Goal: Task Accomplishment & Management: Manage account settings

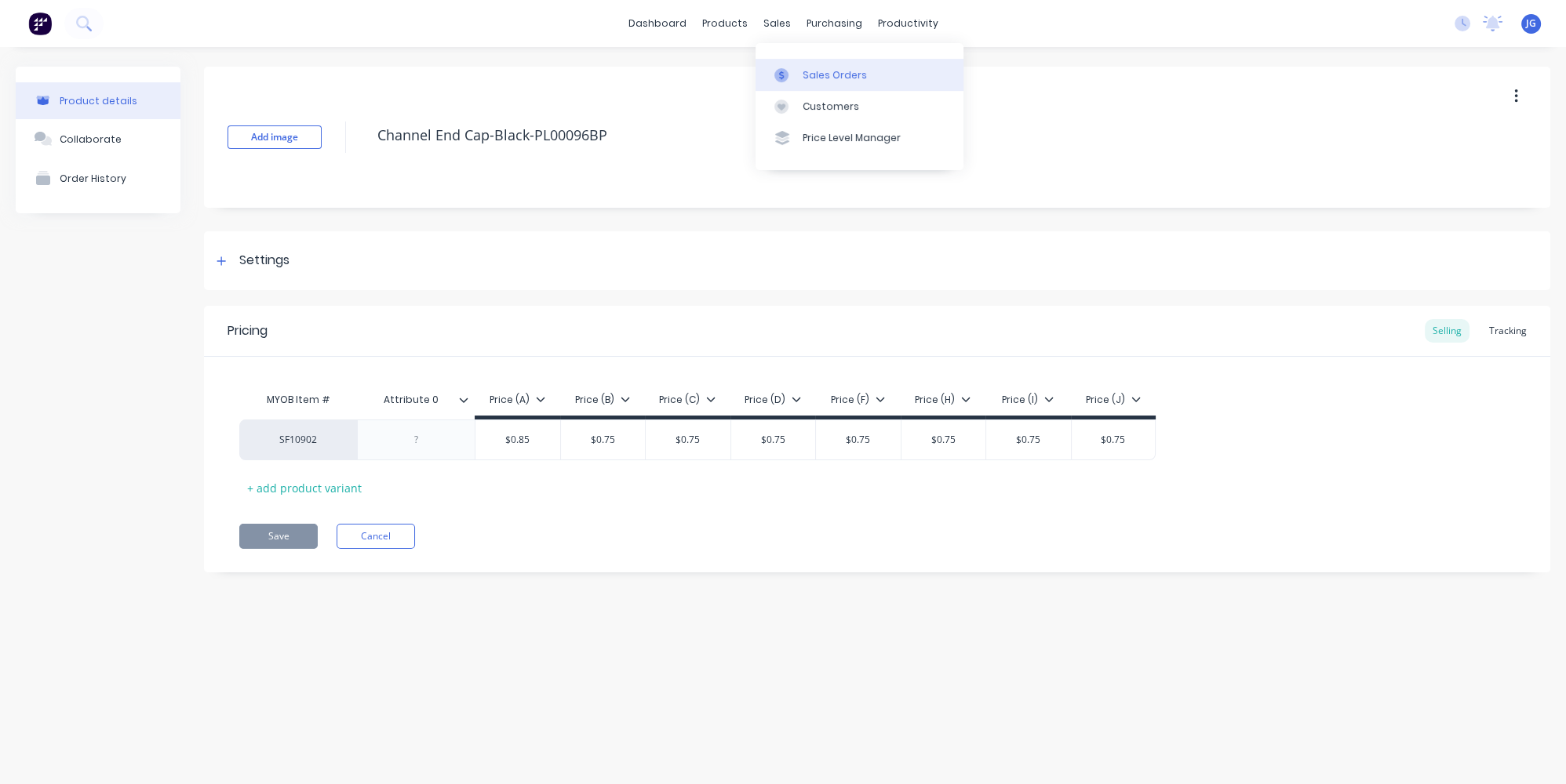
click at [805, 77] on div "Sales Orders" at bounding box center [835, 75] width 64 height 14
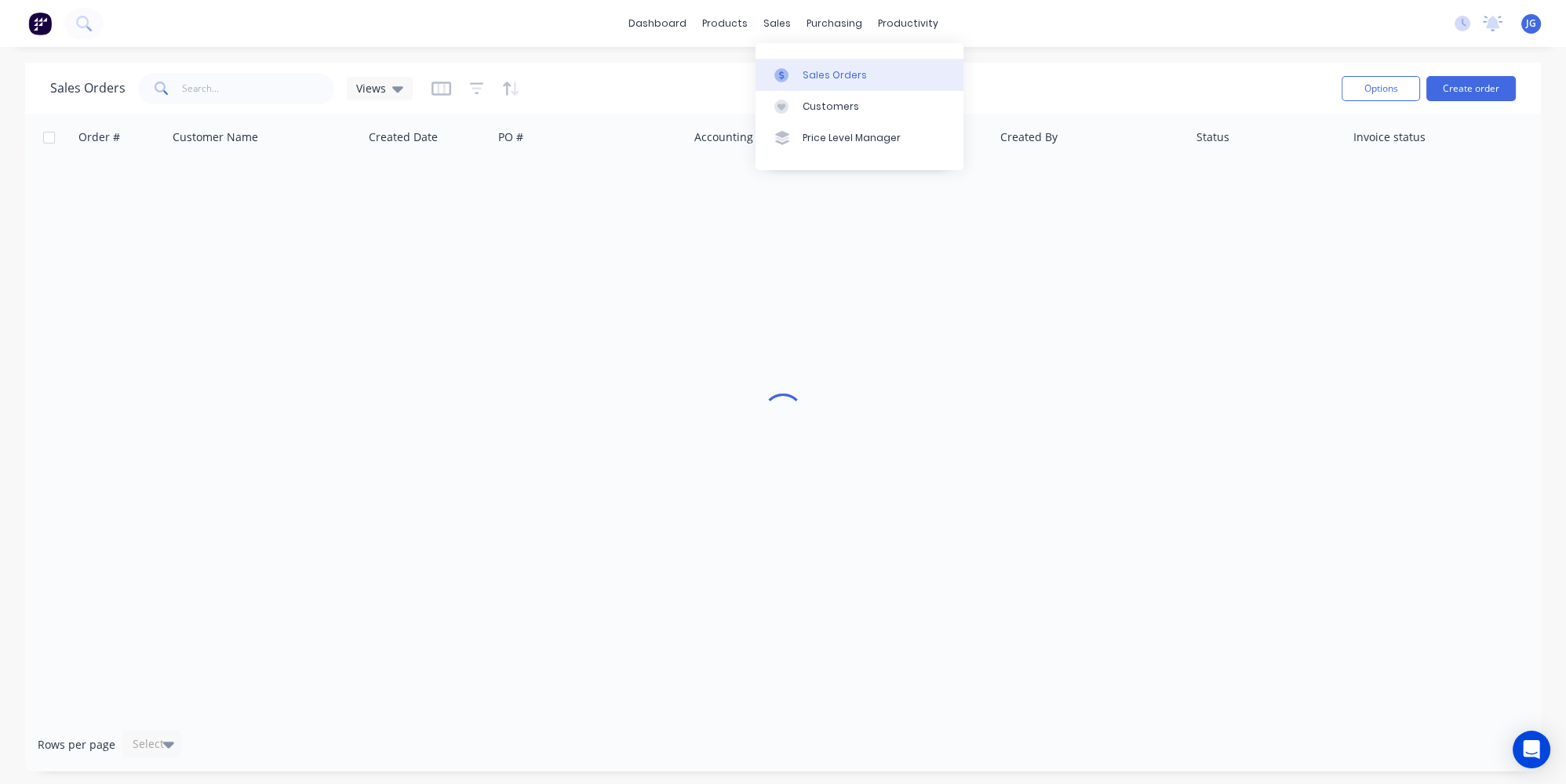
click at [790, 69] on div at bounding box center [786, 75] width 24 height 14
click at [262, 82] on input "text" at bounding box center [259, 88] width 153 height 31
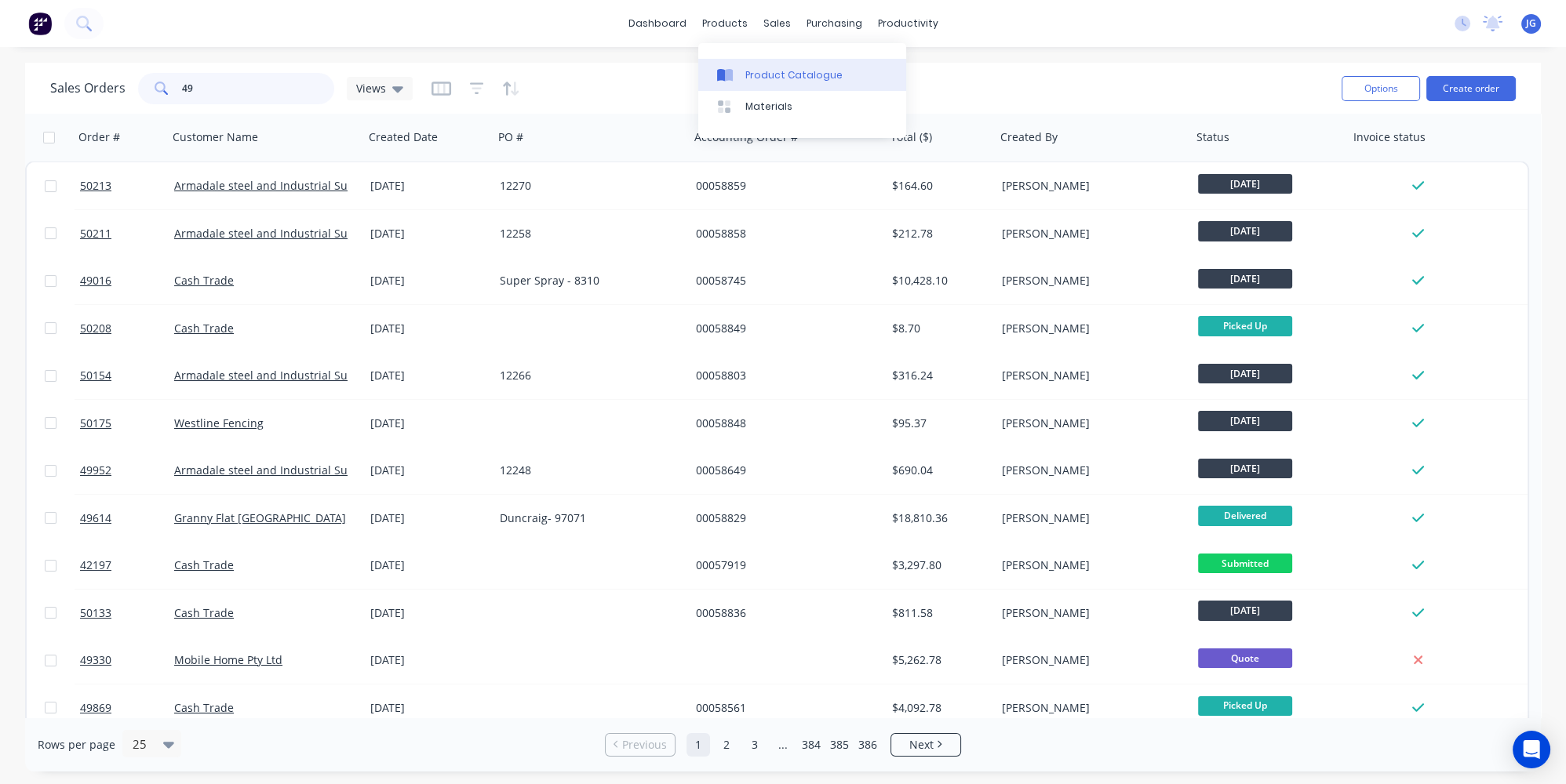
type input "49"
click at [756, 66] on link "Product Catalogue" at bounding box center [802, 74] width 208 height 31
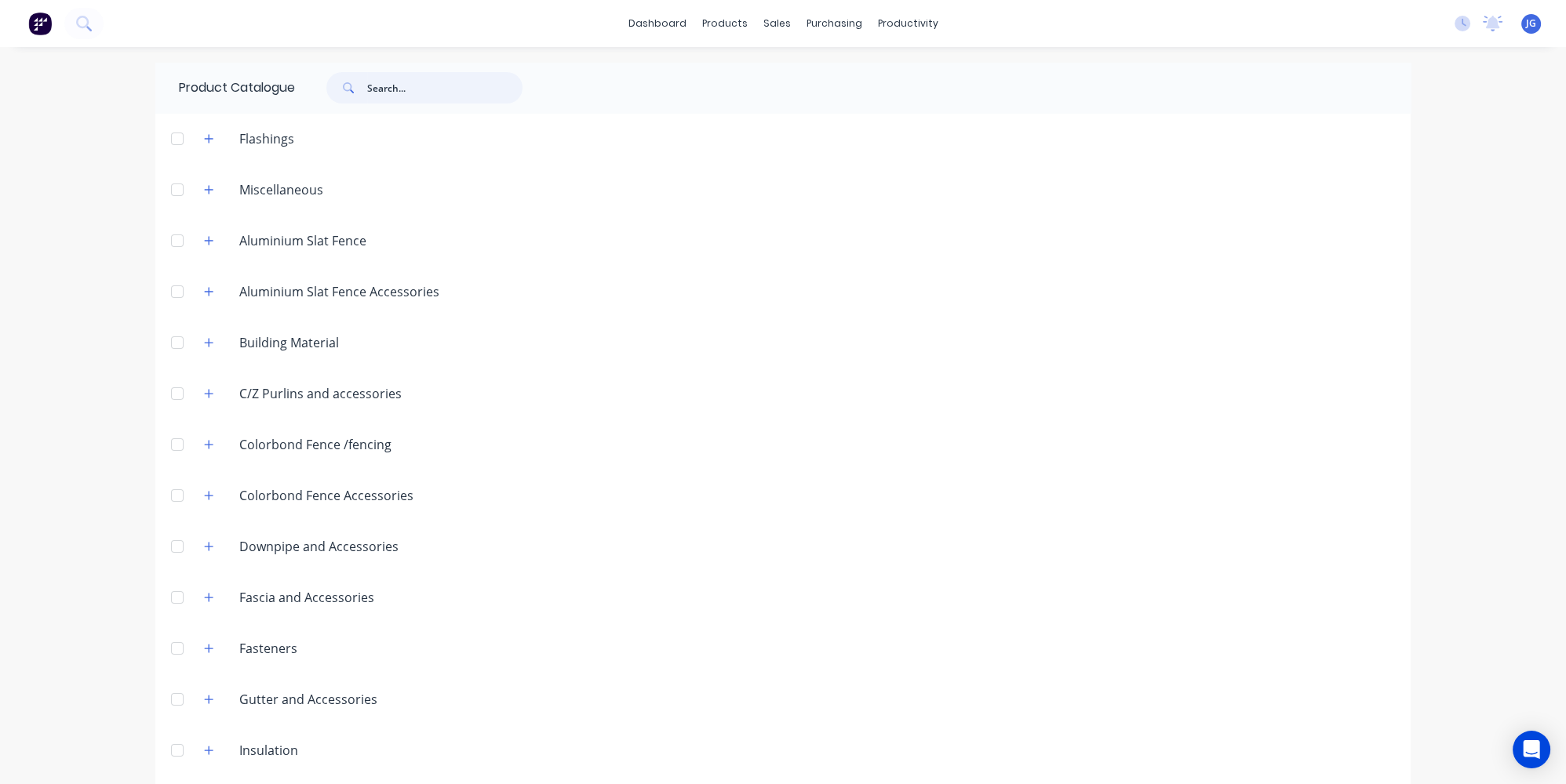
click at [422, 92] on input "text" at bounding box center [445, 87] width 155 height 31
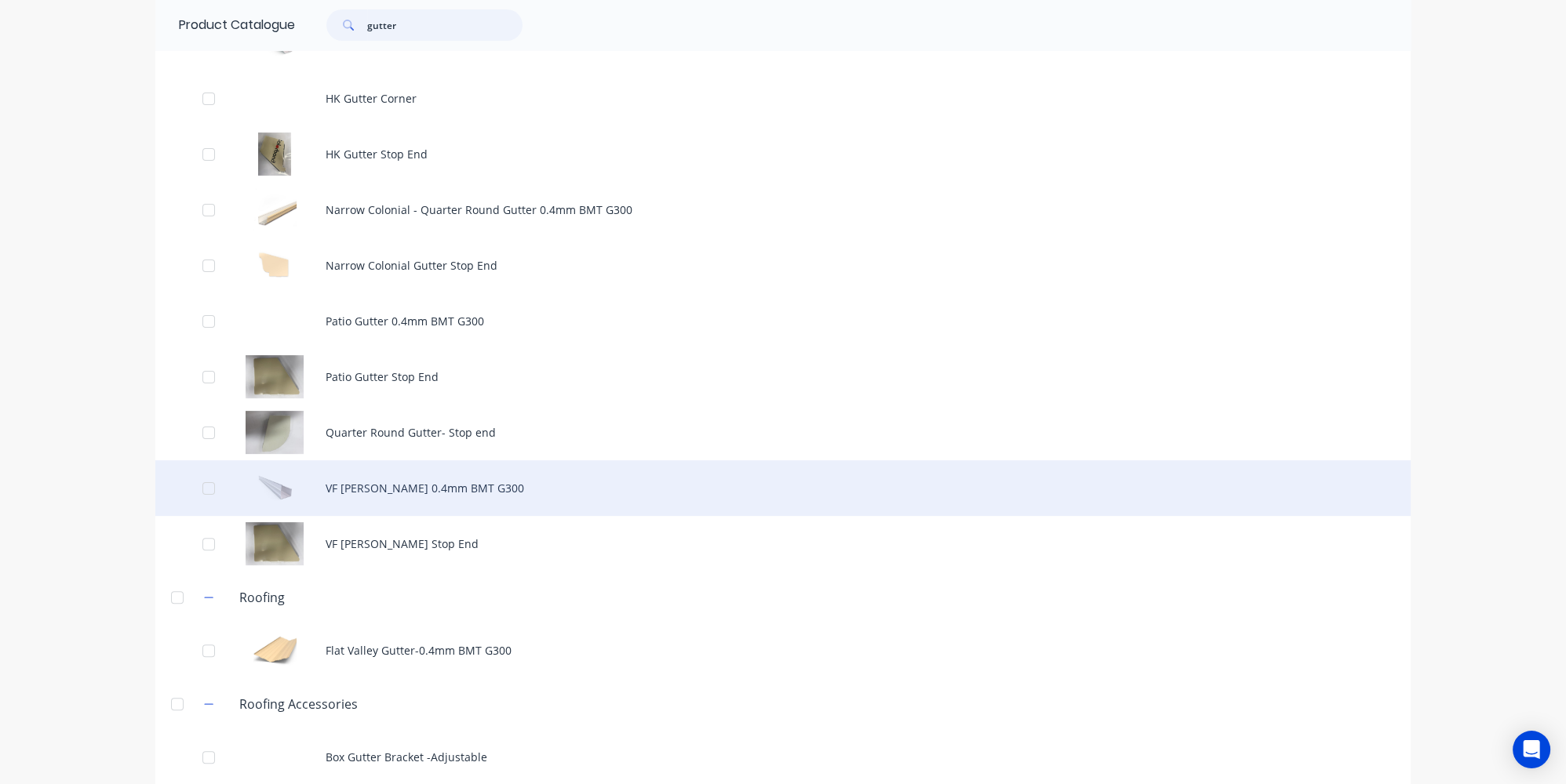
scroll to position [828, 0]
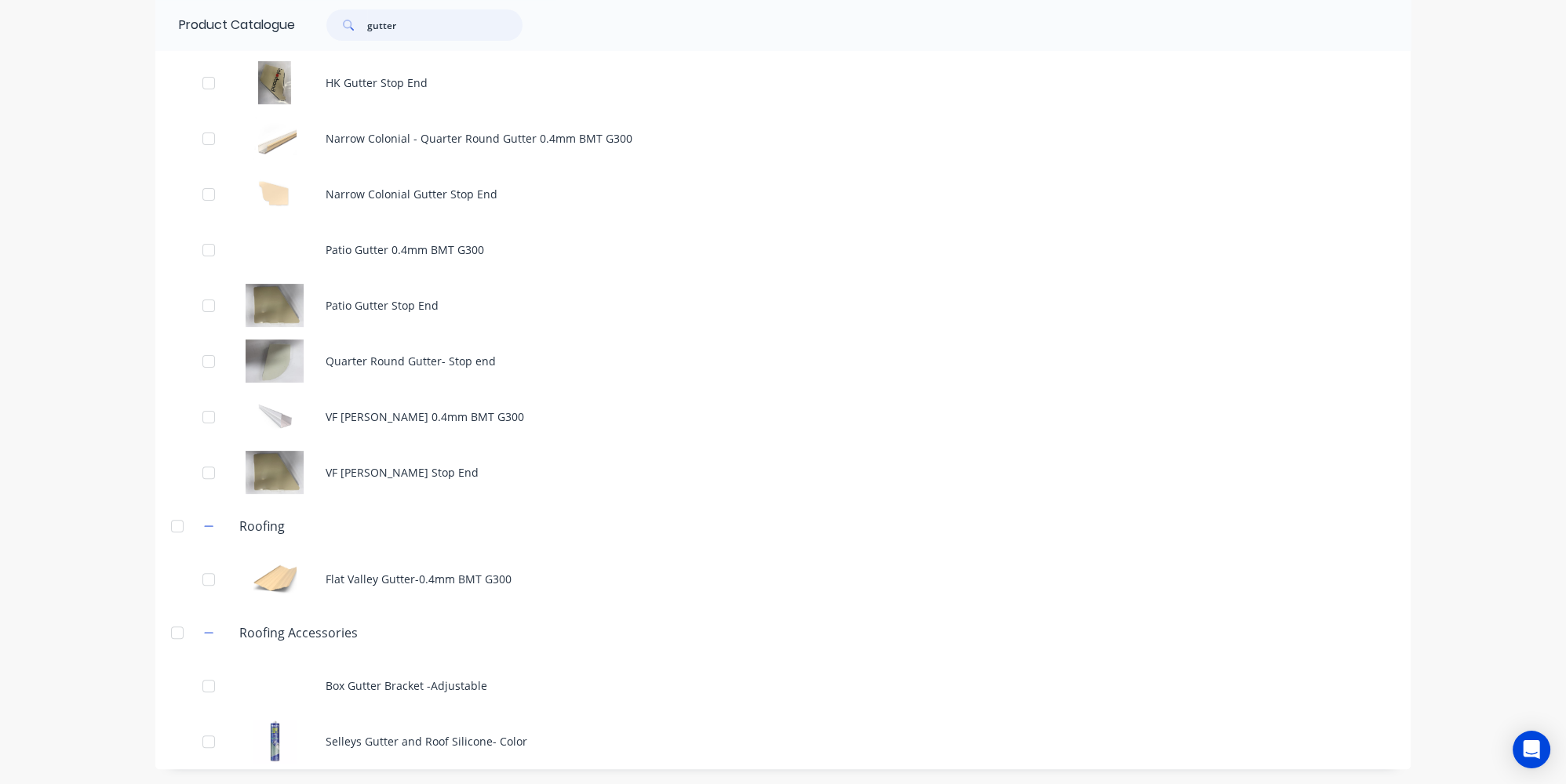
type input "gutter"
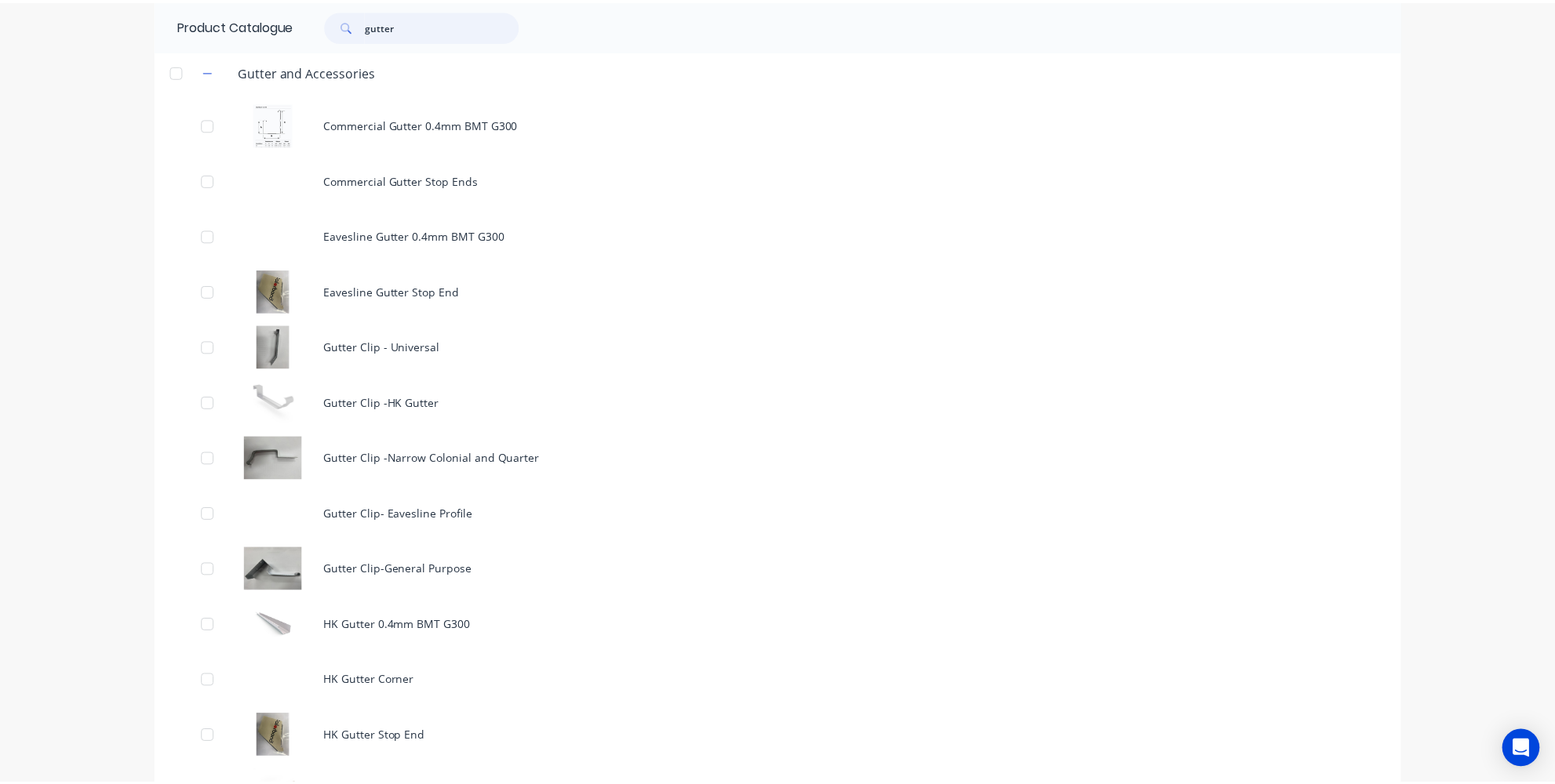
scroll to position [0, 0]
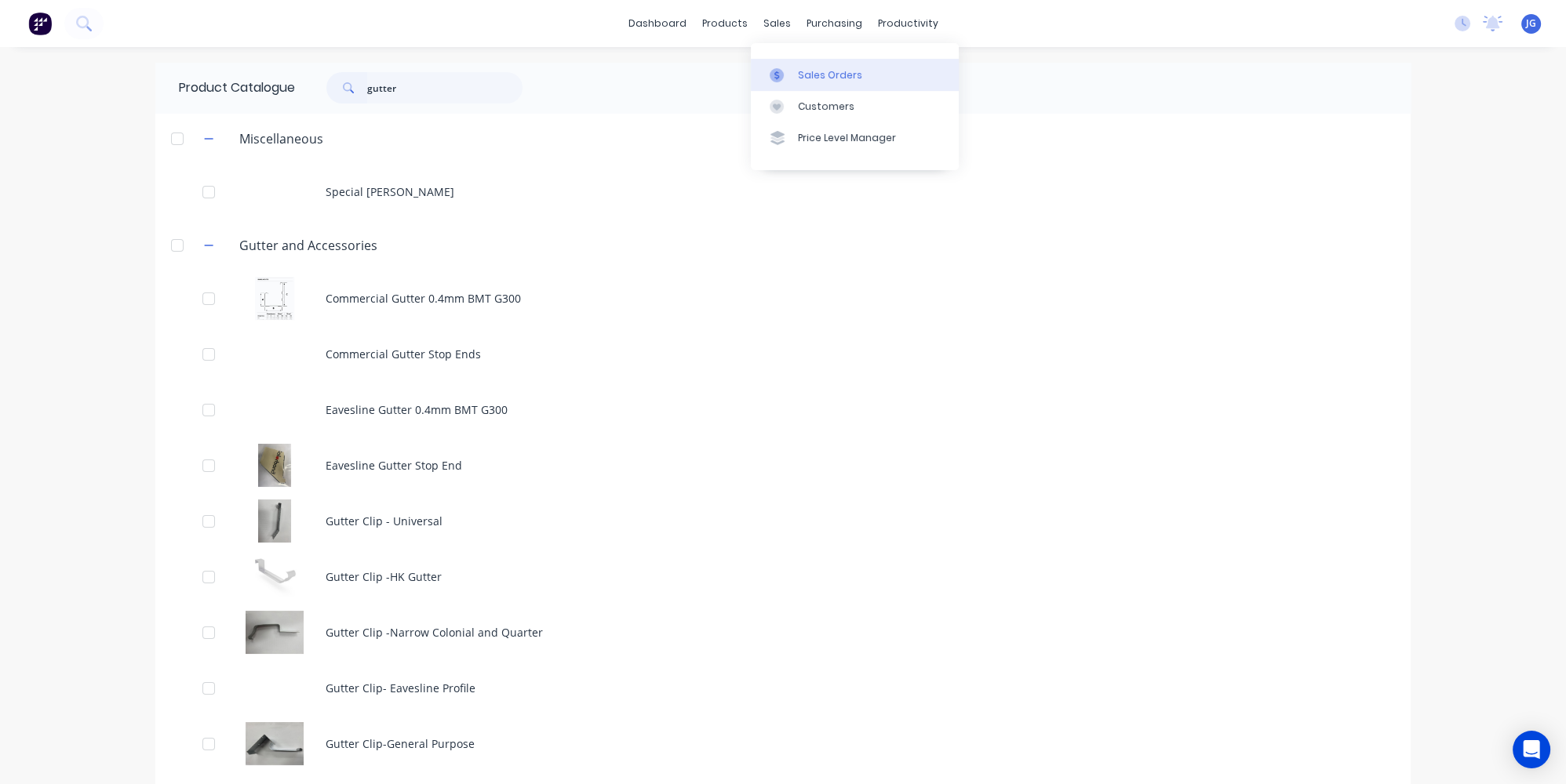
click at [803, 80] on div "Sales Orders" at bounding box center [830, 75] width 64 height 14
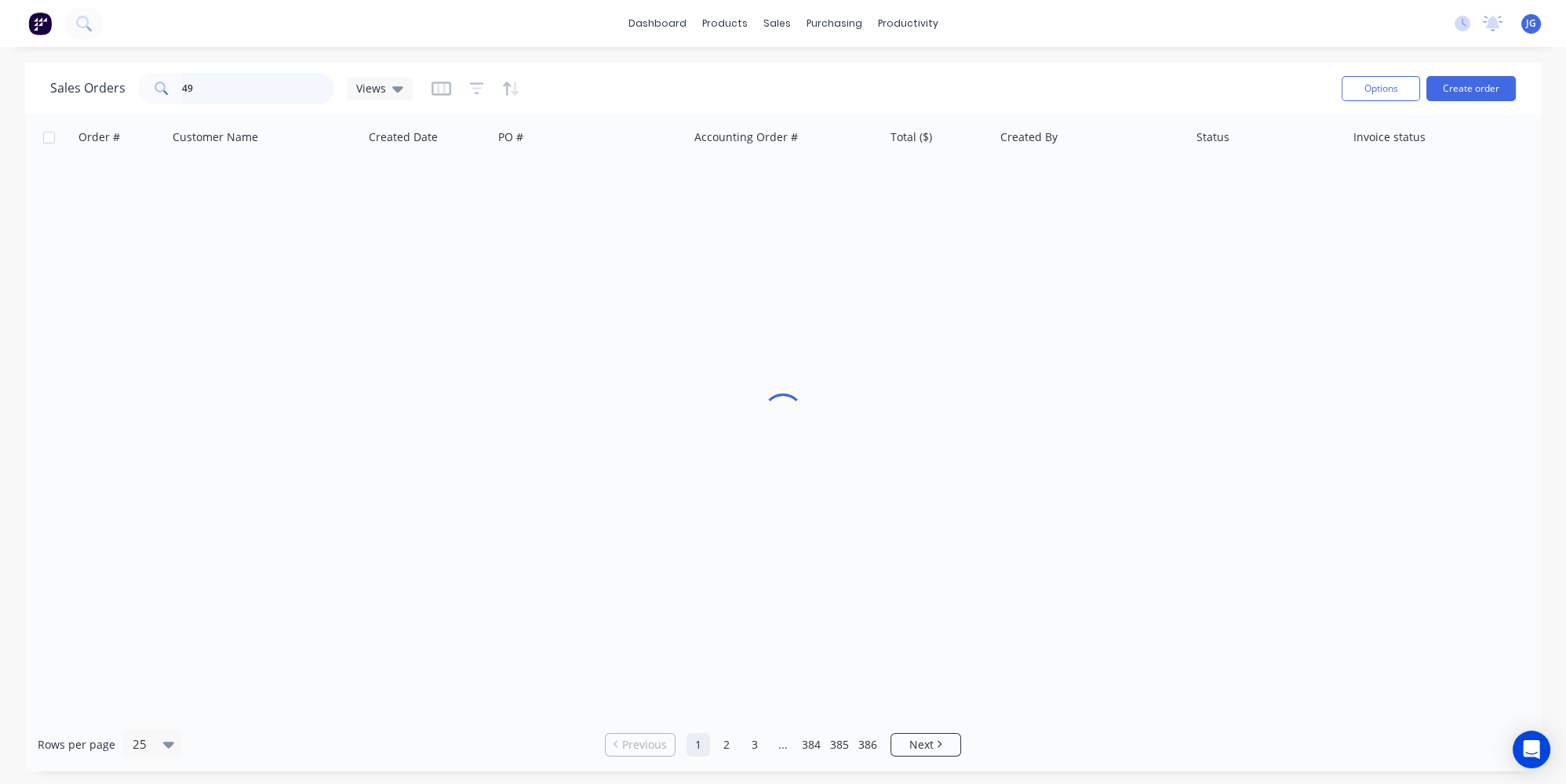
click at [218, 84] on input "49" at bounding box center [259, 88] width 153 height 31
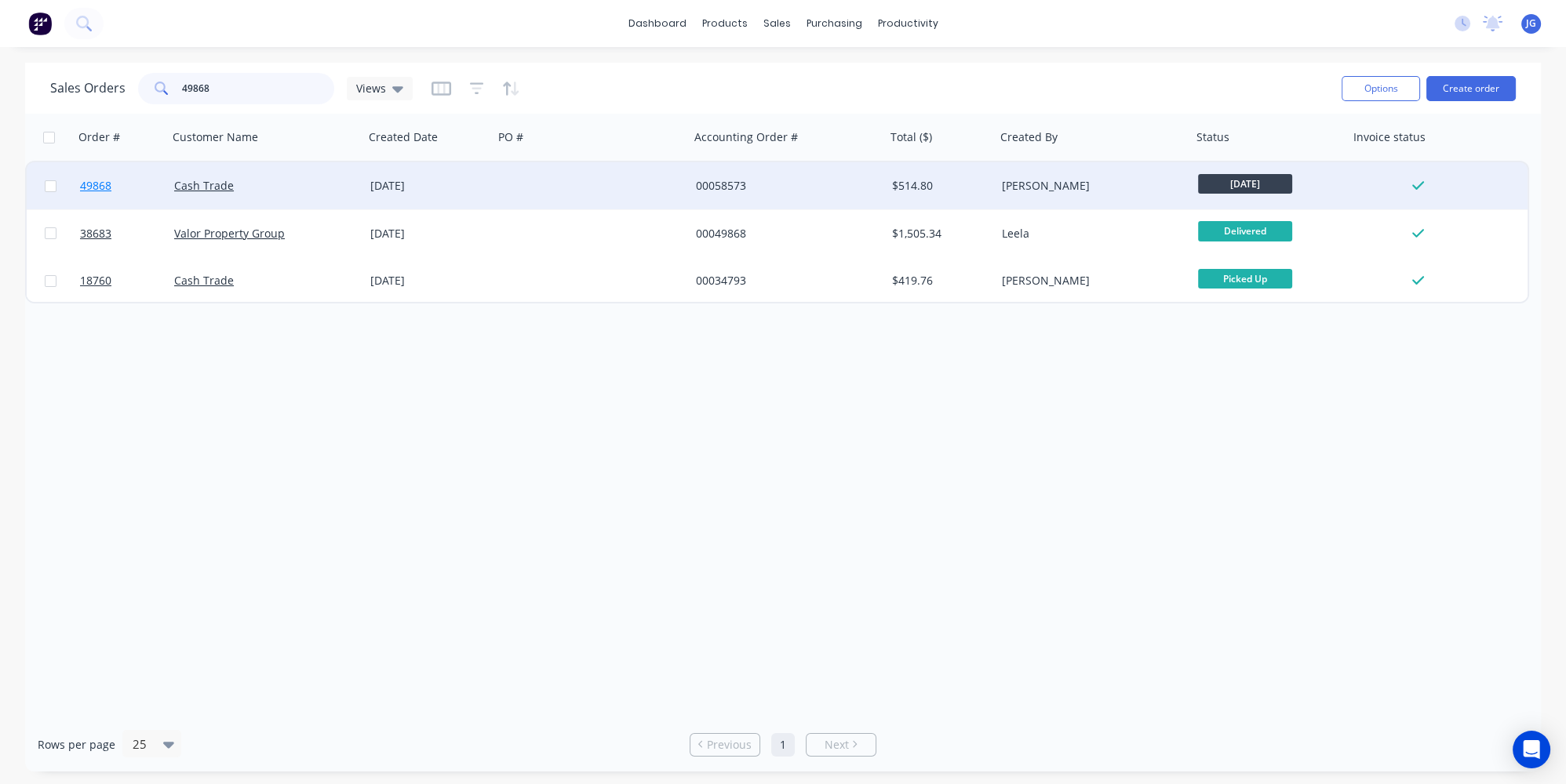
type input "49868"
click at [159, 182] on link "49868" at bounding box center [127, 186] width 94 height 47
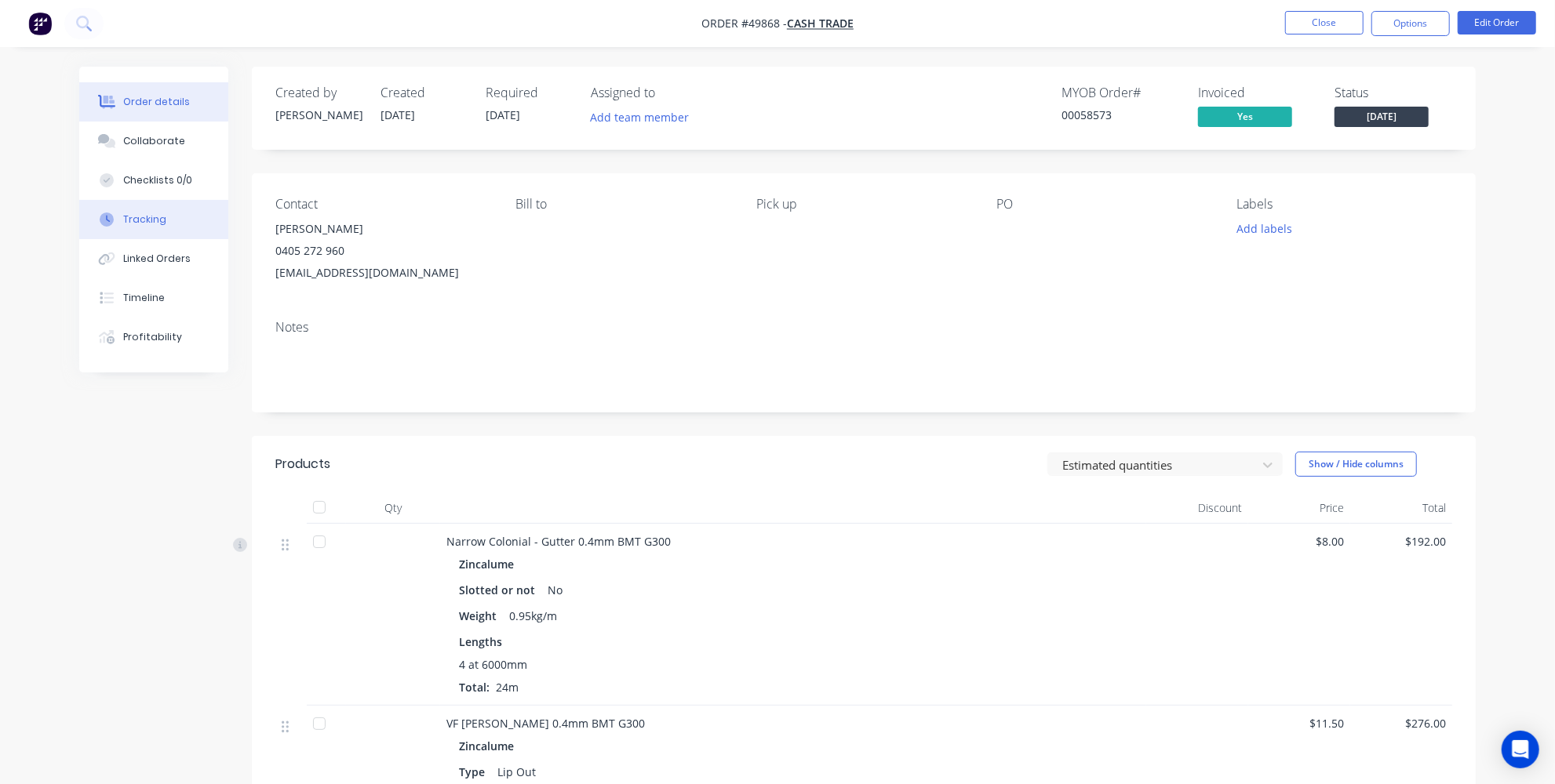
click at [142, 223] on div "Tracking" at bounding box center [145, 219] width 43 height 14
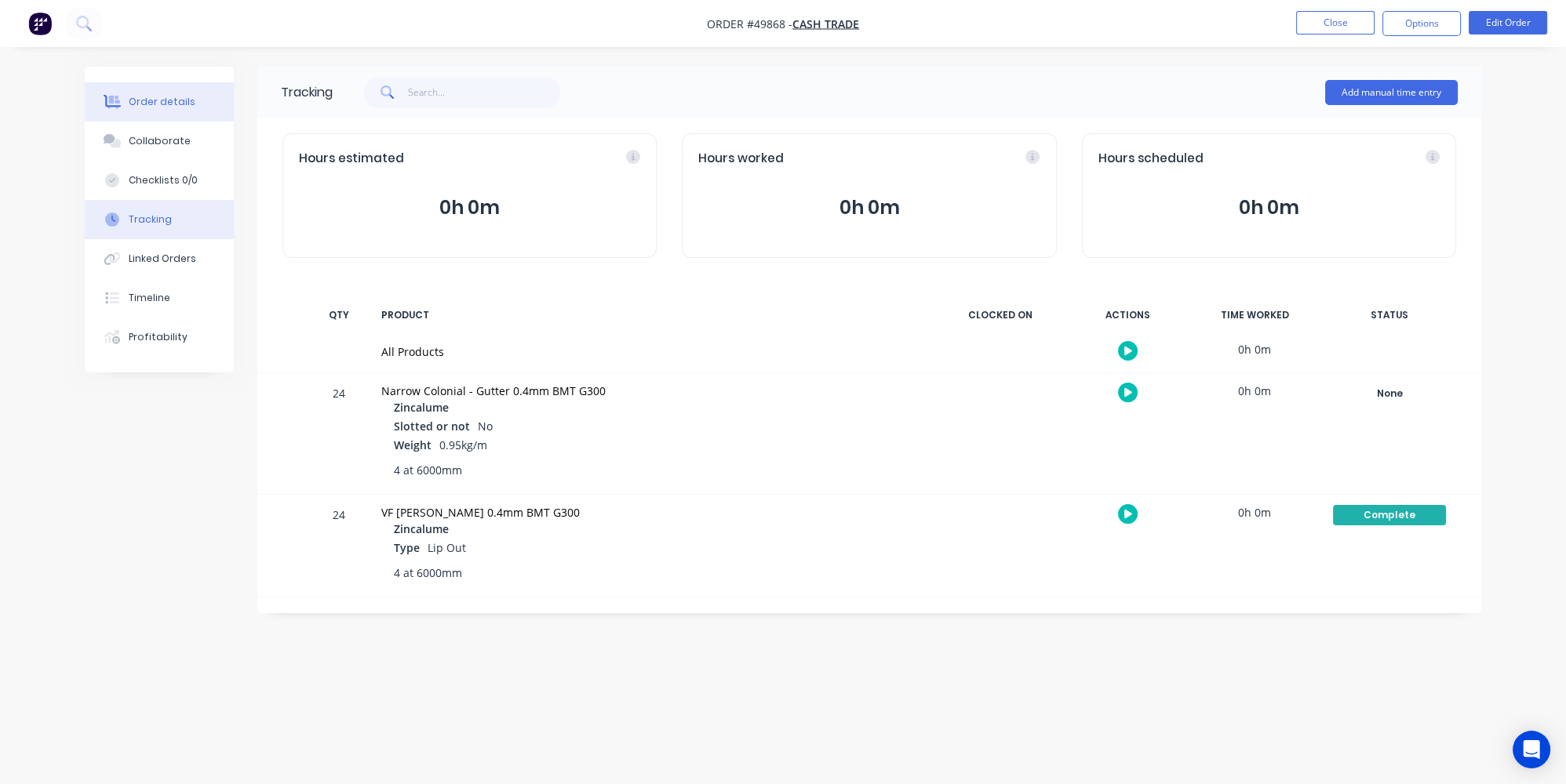
click at [179, 116] on button "Order details" at bounding box center [159, 102] width 150 height 39
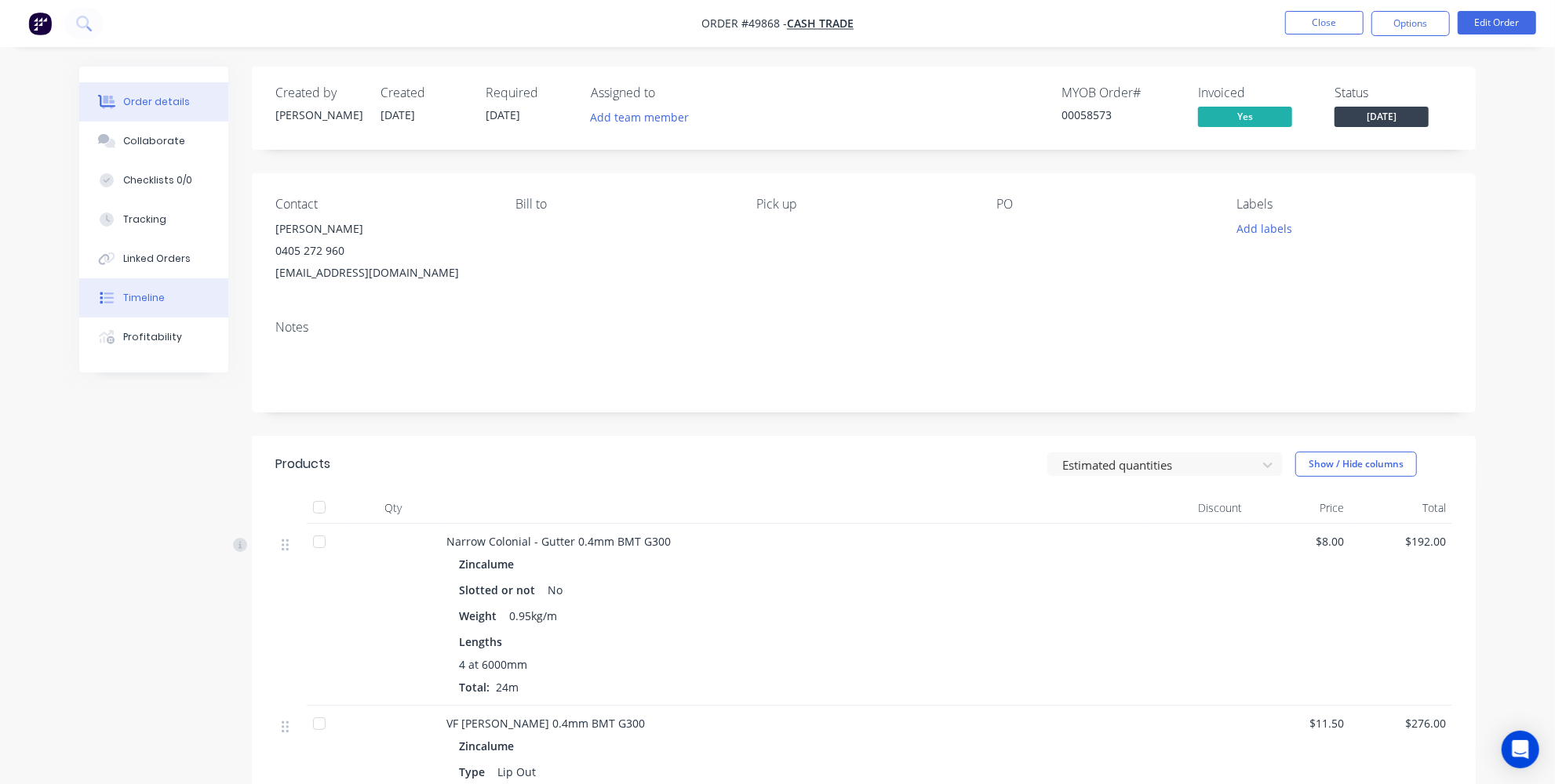
click at [157, 296] on div "Timeline" at bounding box center [144, 298] width 41 height 14
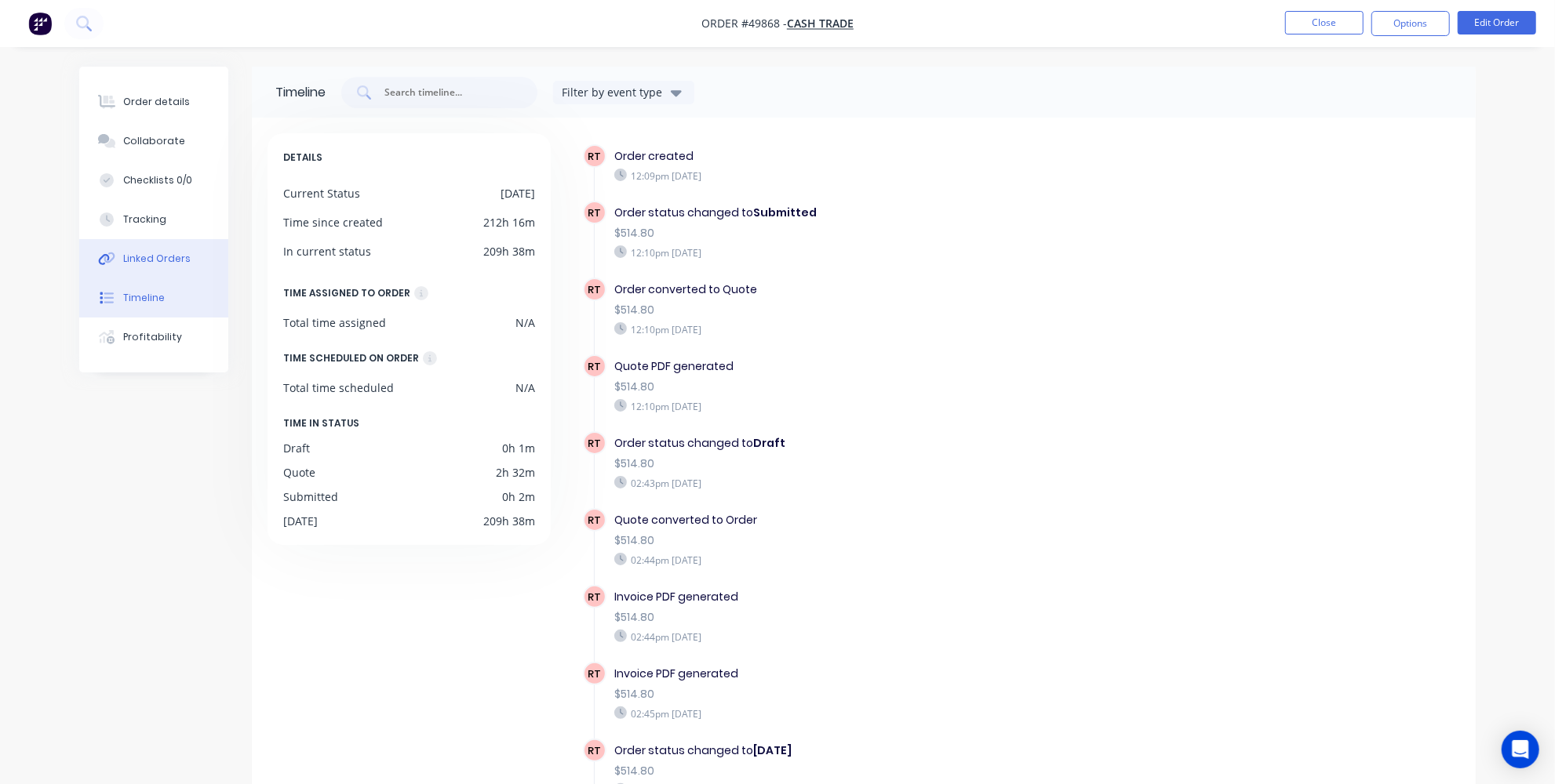
click at [163, 256] on div "Linked Orders" at bounding box center [157, 259] width 68 height 14
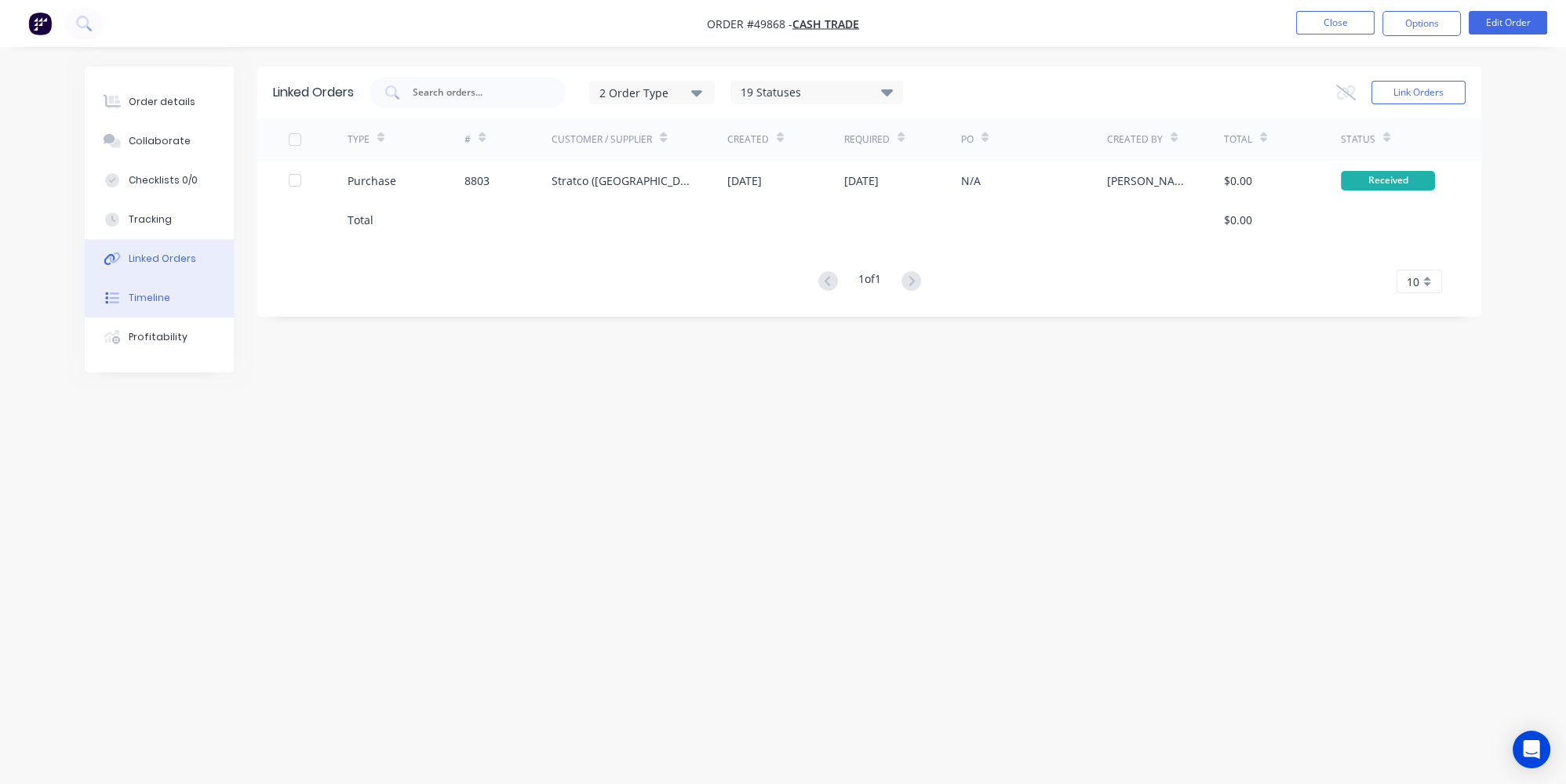
click at [146, 285] on button "Timeline" at bounding box center [159, 298] width 150 height 39
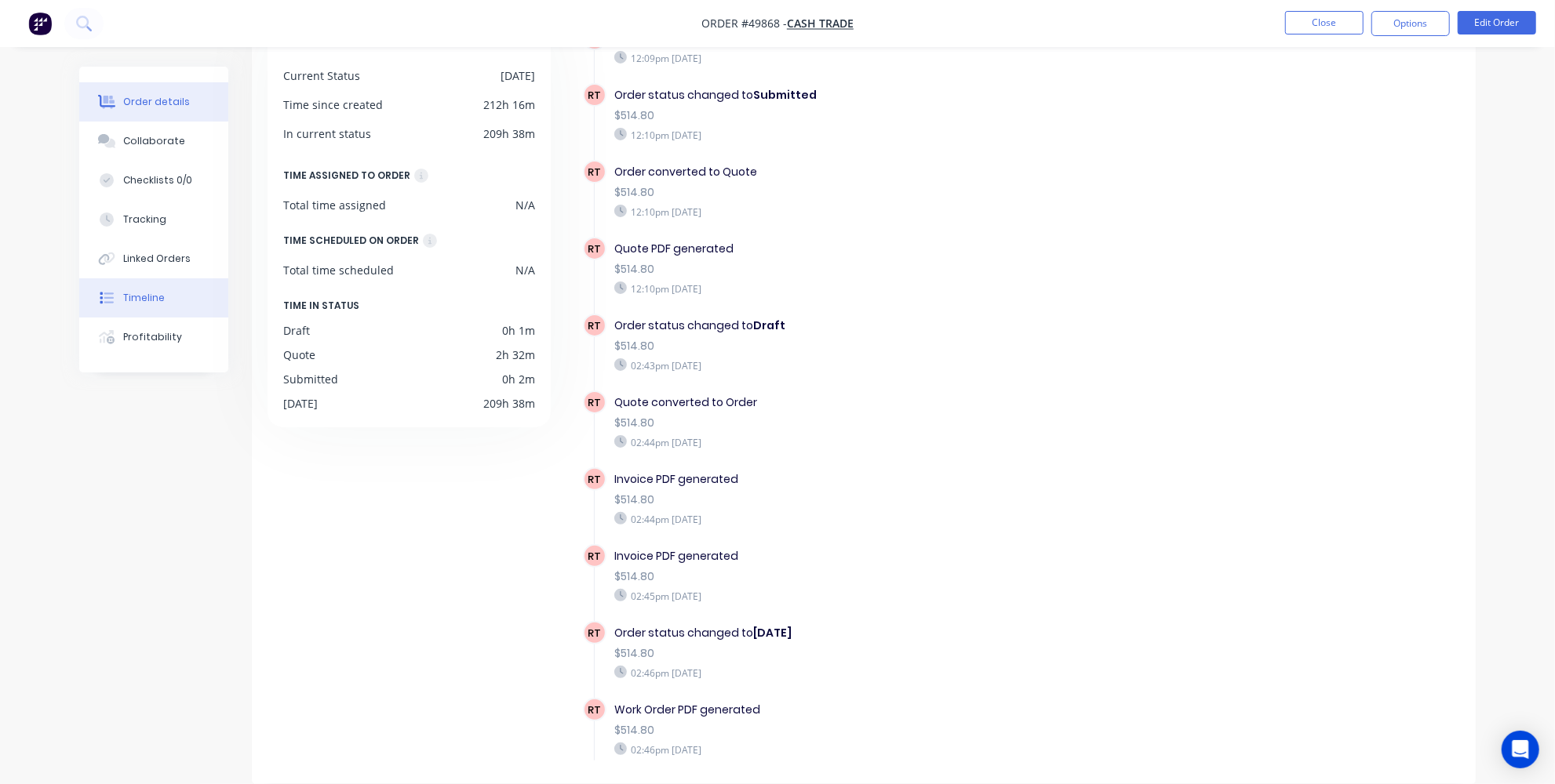
click at [127, 102] on div "Order details" at bounding box center [156, 102] width 67 height 14
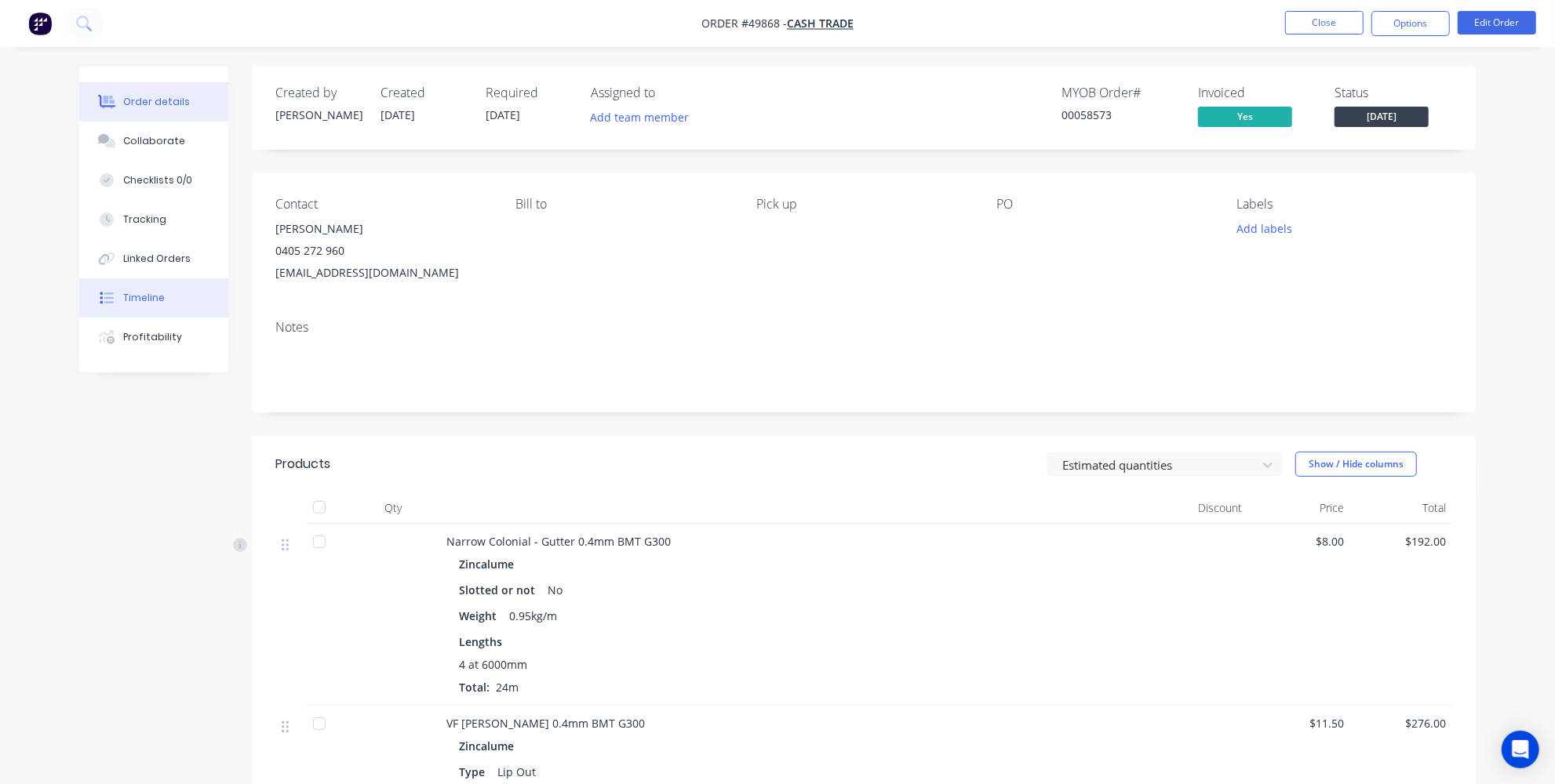
scroll to position [71, 0]
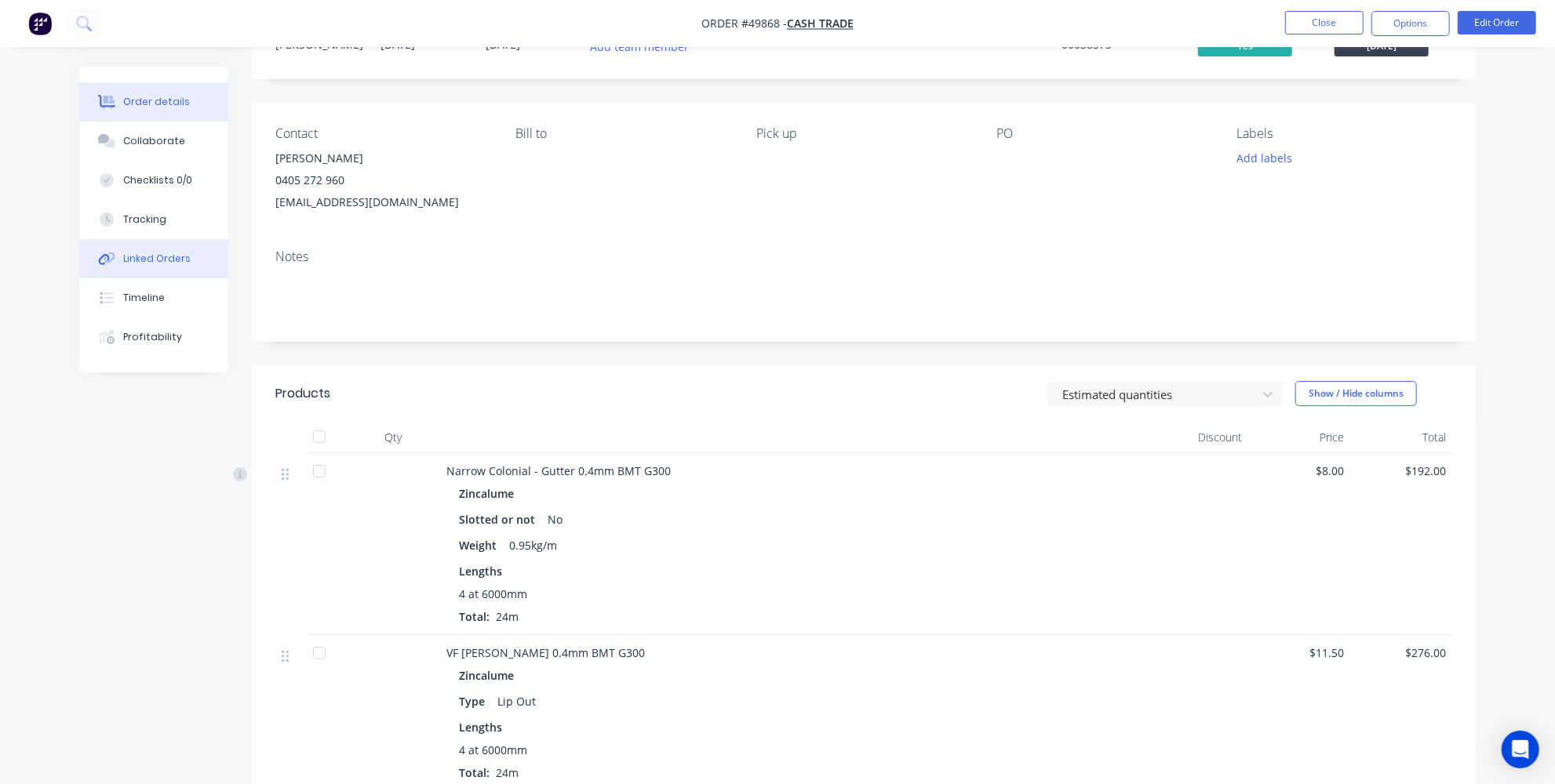
click at [132, 259] on div "Linked Orders" at bounding box center [157, 259] width 68 height 14
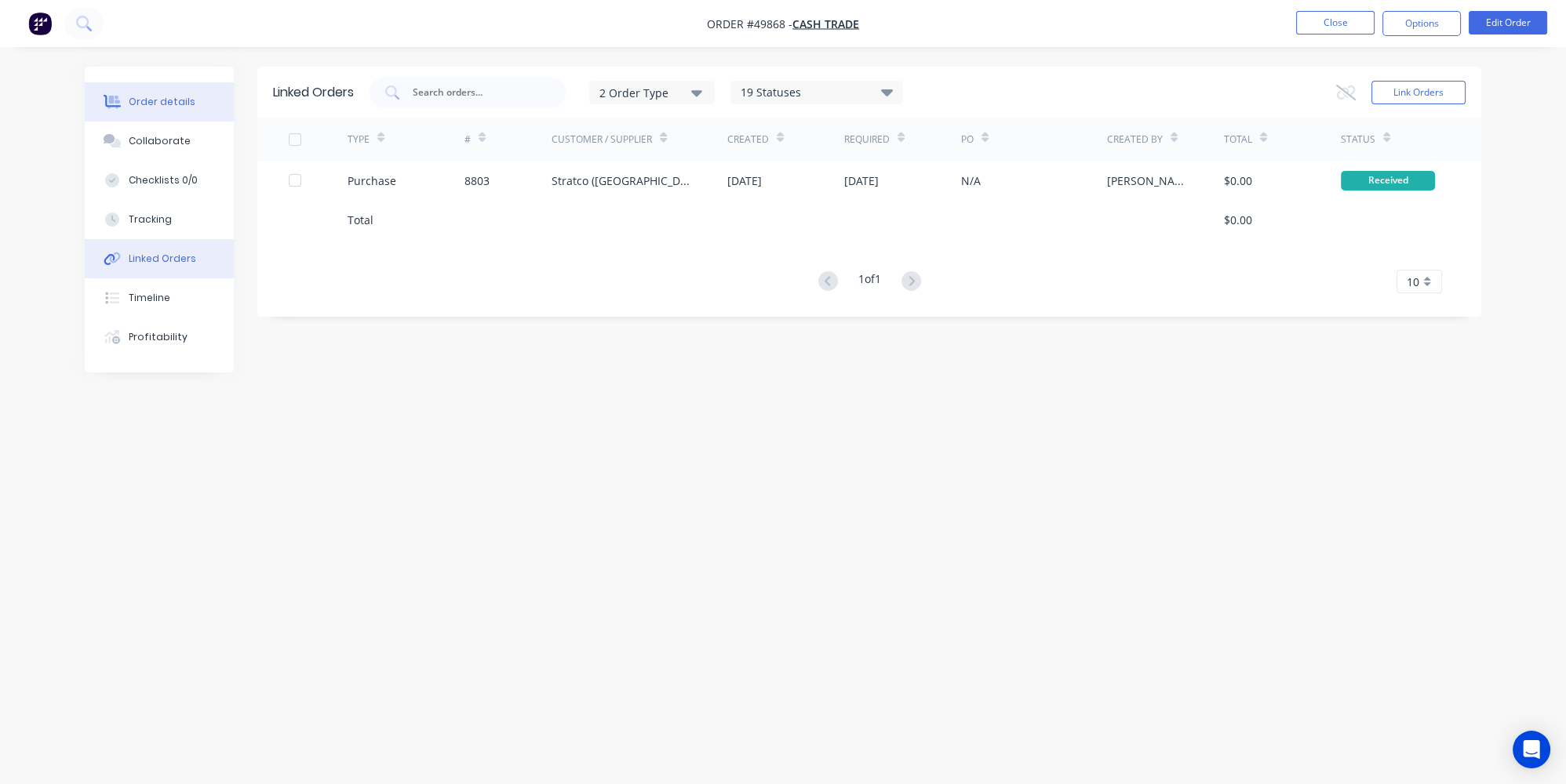
click at [145, 95] on div "Order details" at bounding box center [162, 102] width 67 height 14
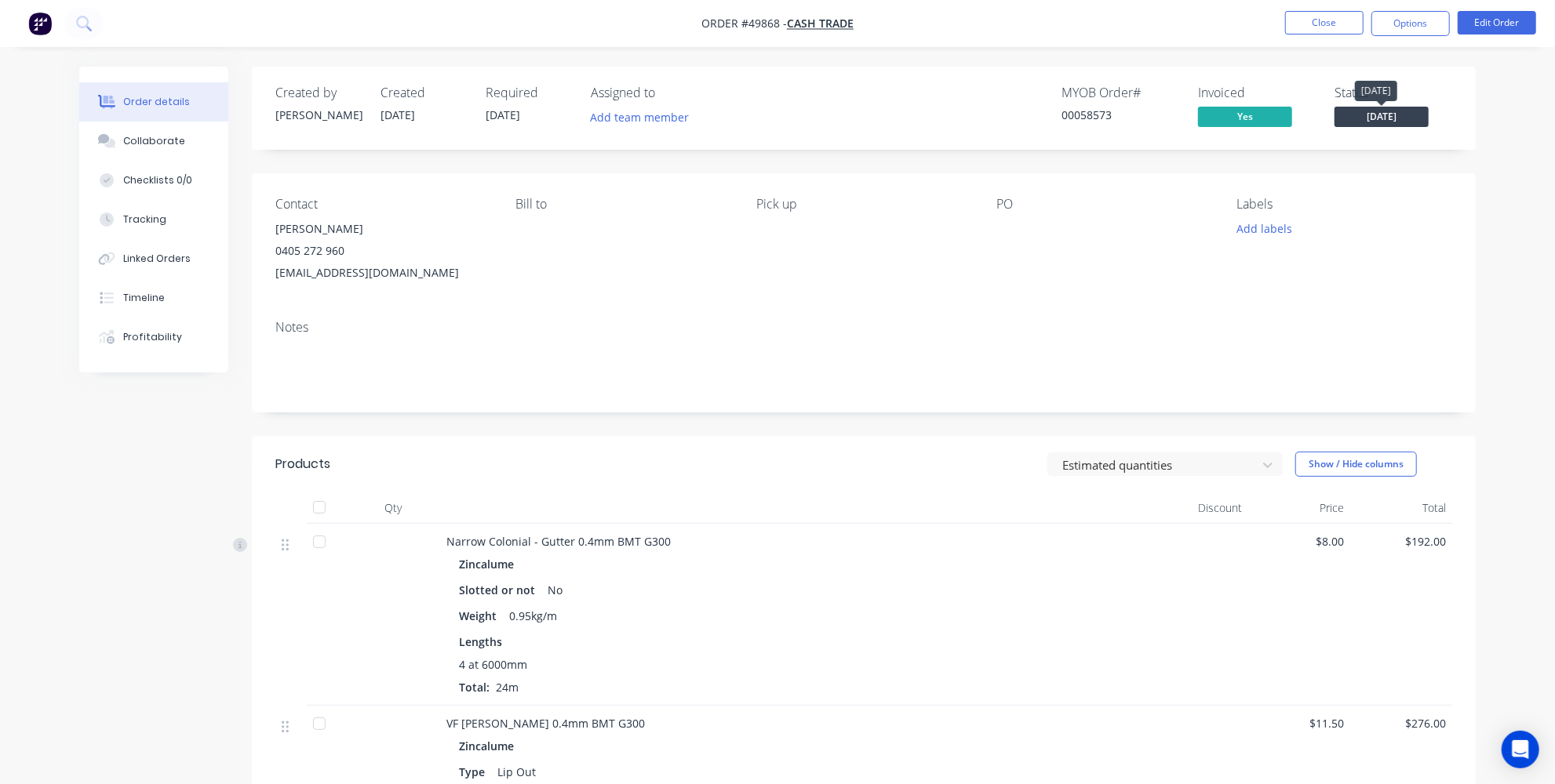
click at [1353, 123] on span "Thursday" at bounding box center [1381, 116] width 94 height 20
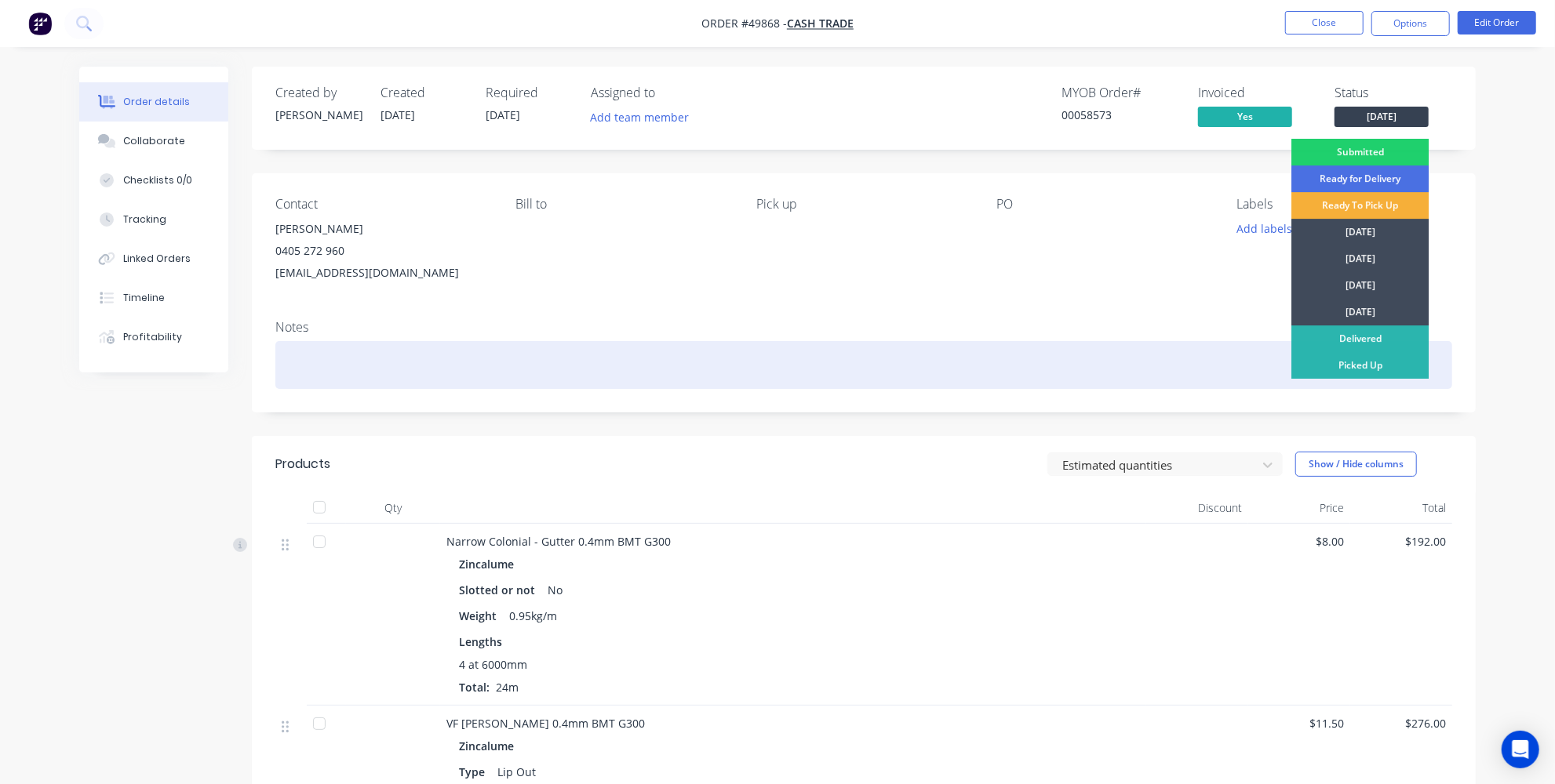
click at [1339, 358] on div "Picked Up" at bounding box center [1359, 366] width 137 height 26
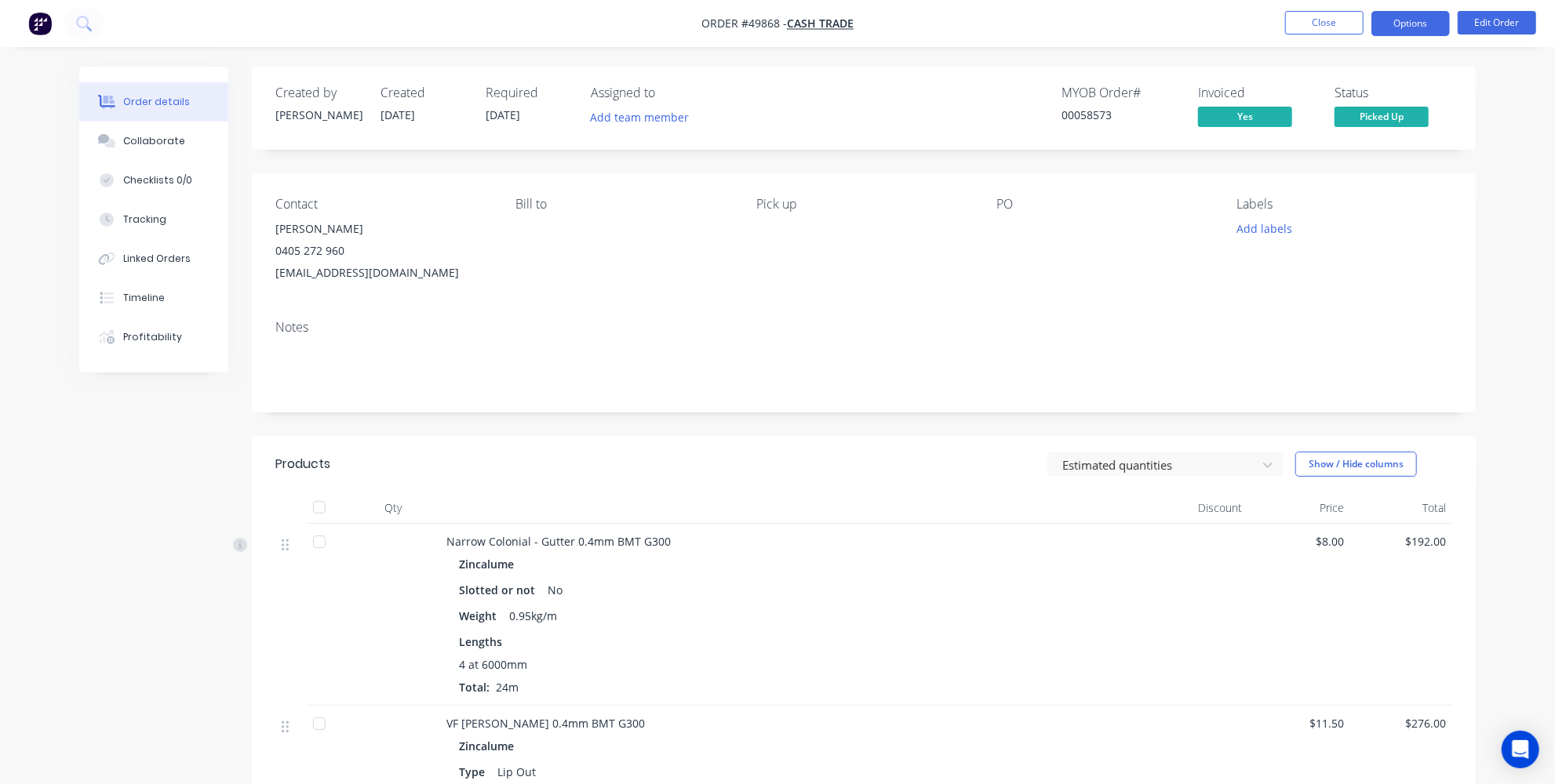
click at [1428, 25] on button "Options" at bounding box center [1410, 24] width 78 height 25
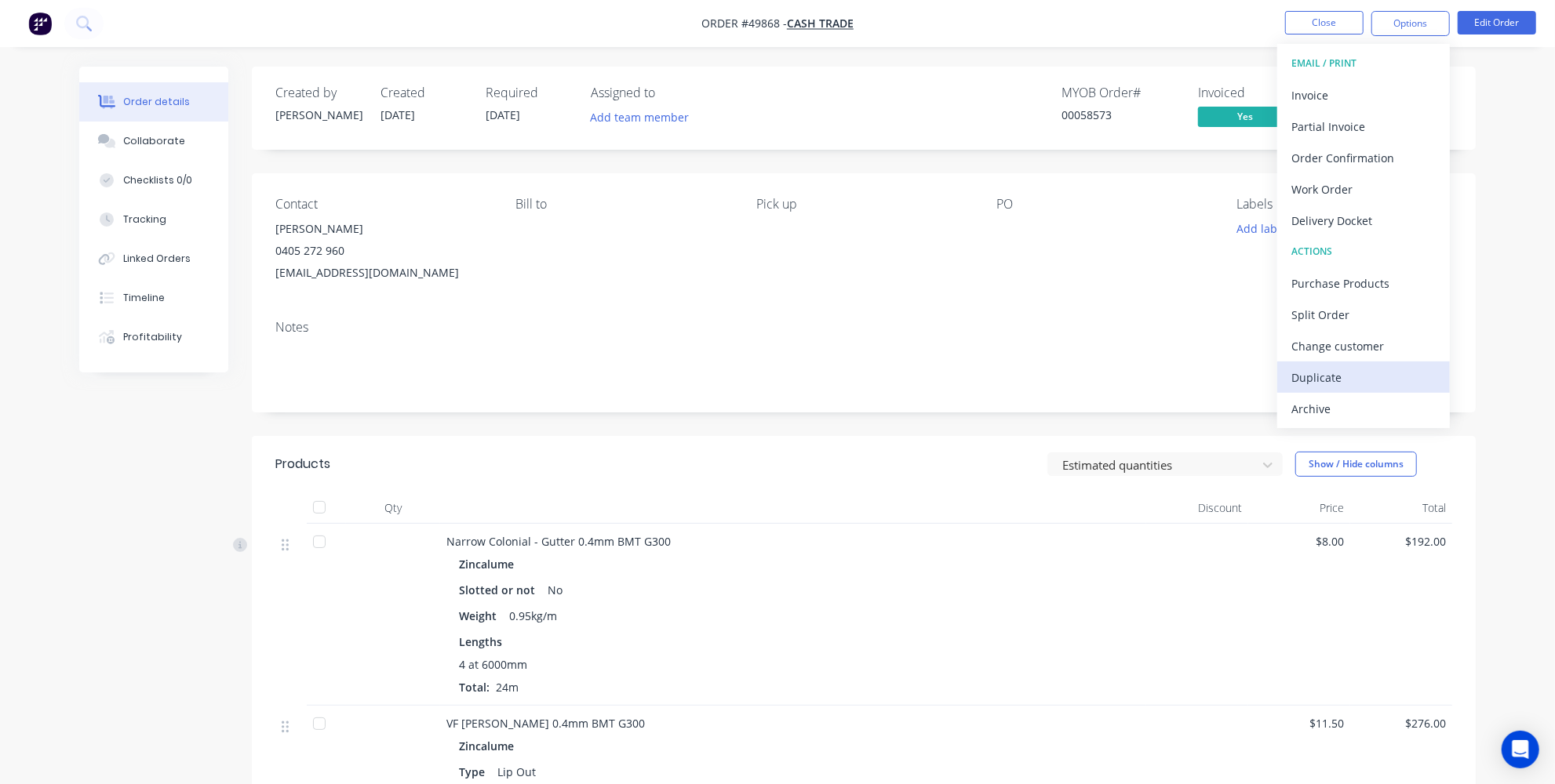
click at [1308, 383] on div "Duplicate" at bounding box center [1363, 378] width 145 height 23
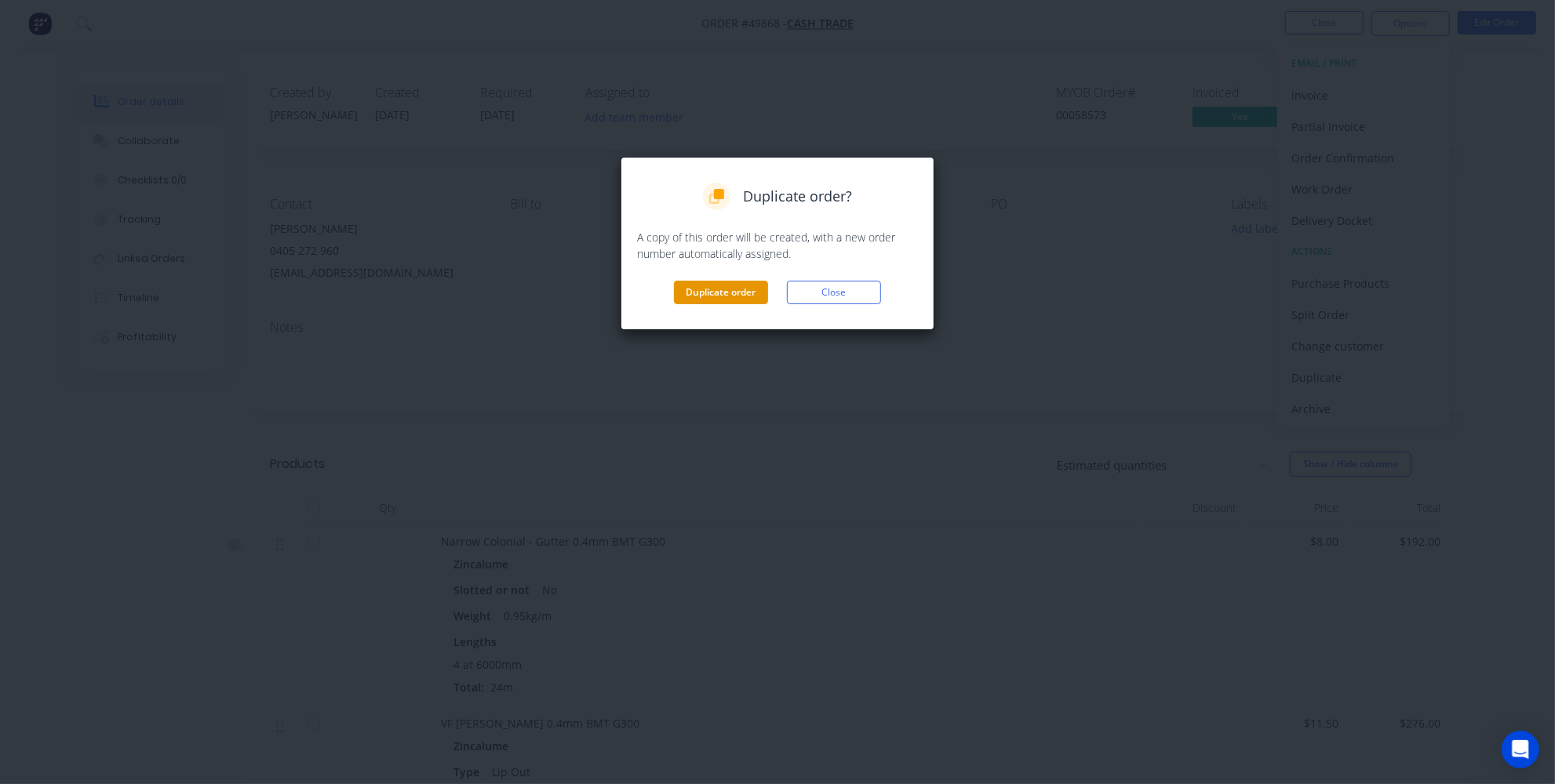
click at [711, 296] on button "Duplicate order" at bounding box center [721, 292] width 94 height 24
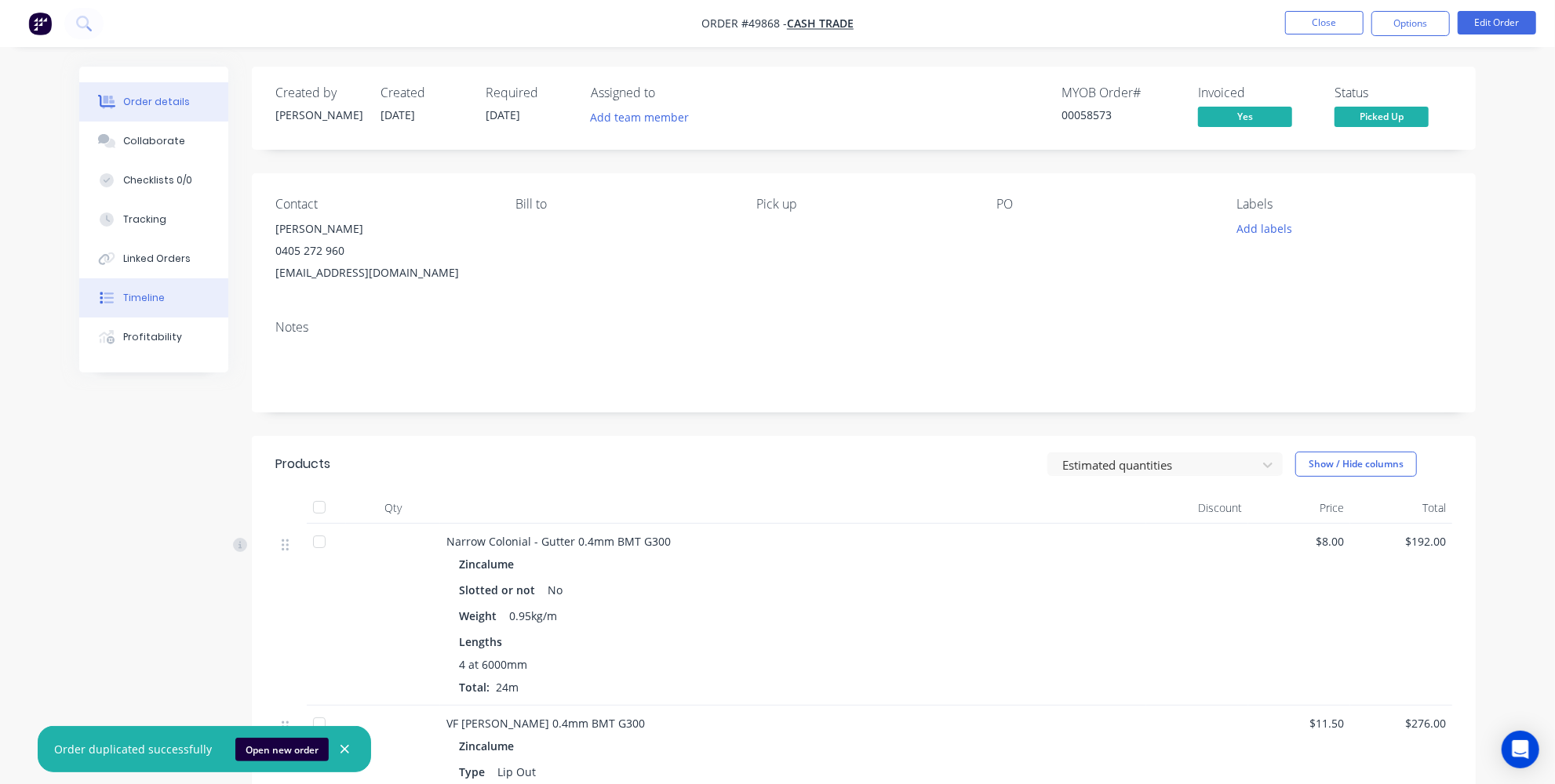
click at [128, 307] on button "Timeline" at bounding box center [153, 298] width 149 height 39
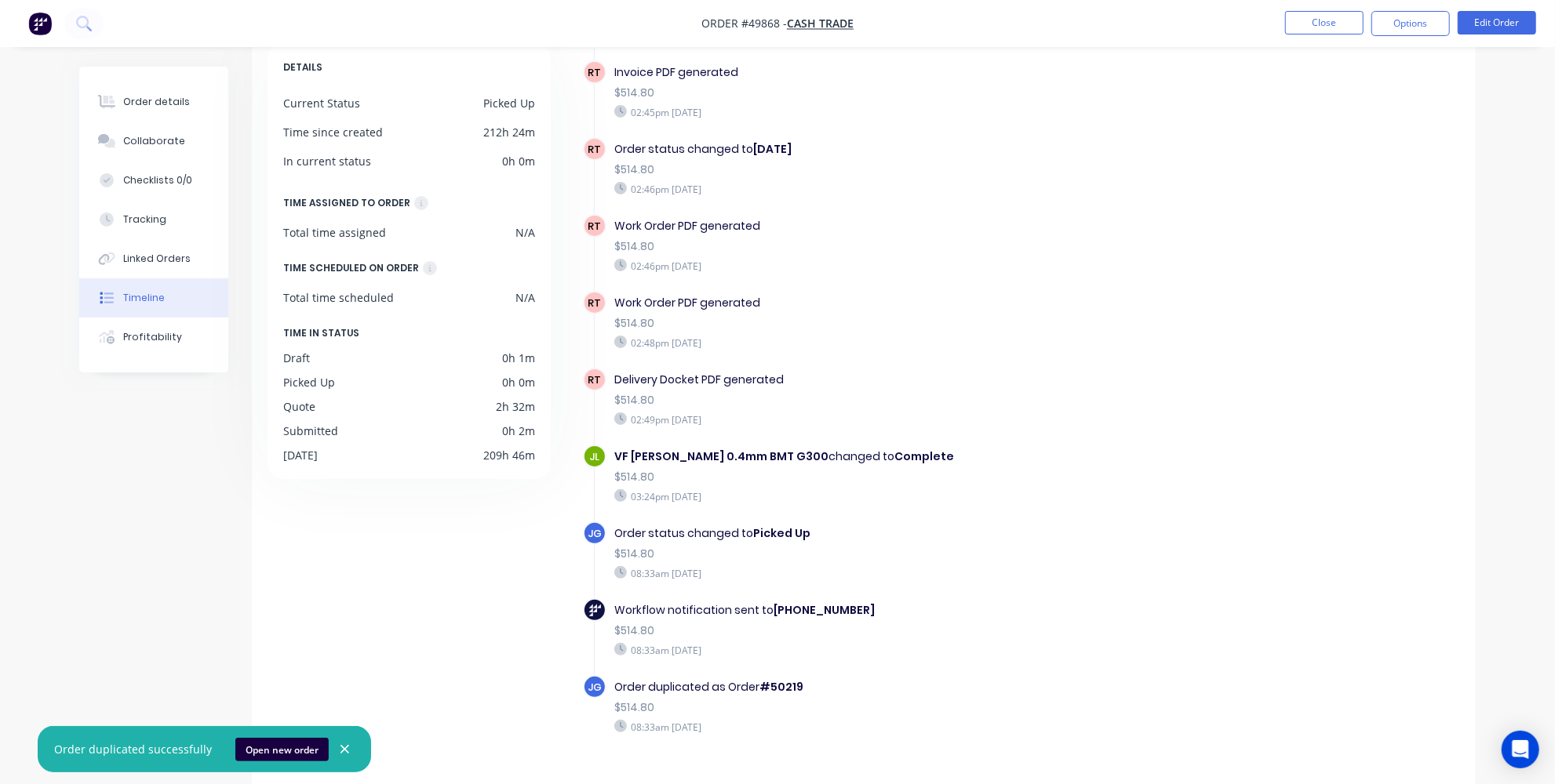
scroll to position [118, 0]
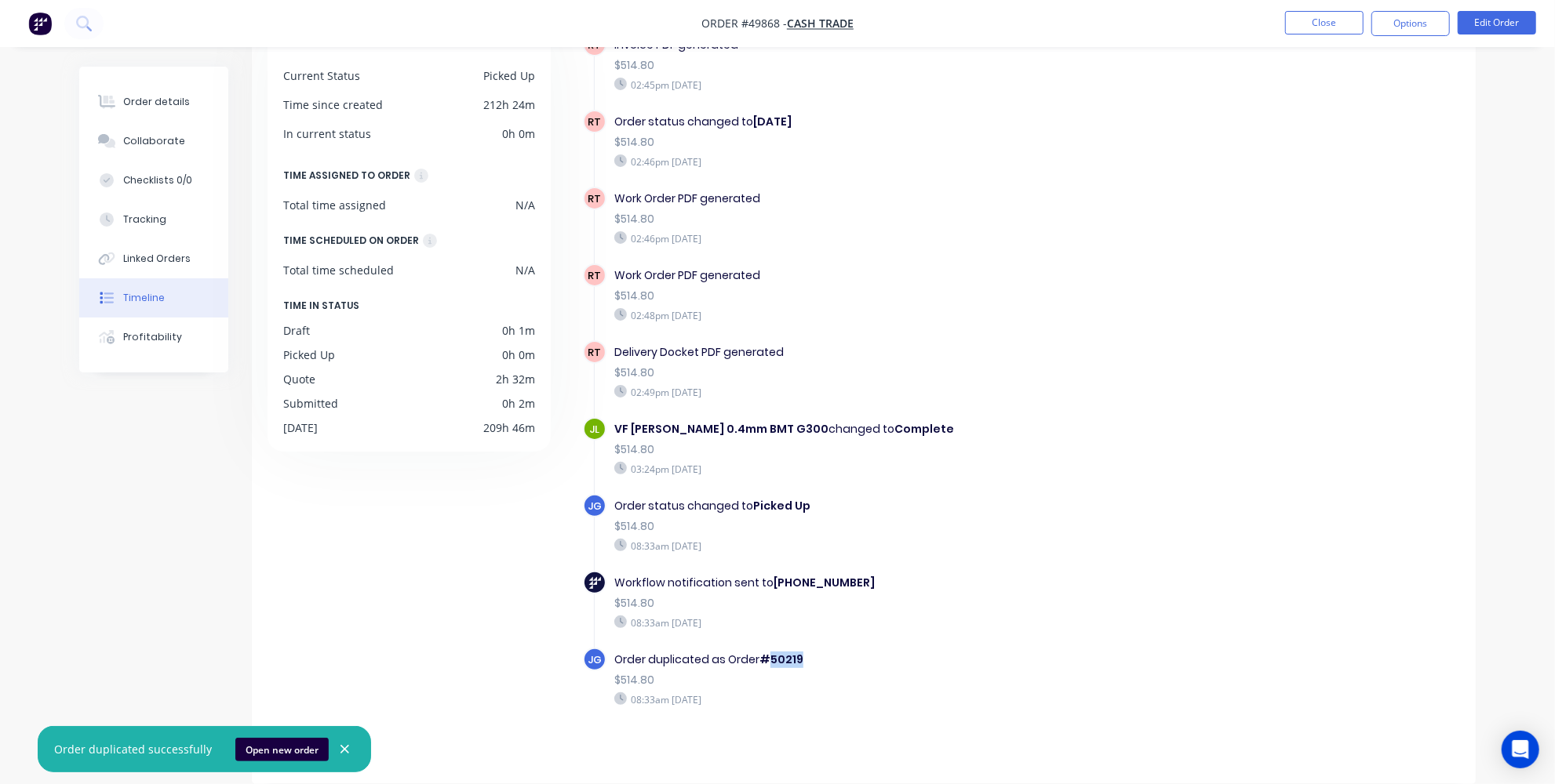
drag, startPoint x: 805, startPoint y: 655, endPoint x: 770, endPoint y: 655, distance: 35.0
click at [770, 655] on div "Order duplicated as Order #50219" at bounding box center [885, 660] width 542 height 17
copy b "50219"
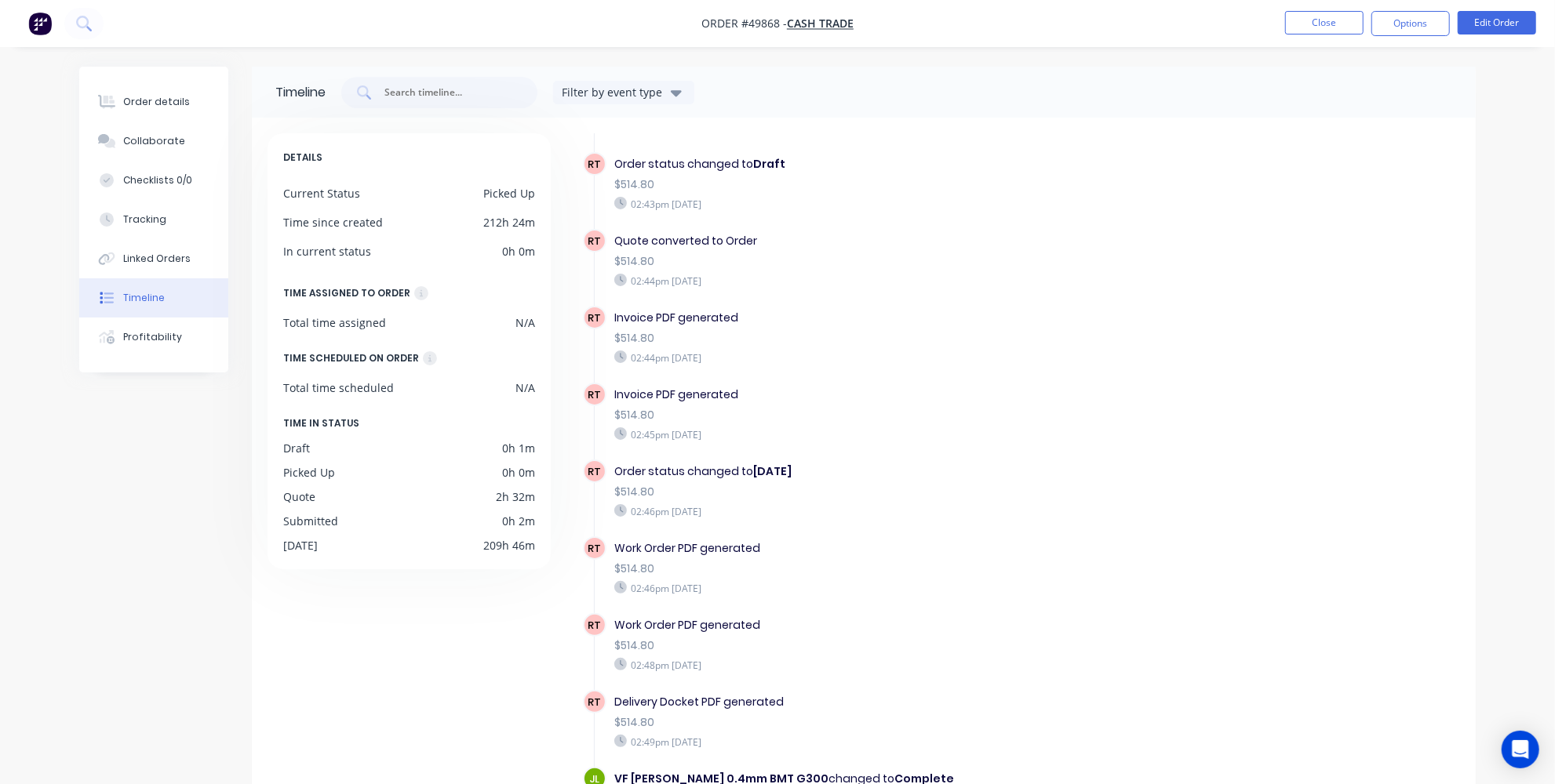
scroll to position [285, 0]
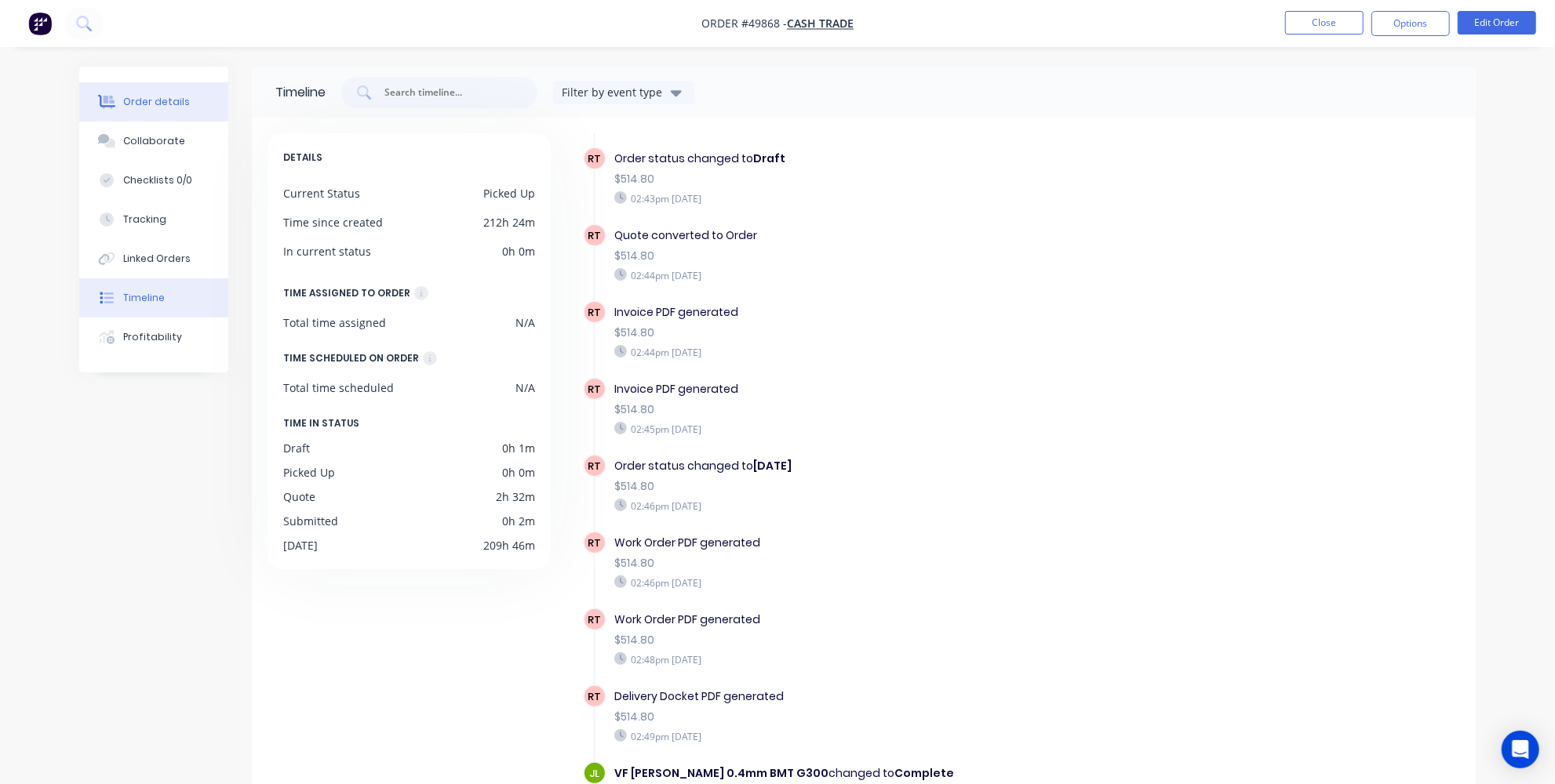
click at [112, 100] on icon at bounding box center [106, 102] width 18 height 14
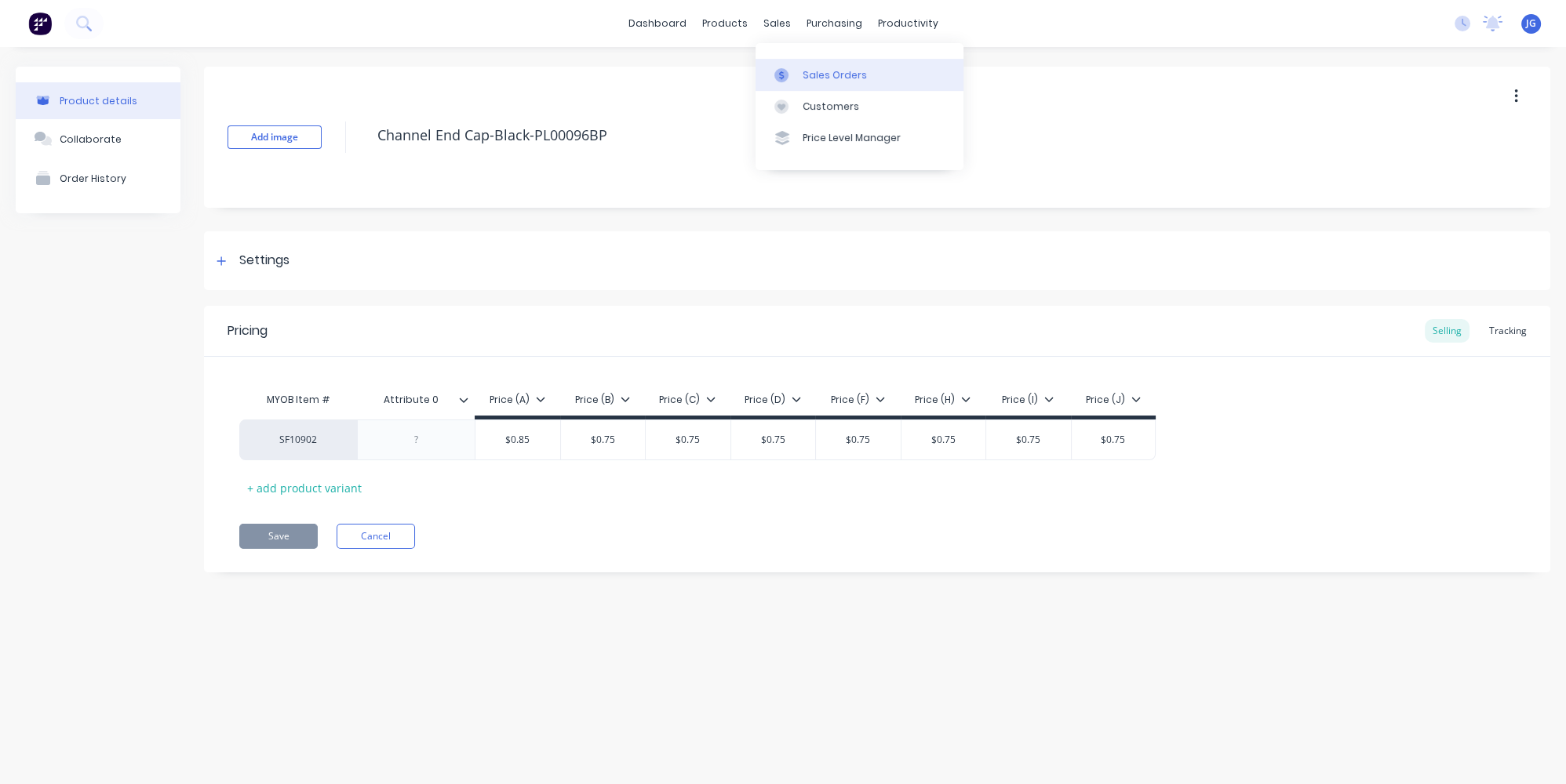
click at [787, 66] on link "Sales Orders" at bounding box center [860, 74] width 208 height 31
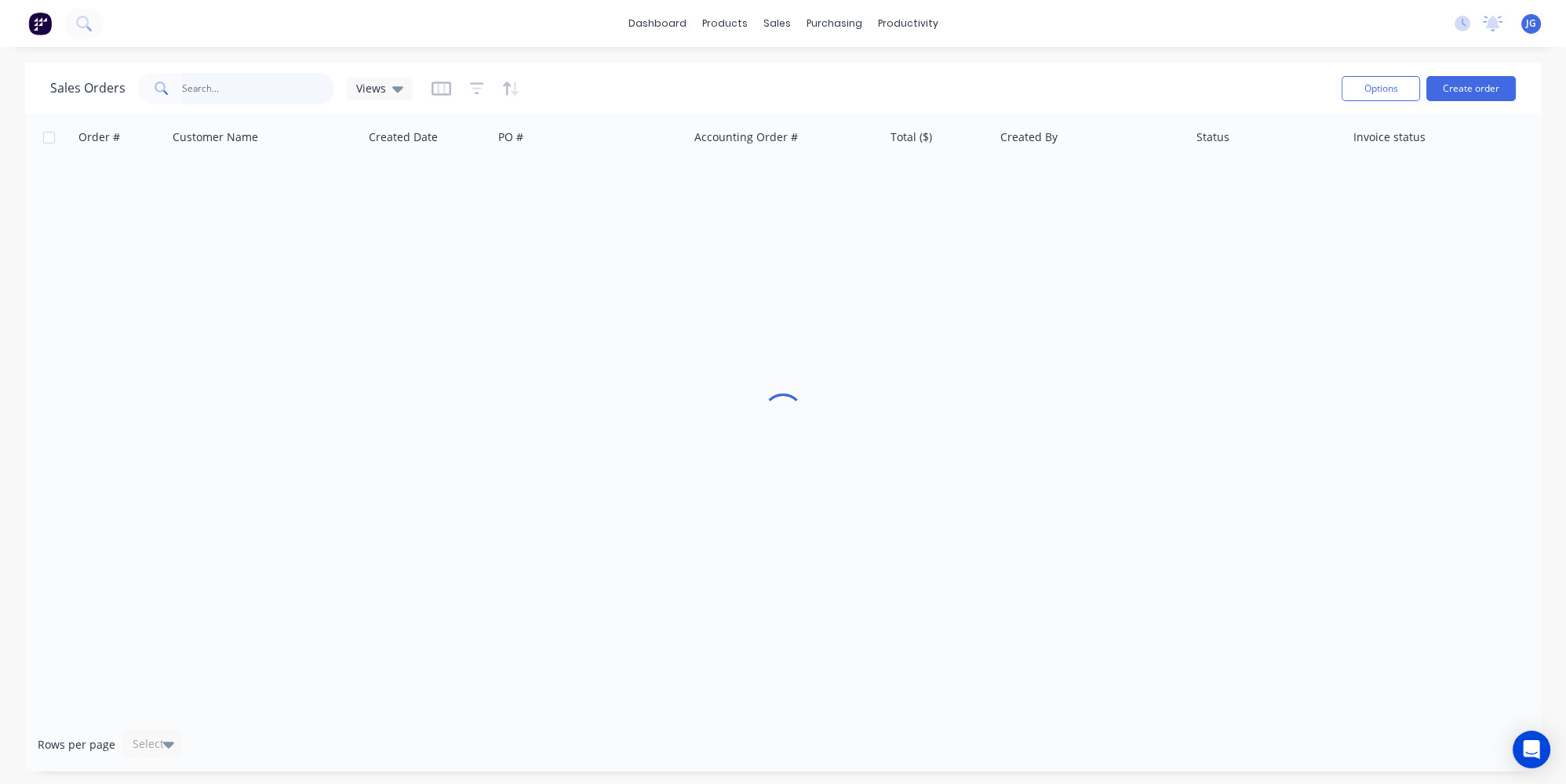
click at [245, 78] on input "text" at bounding box center [259, 88] width 153 height 31
paste input "50219"
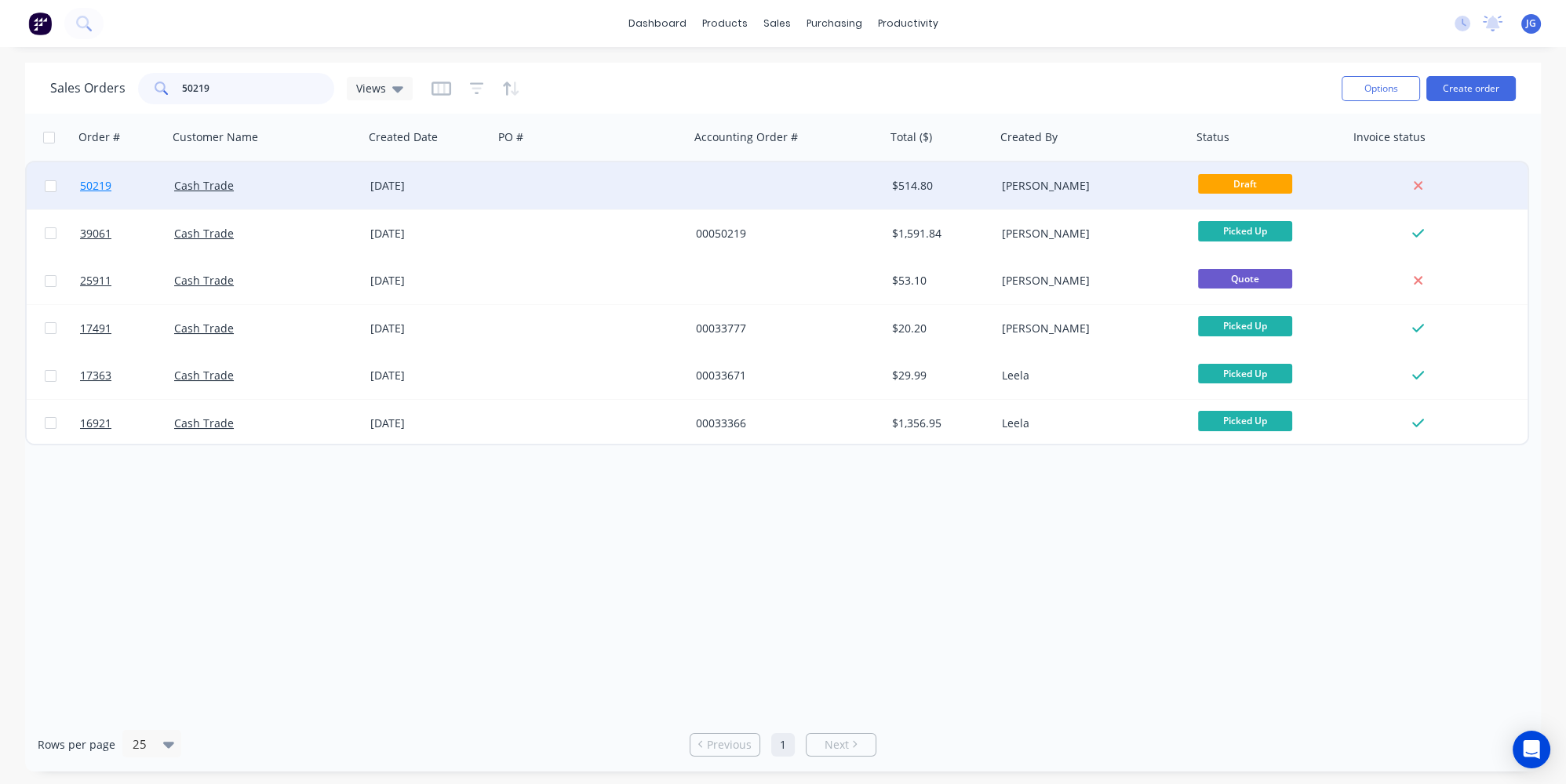
type input "50219"
click at [141, 180] on link "50219" at bounding box center [127, 186] width 94 height 47
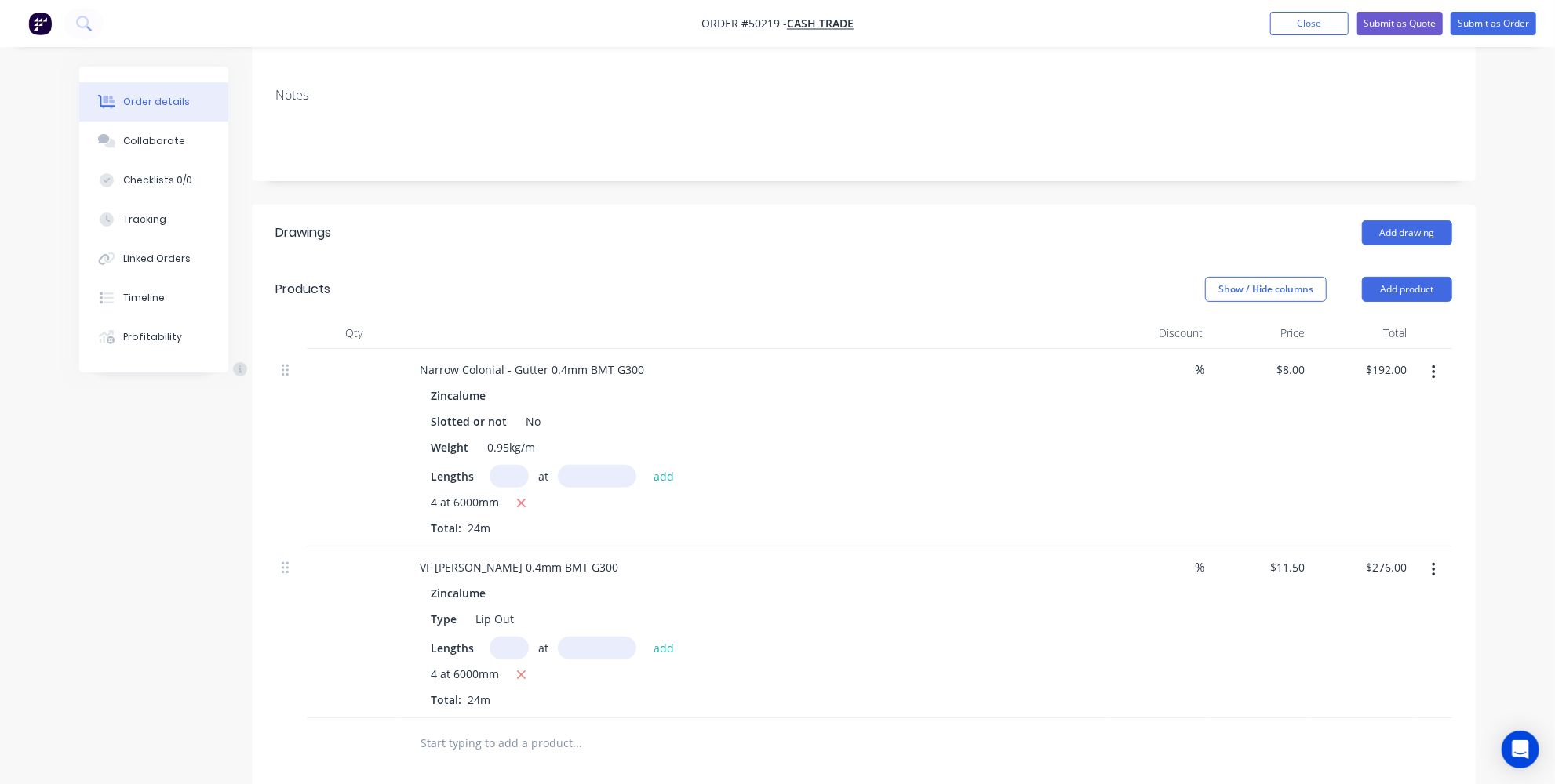
scroll to position [142, 0]
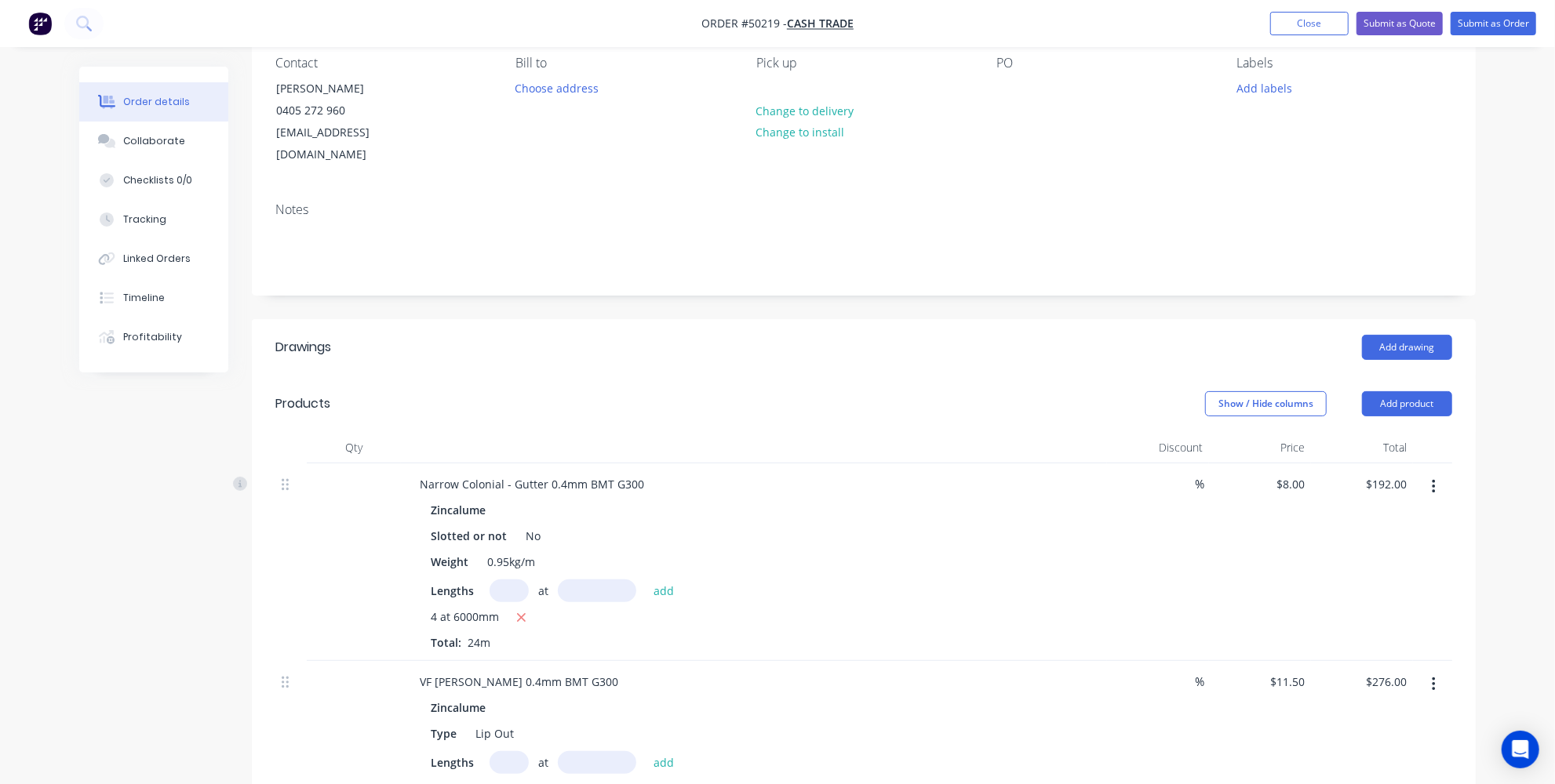
click at [1437, 473] on button "button" at bounding box center [1433, 487] width 37 height 28
click at [1332, 611] on div "Delete" at bounding box center [1377, 622] width 120 height 23
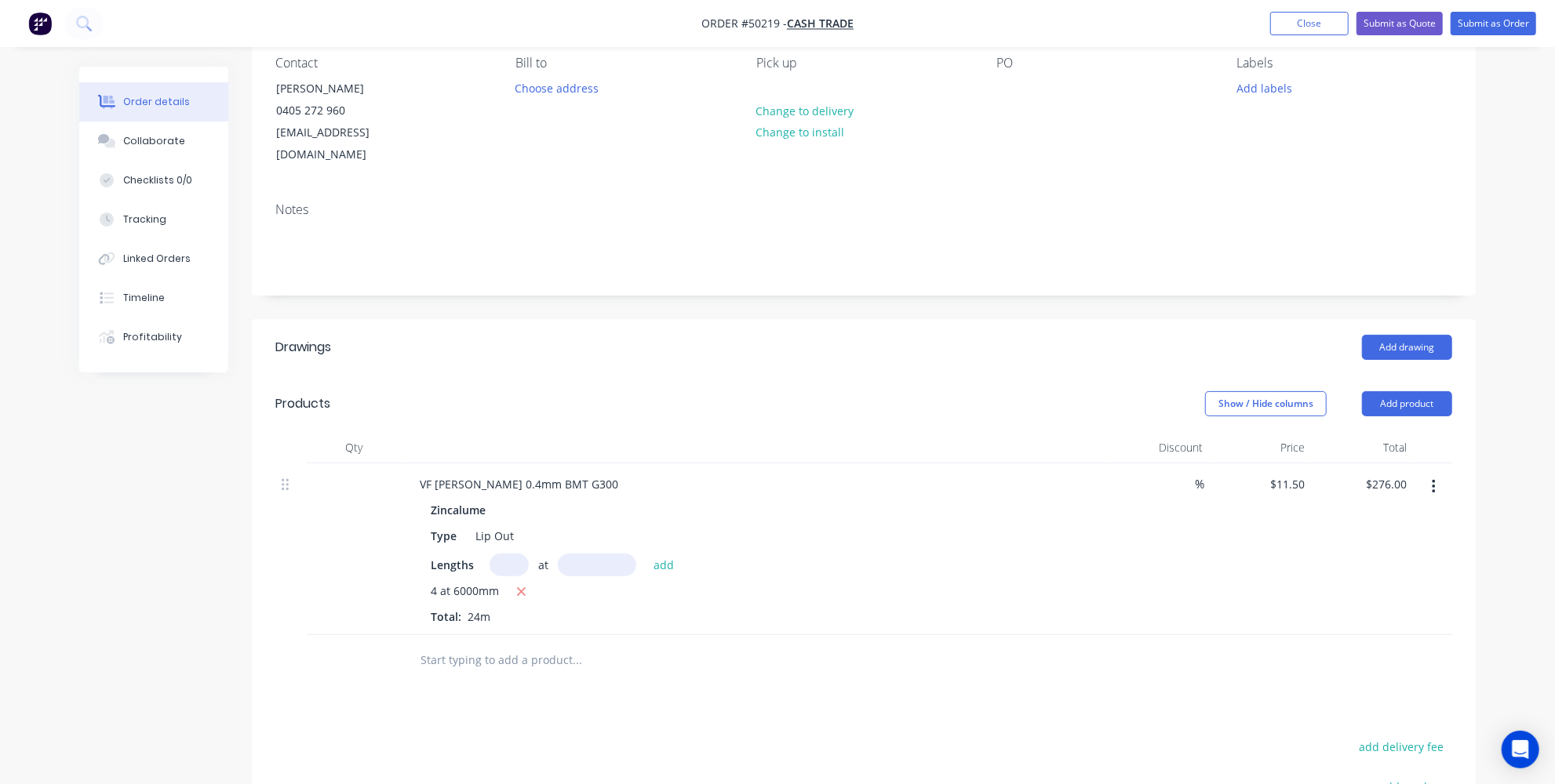
click at [1428, 473] on button "button" at bounding box center [1433, 487] width 37 height 28
click at [1334, 611] on div "Delete" at bounding box center [1377, 622] width 120 height 23
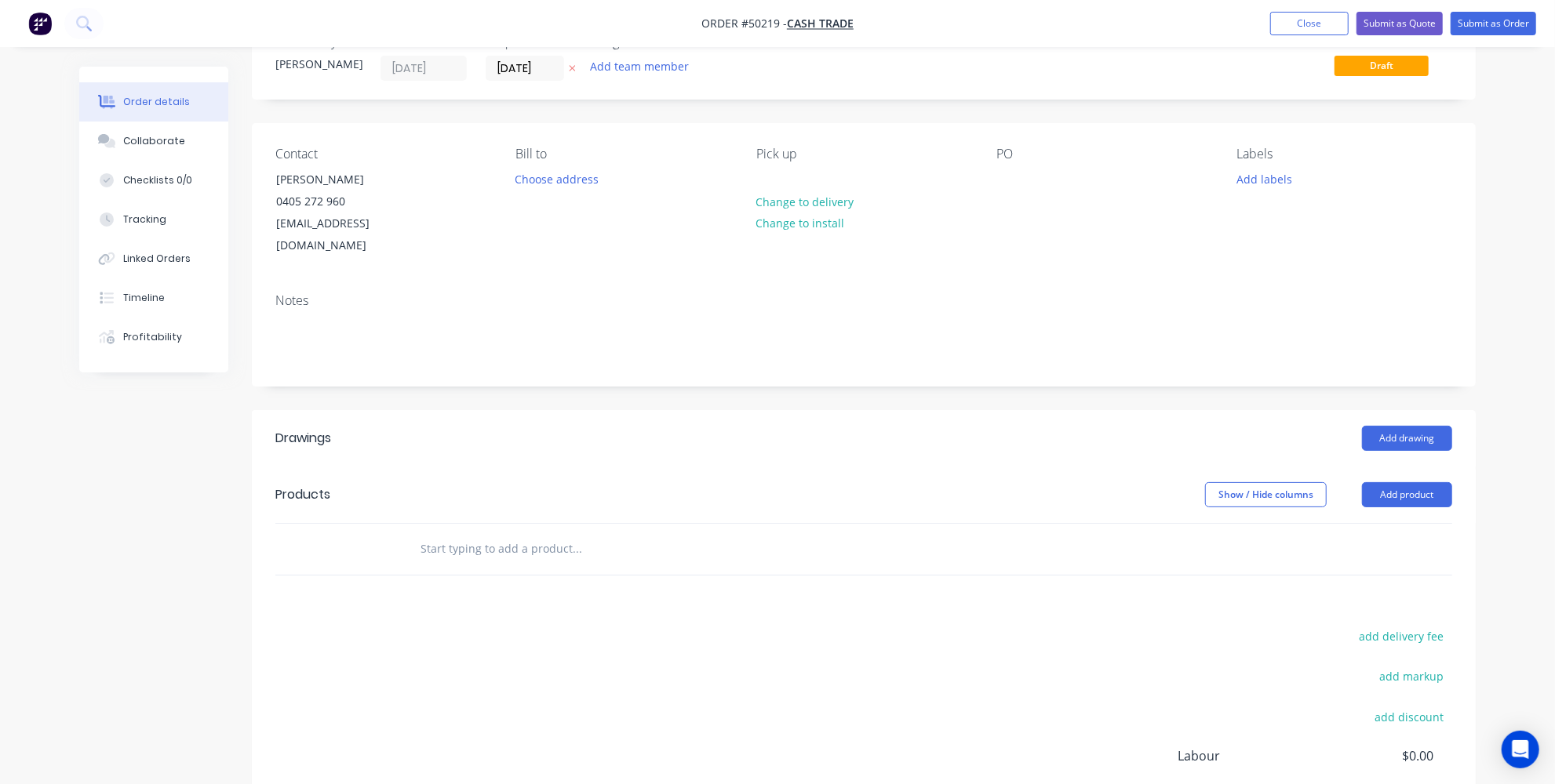
scroll to position [0, 0]
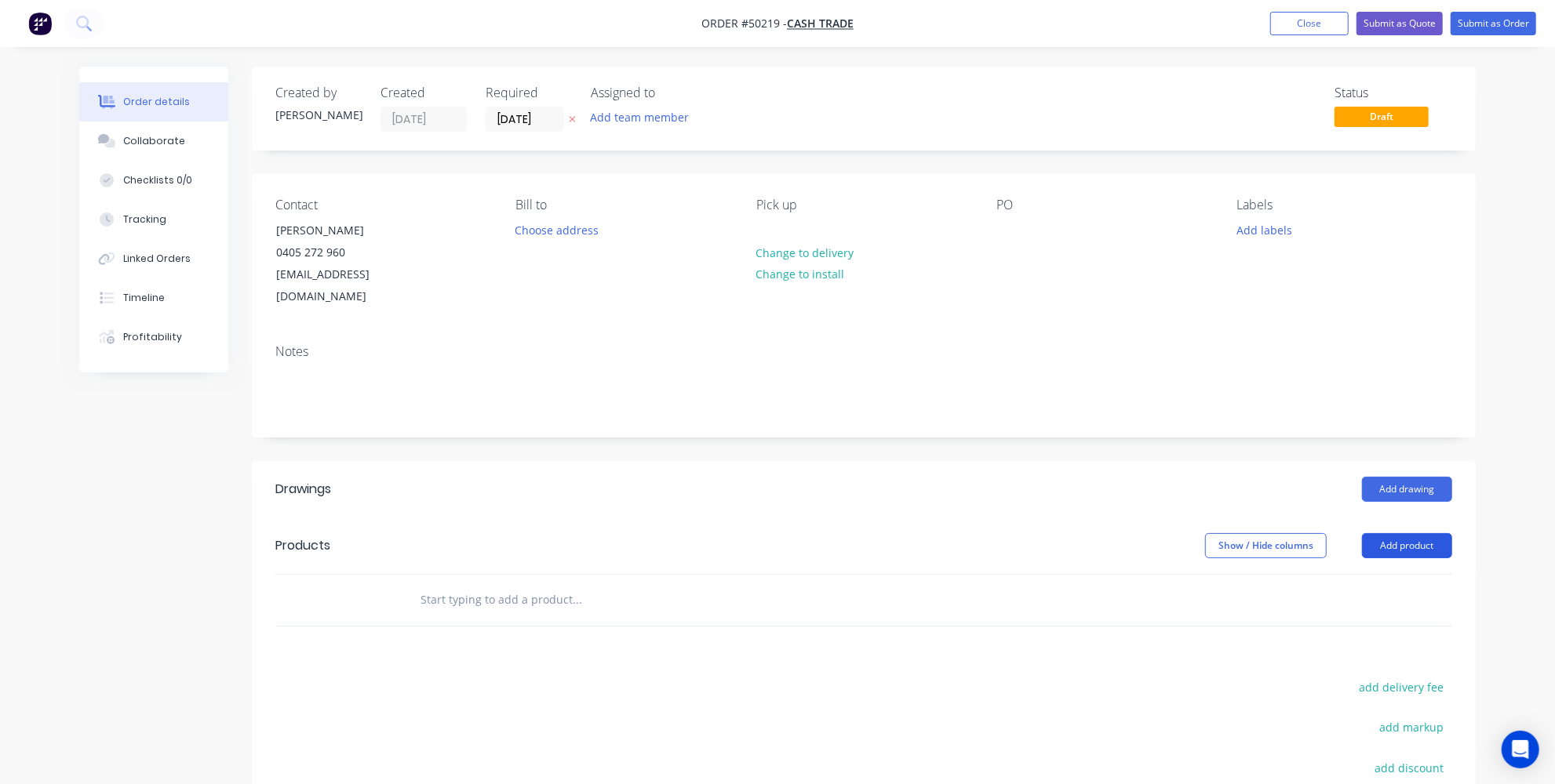
click at [1405, 533] on button "Add product" at bounding box center [1407, 545] width 90 height 25
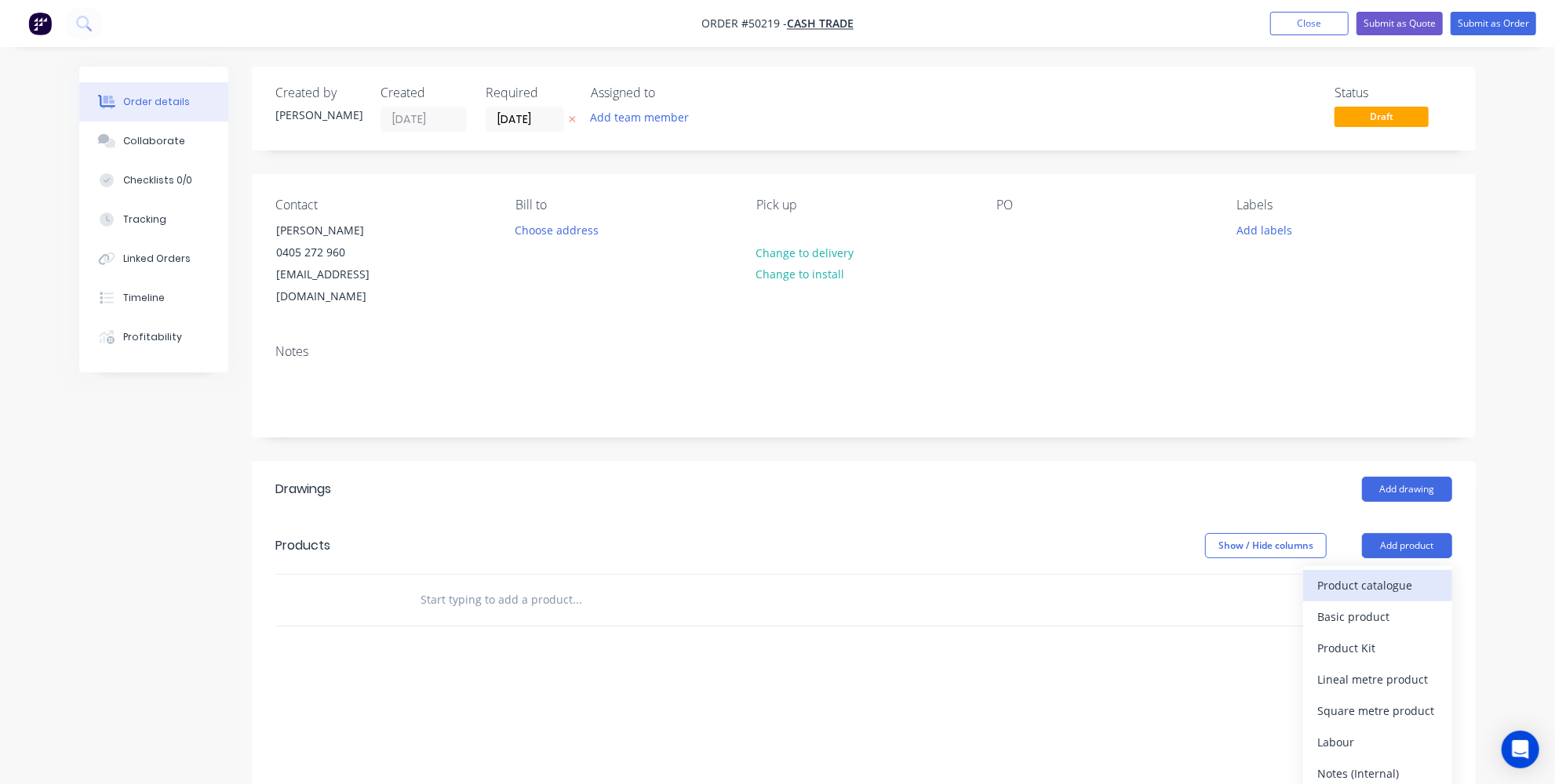
click at [1382, 574] on div "Product catalogue" at bounding box center [1377, 586] width 120 height 23
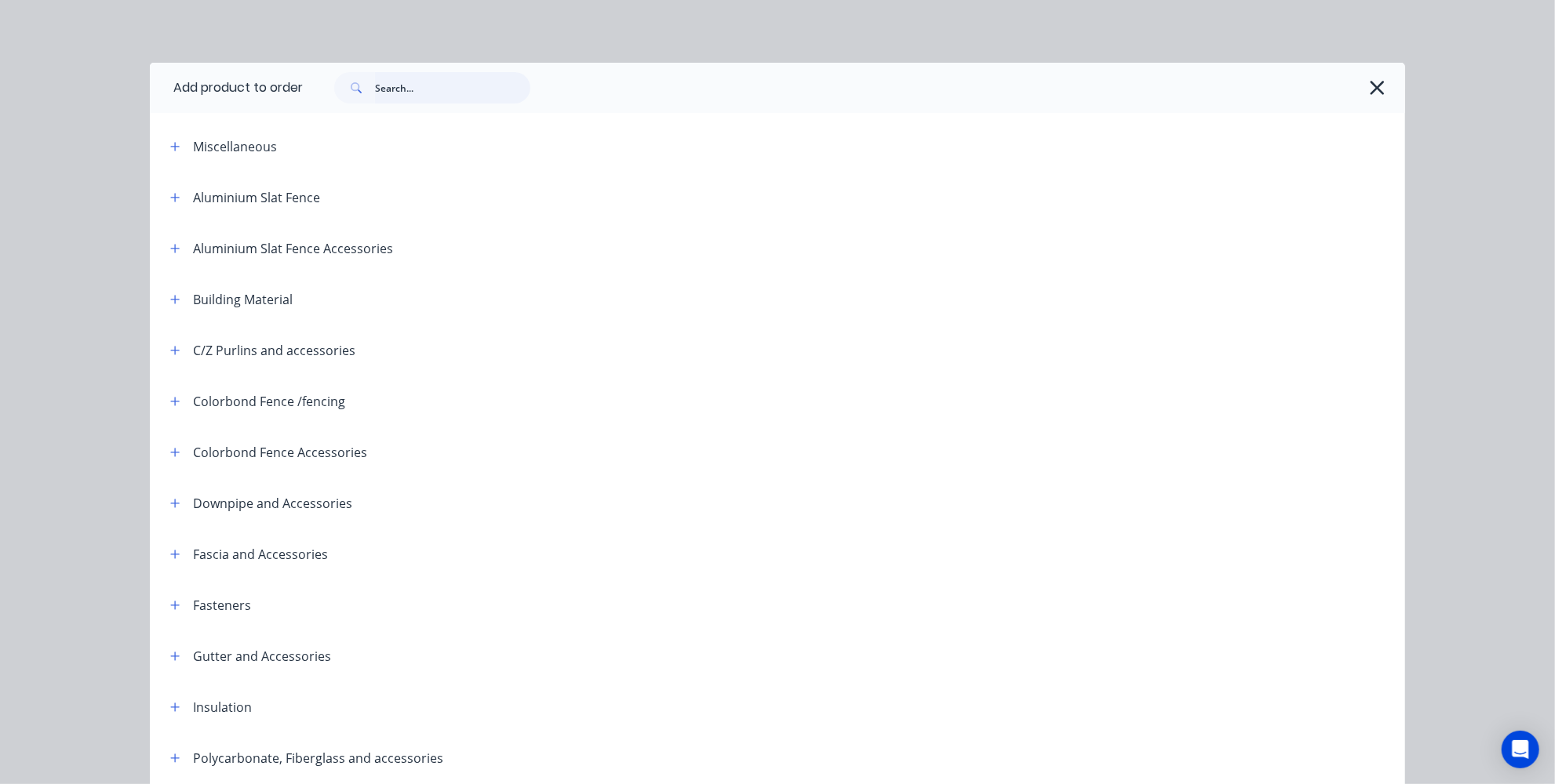
click at [424, 89] on input "text" at bounding box center [452, 87] width 155 height 31
type input "d"
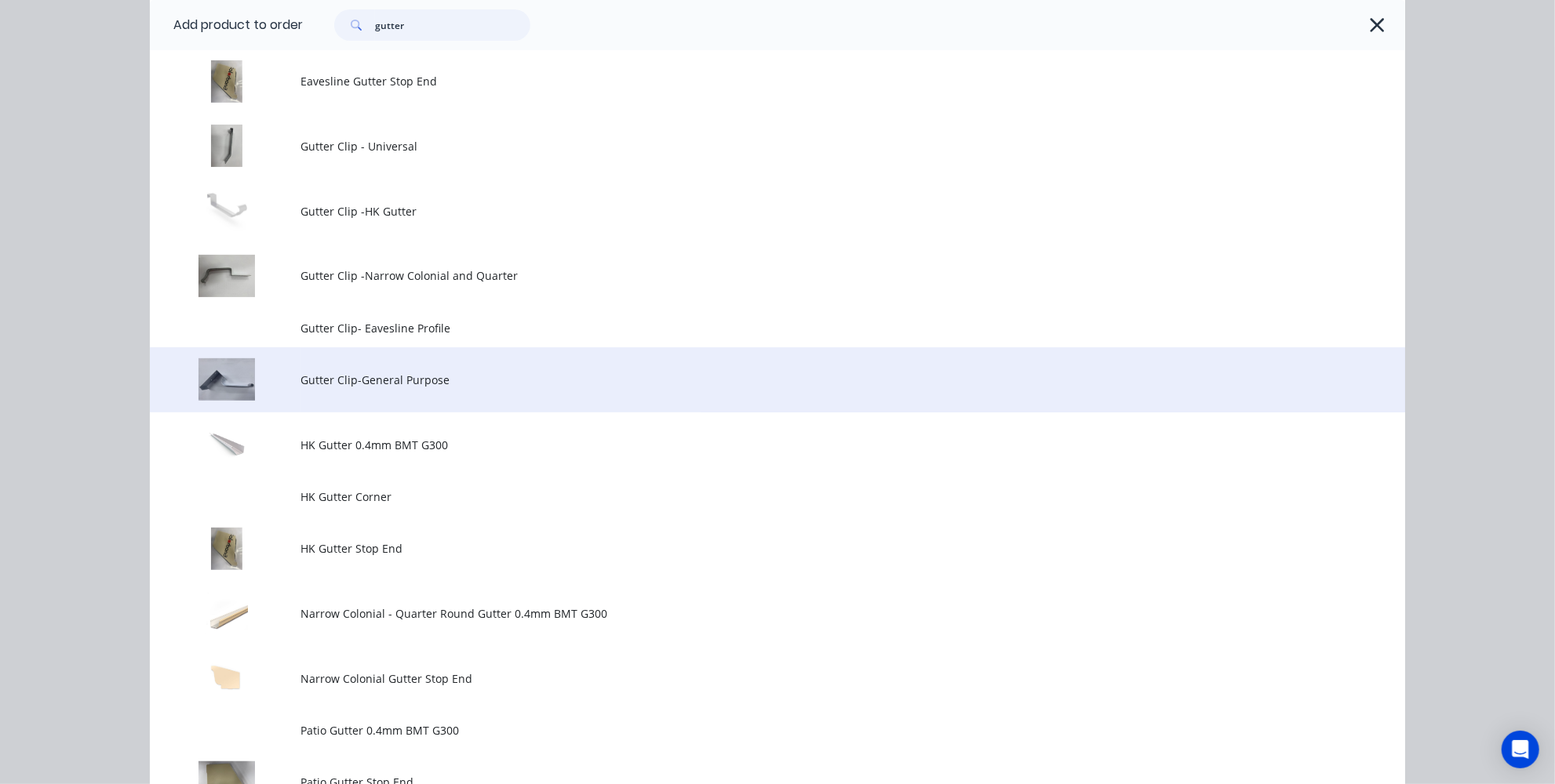
scroll to position [285, 0]
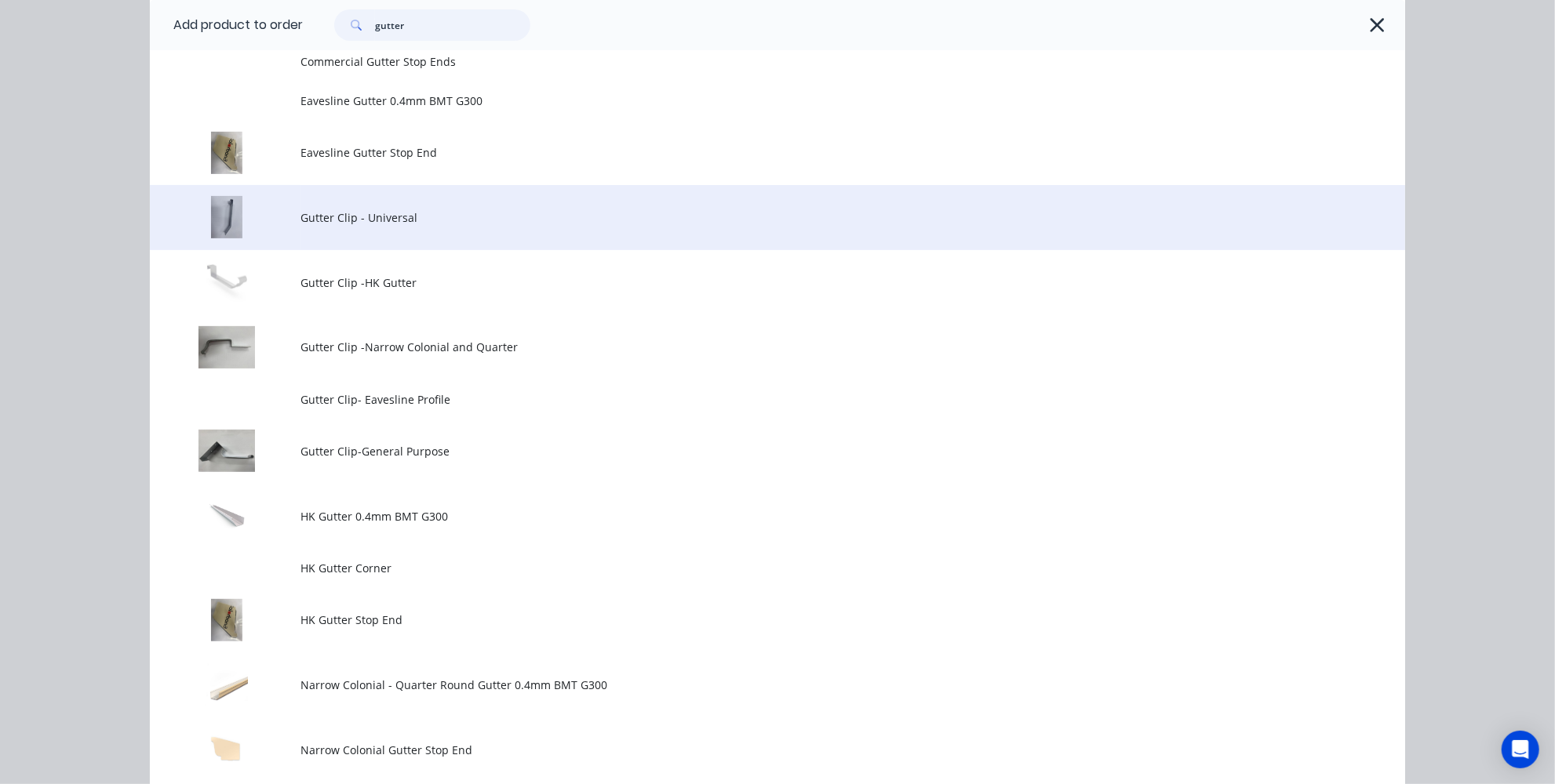
type input "gutter"
click at [398, 218] on span "Gutter Clip - Universal" at bounding box center [743, 218] width 884 height 17
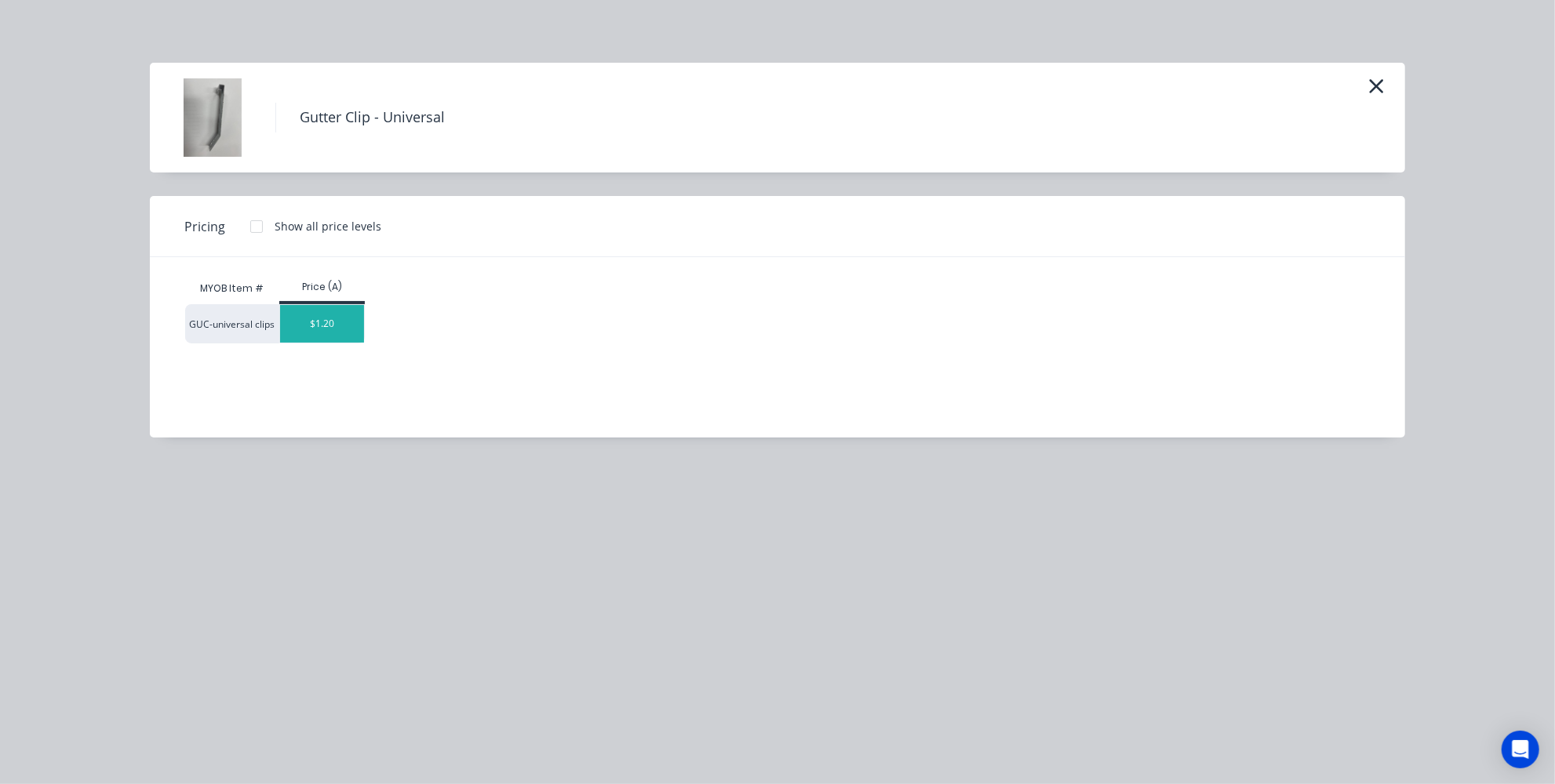
click at [327, 317] on div "$1.20" at bounding box center [322, 324] width 84 height 38
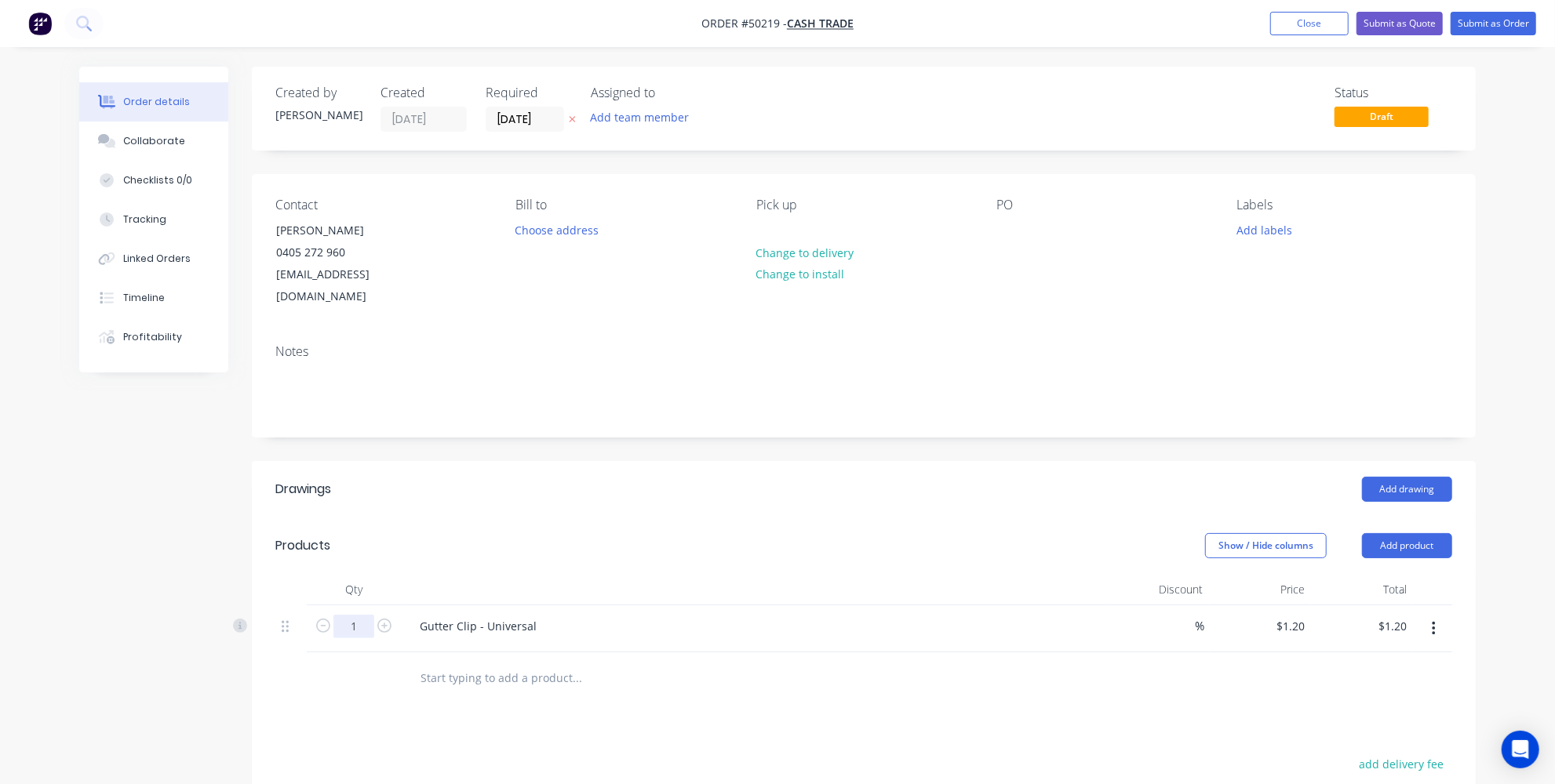
click at [360, 615] on input "1" at bounding box center [353, 626] width 40 height 24
type input "20"
type input "$24.00"
drag, startPoint x: 484, startPoint y: 547, endPoint x: 495, endPoint y: 533, distance: 17.8
click at [484, 547] on header "Products Show / Hide columns Add product" at bounding box center [864, 546] width 1224 height 56
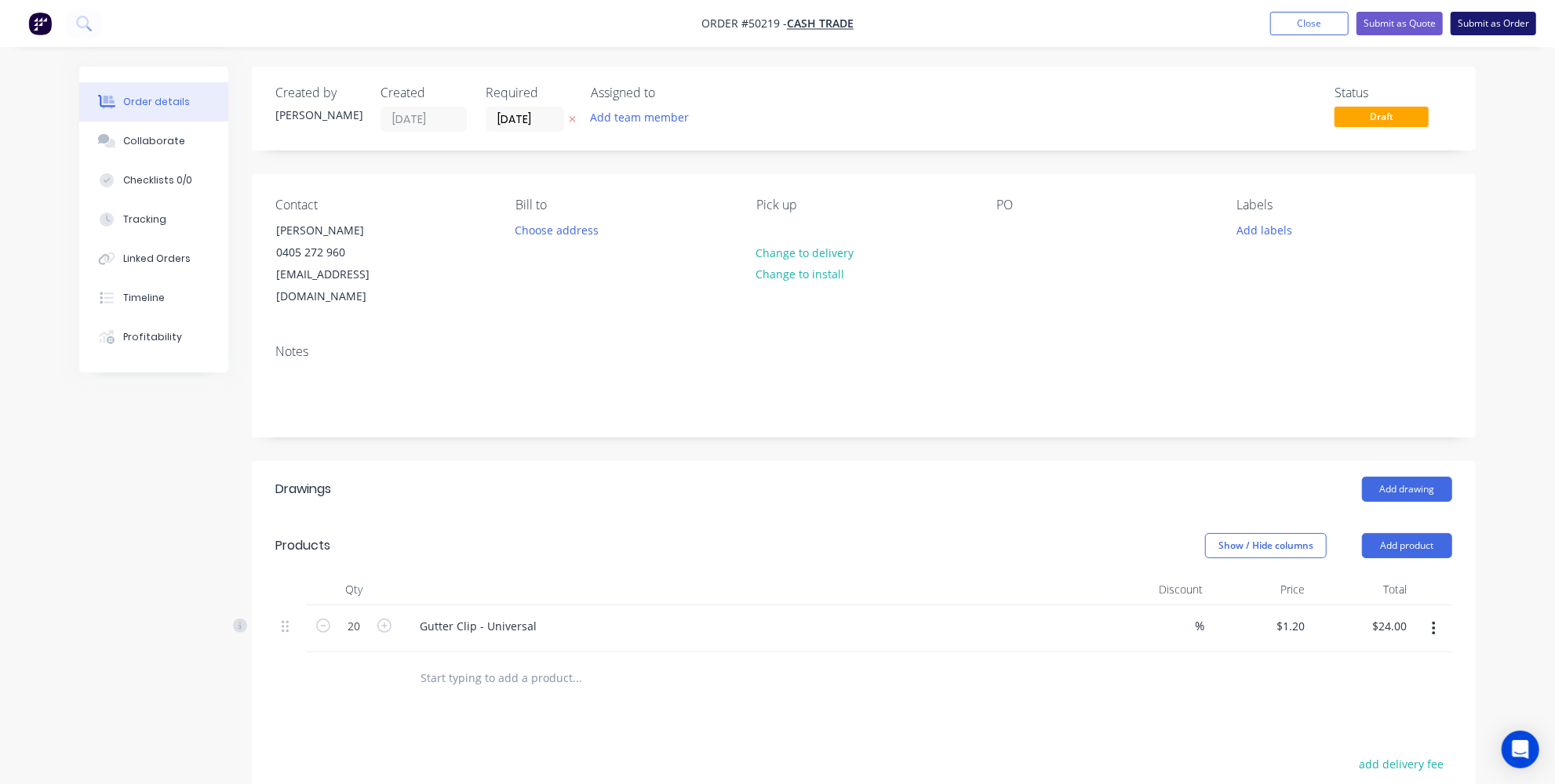
click at [1512, 24] on button "Submit as Order" at bounding box center [1493, 24] width 86 height 24
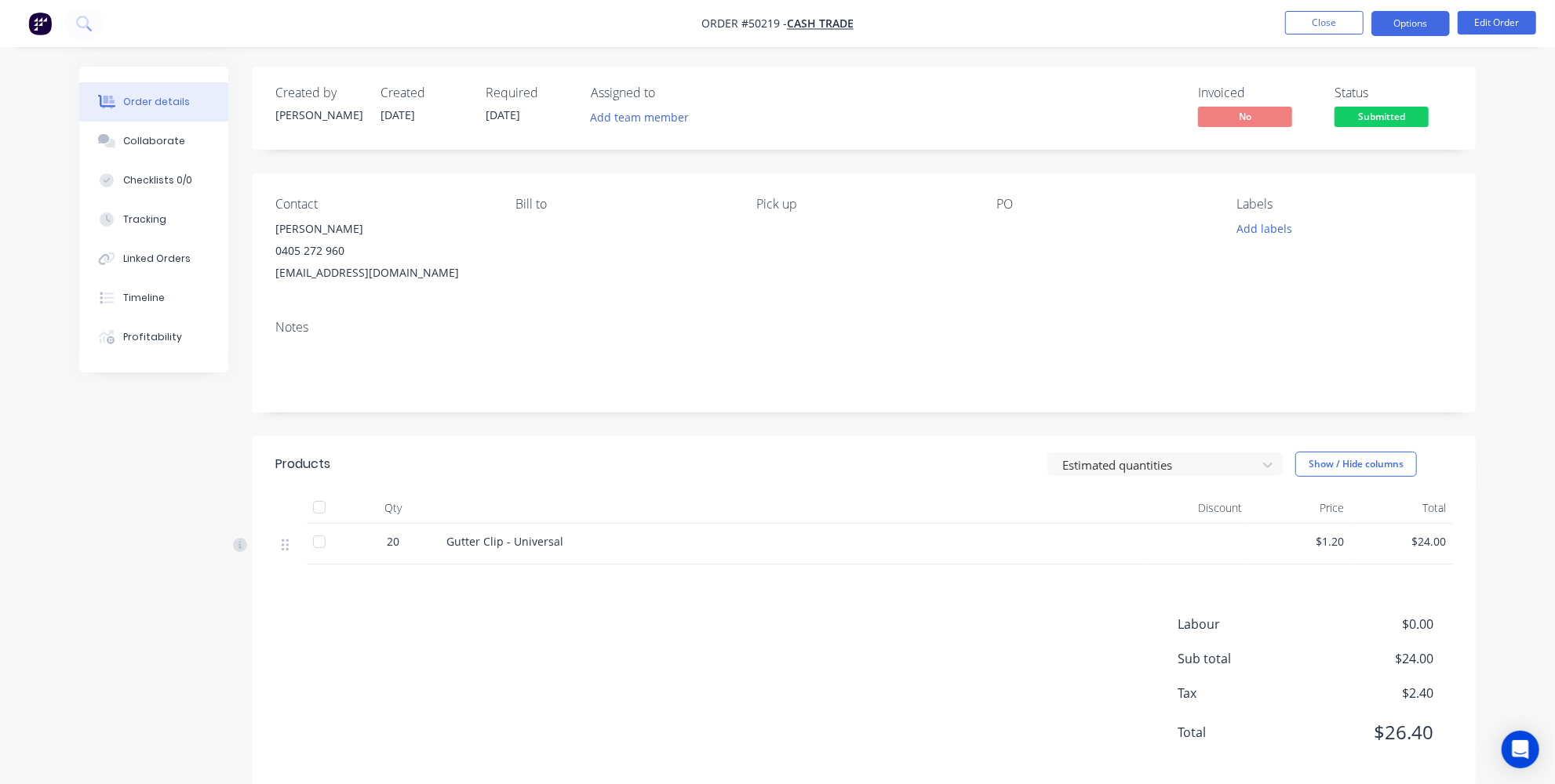
click at [1411, 29] on button "Options" at bounding box center [1410, 24] width 78 height 25
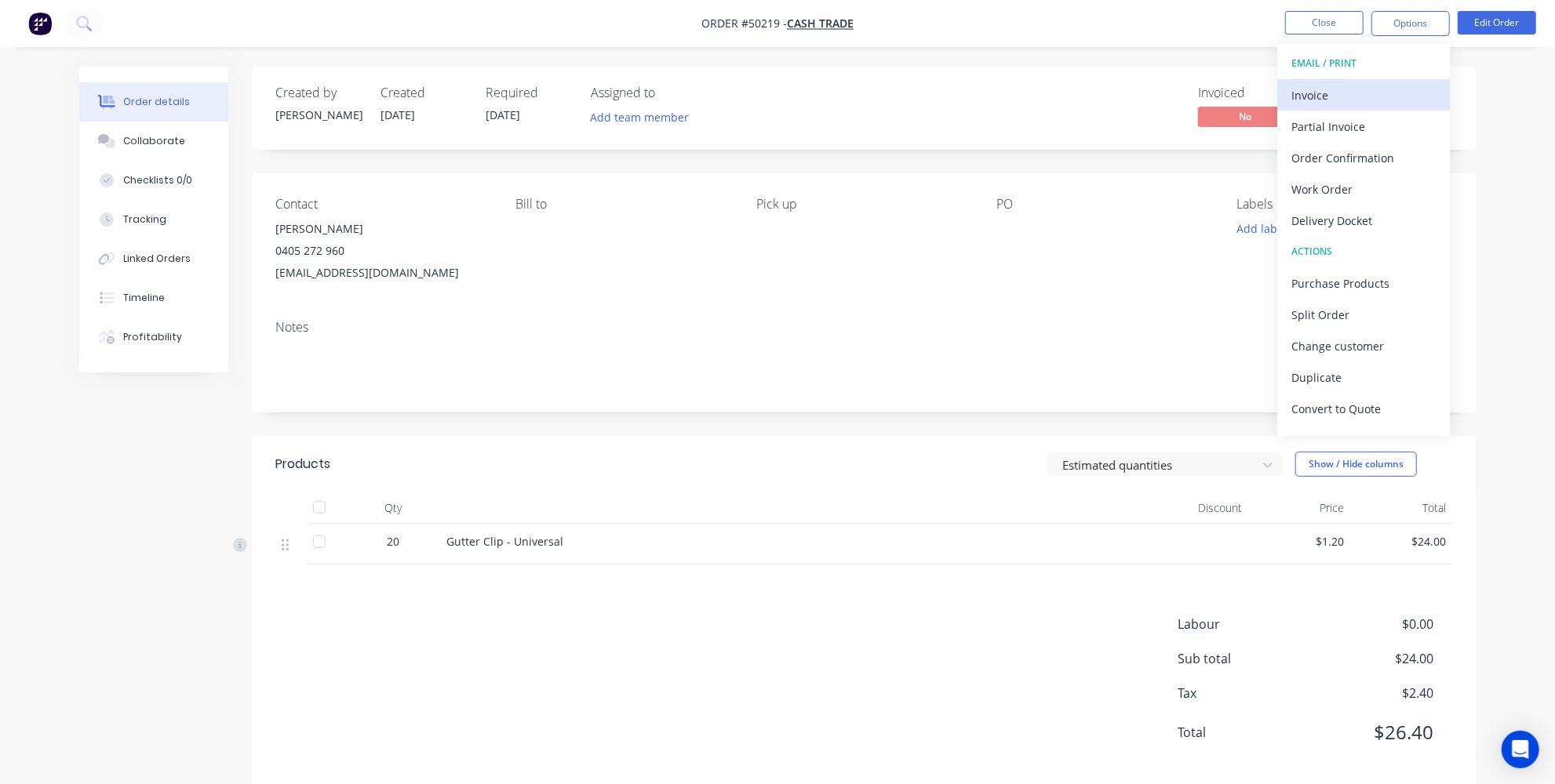
click at [1316, 89] on div "Invoice" at bounding box center [1363, 95] width 145 height 23
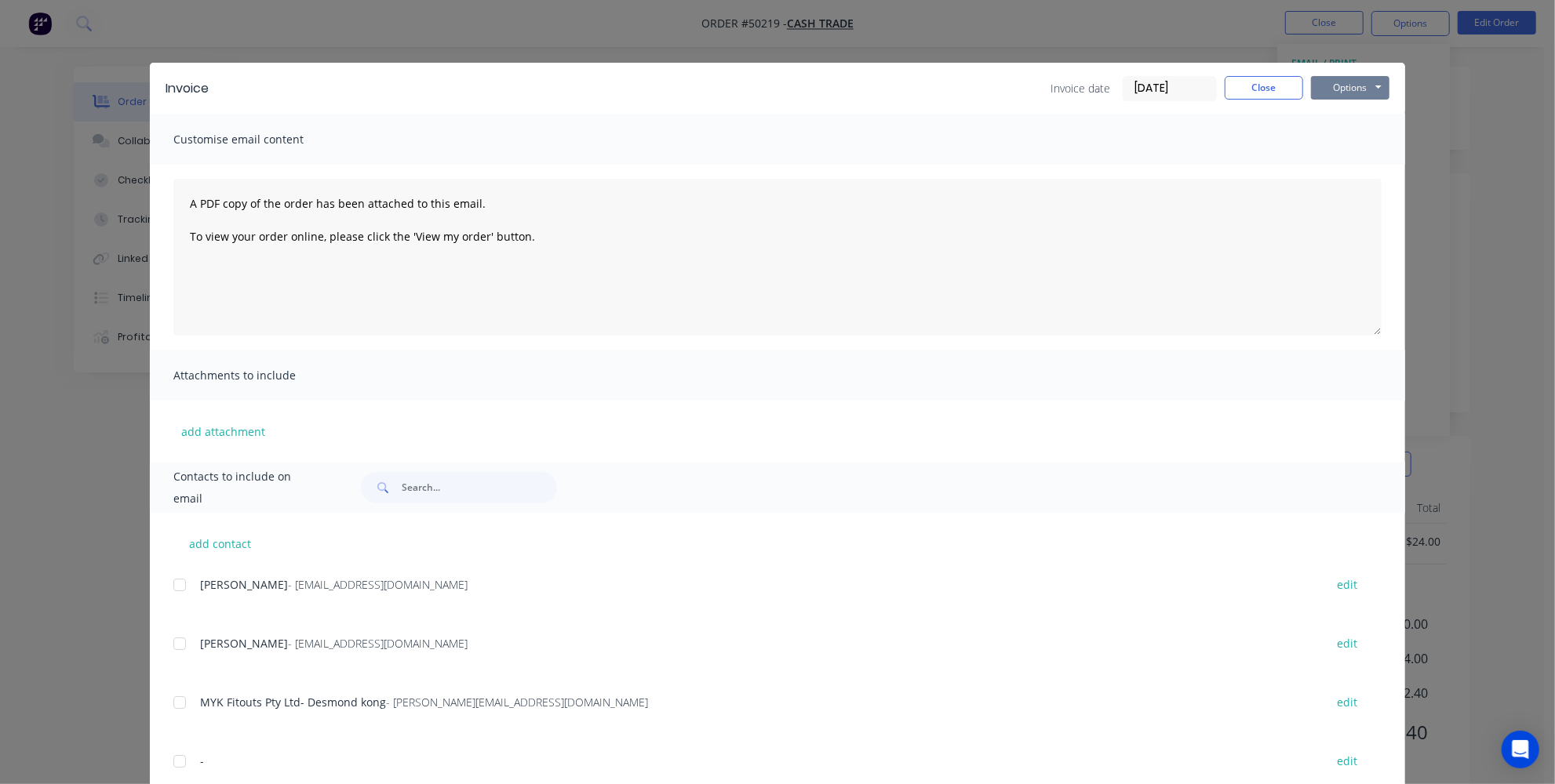
click at [1351, 96] on button "Options" at bounding box center [1349, 87] width 78 height 24
click at [1346, 140] on button "Print" at bounding box center [1360, 142] width 101 height 26
click at [1275, 76] on div "Invoice date 10/10/25 Close Options Preview Print Email" at bounding box center [1219, 88] width 338 height 25
click at [1263, 91] on button "Close" at bounding box center [1264, 87] width 78 height 24
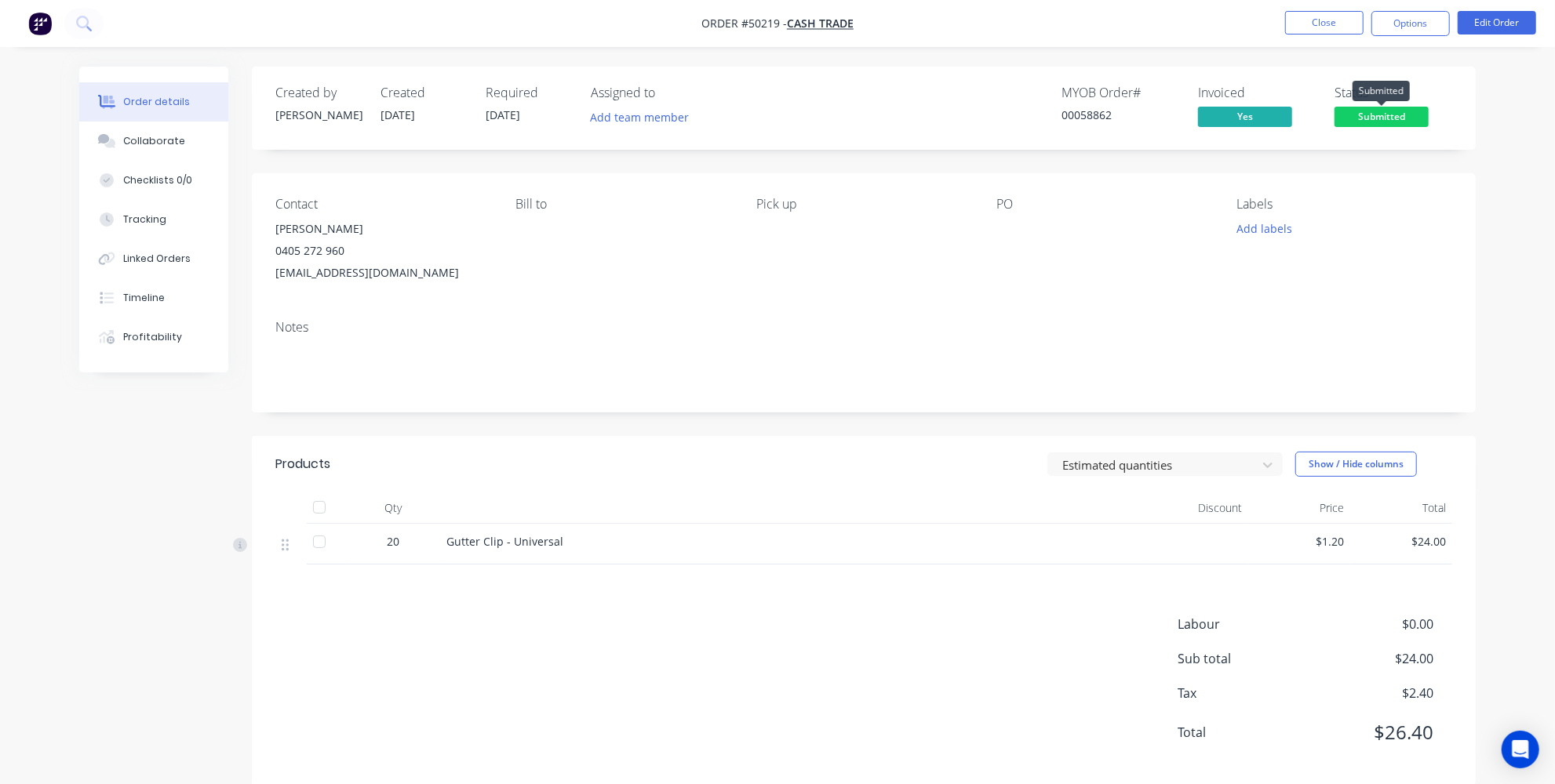
click at [1402, 111] on span "Submitted" at bounding box center [1381, 116] width 94 height 20
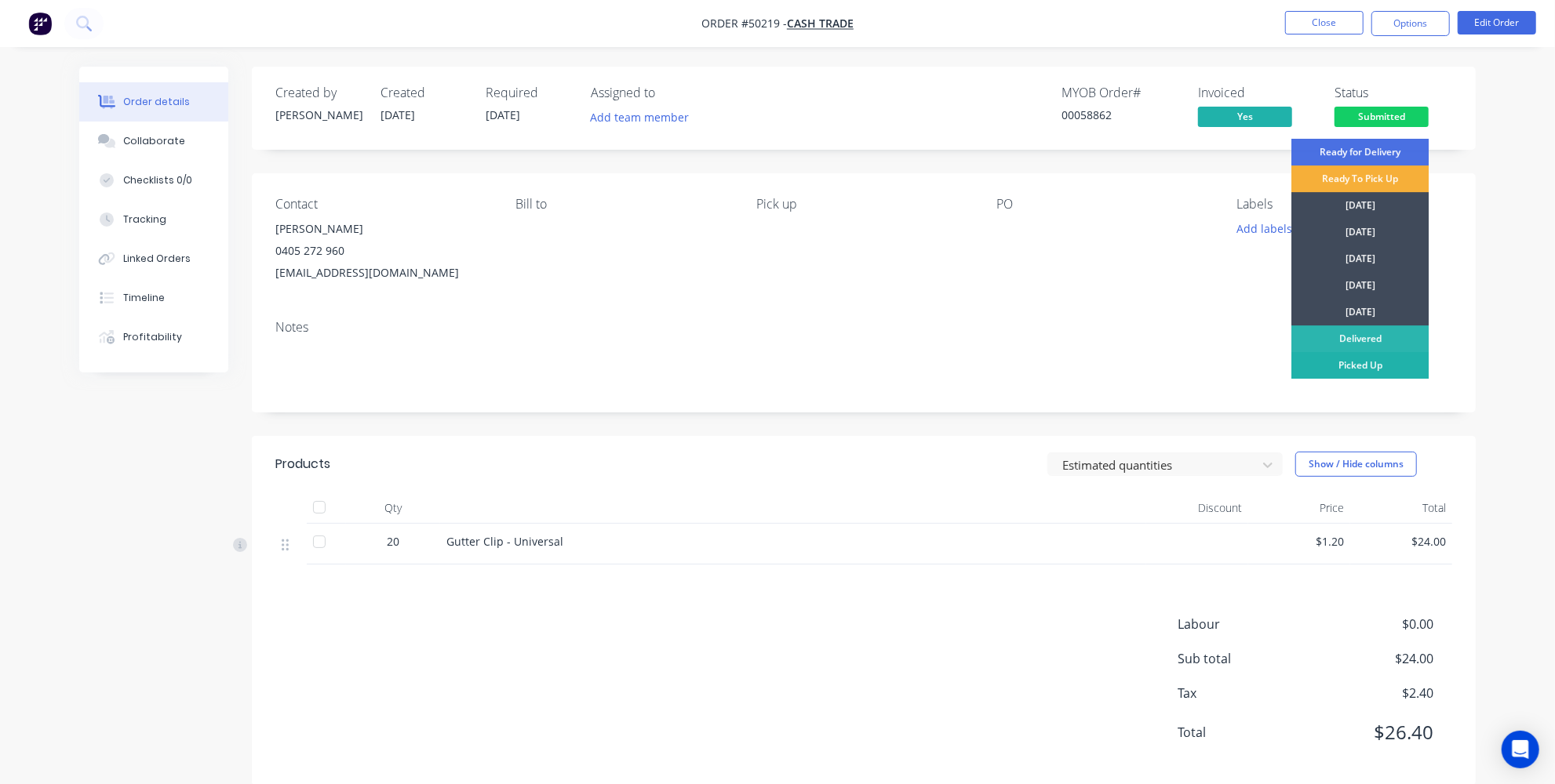
click at [1347, 368] on div "Picked Up" at bounding box center [1359, 366] width 137 height 26
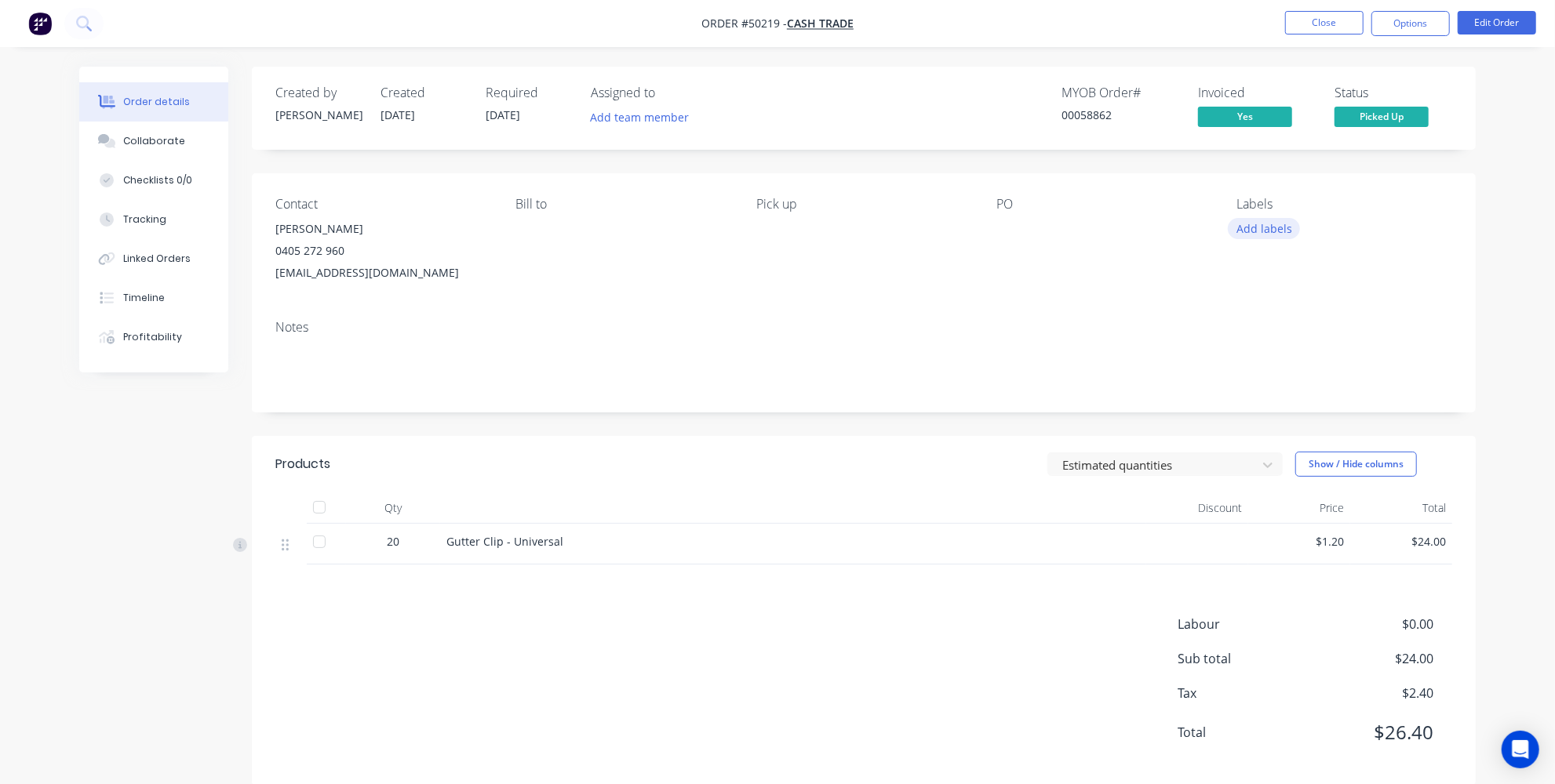
click at [1267, 220] on button "Add labels" at bounding box center [1264, 228] width 72 height 22
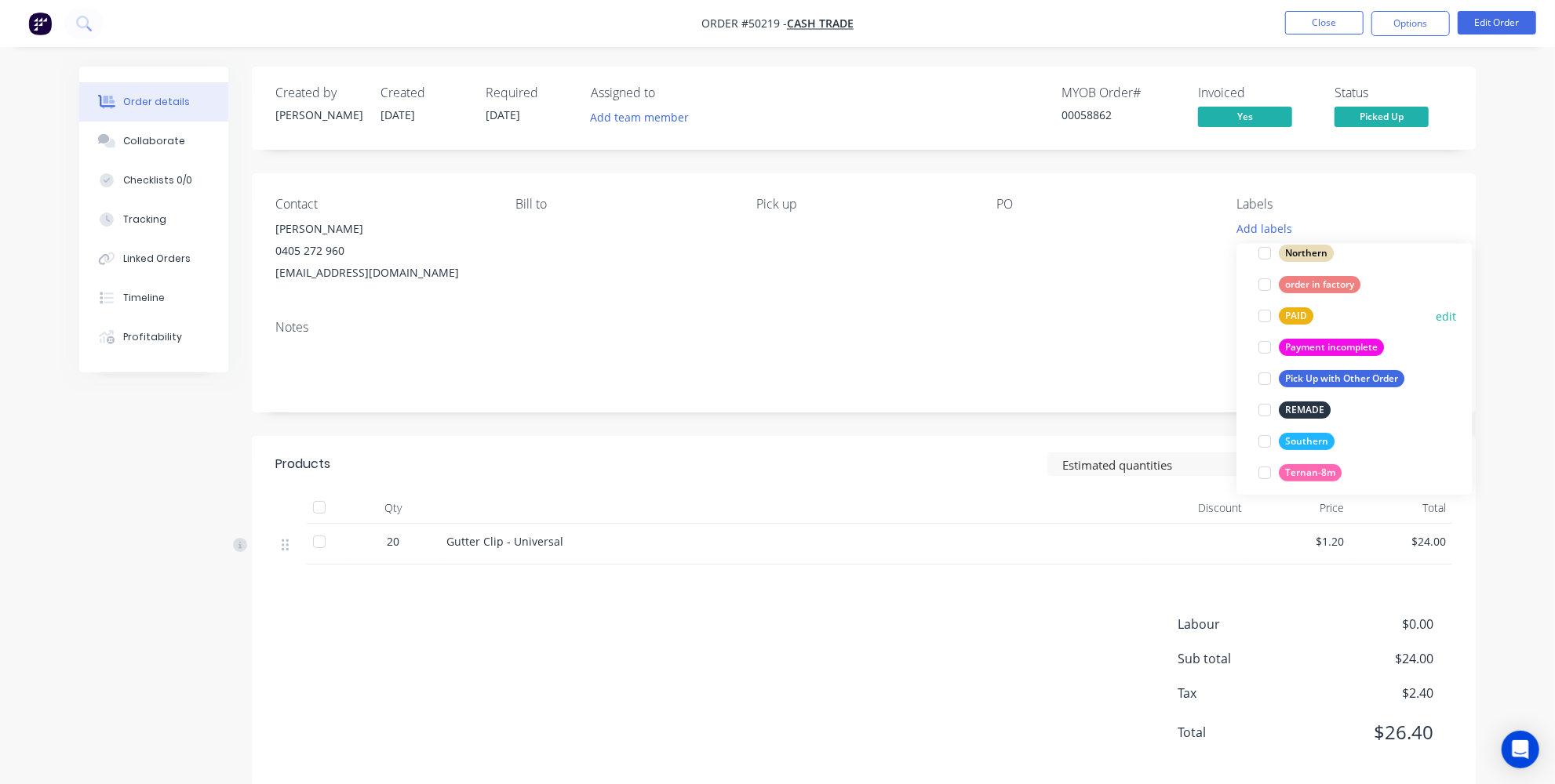
click at [1262, 307] on div at bounding box center [1264, 316] width 31 height 31
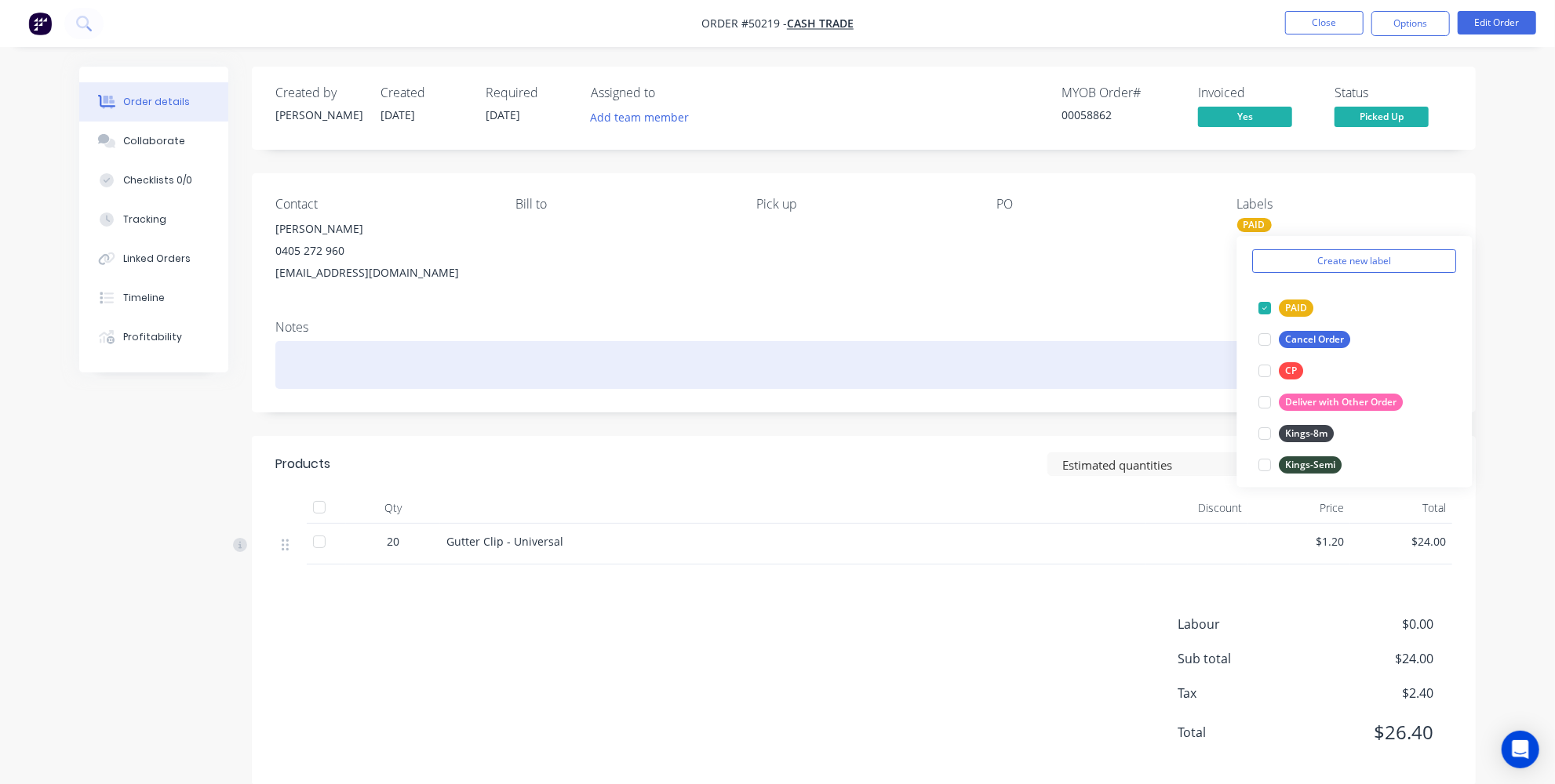
click at [977, 345] on div at bounding box center [864, 365] width 1177 height 48
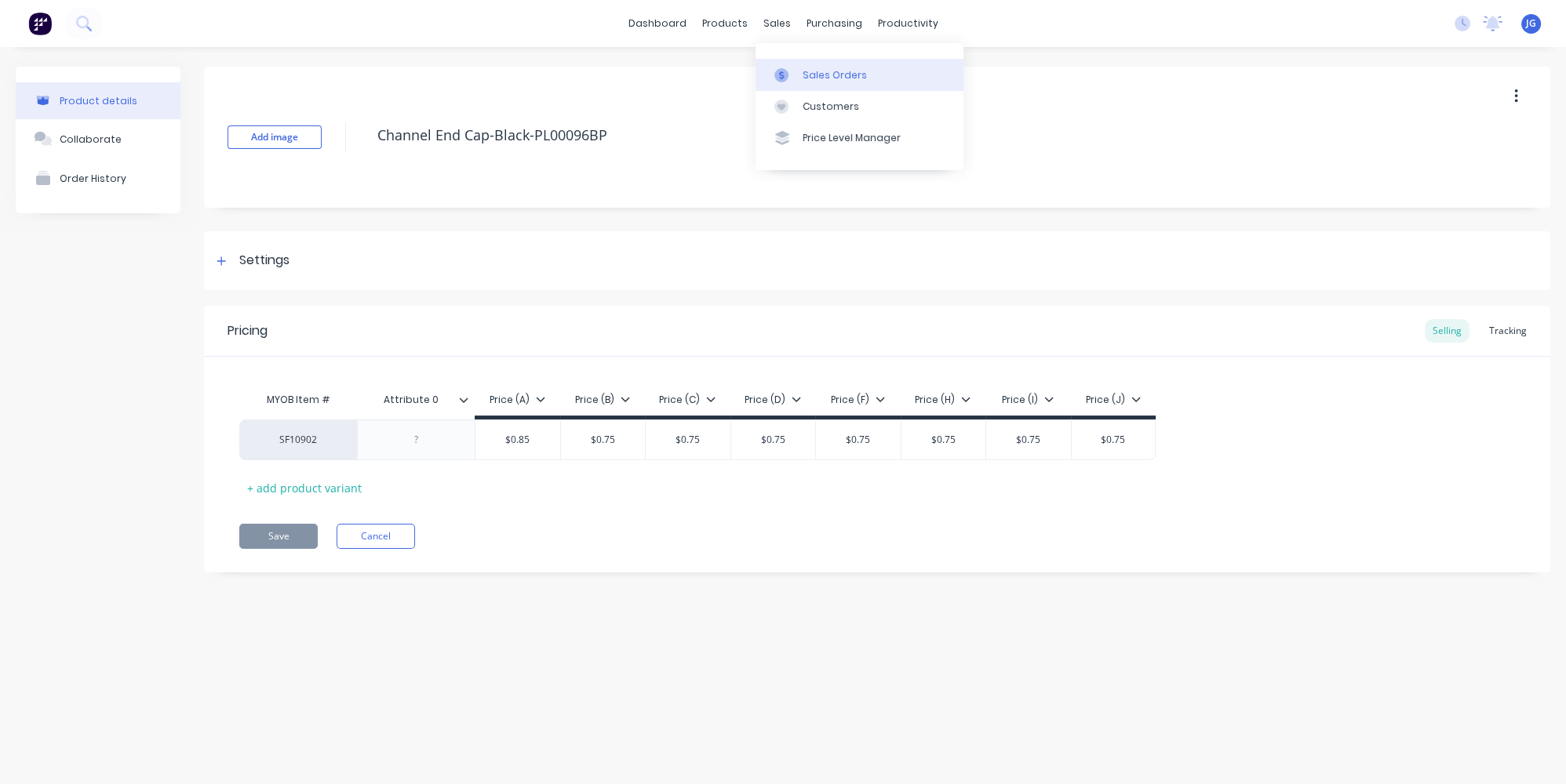
click at [780, 61] on link "Sales Orders" at bounding box center [860, 74] width 208 height 31
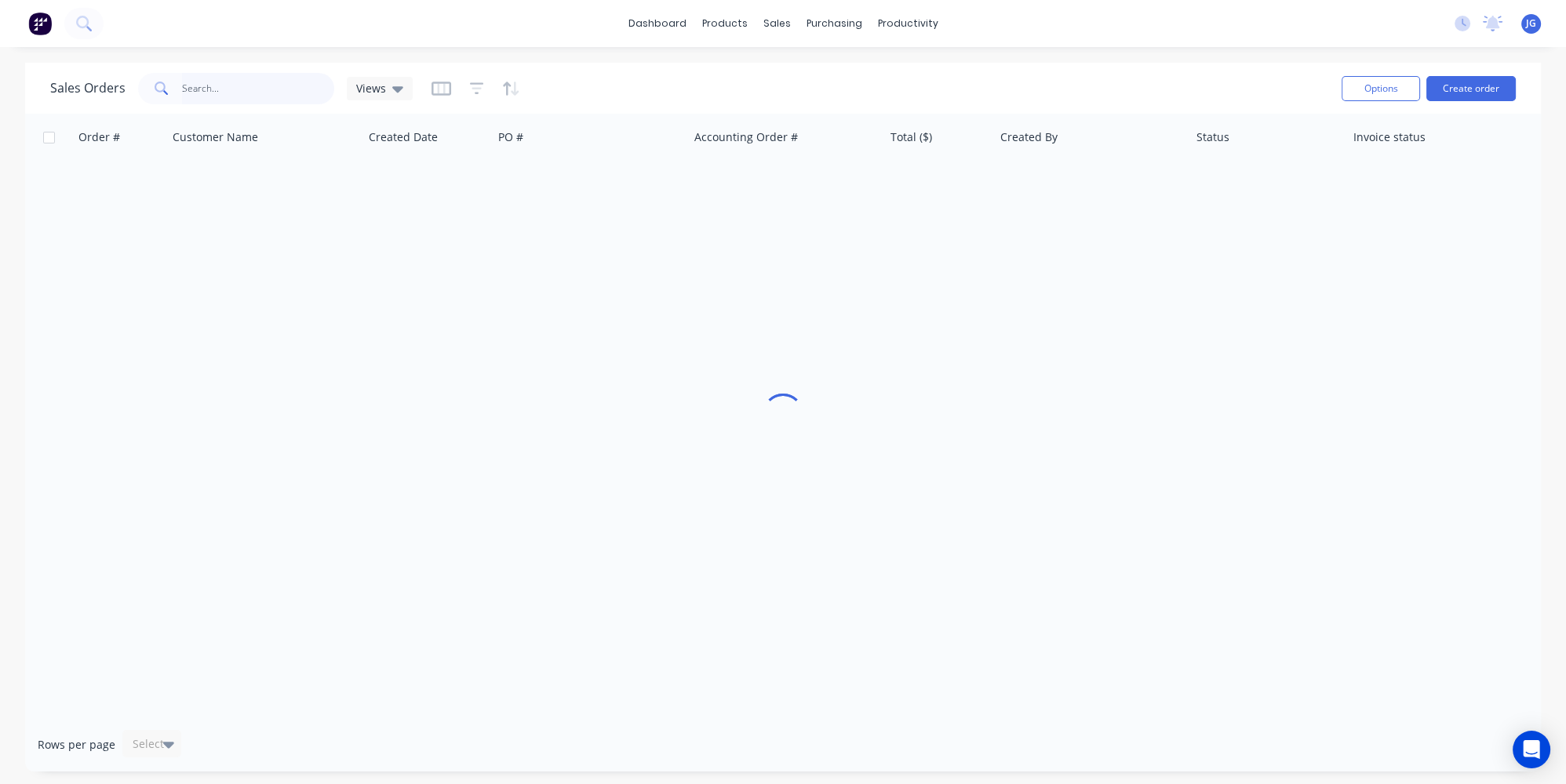
click at [215, 100] on input "text" at bounding box center [259, 88] width 153 height 31
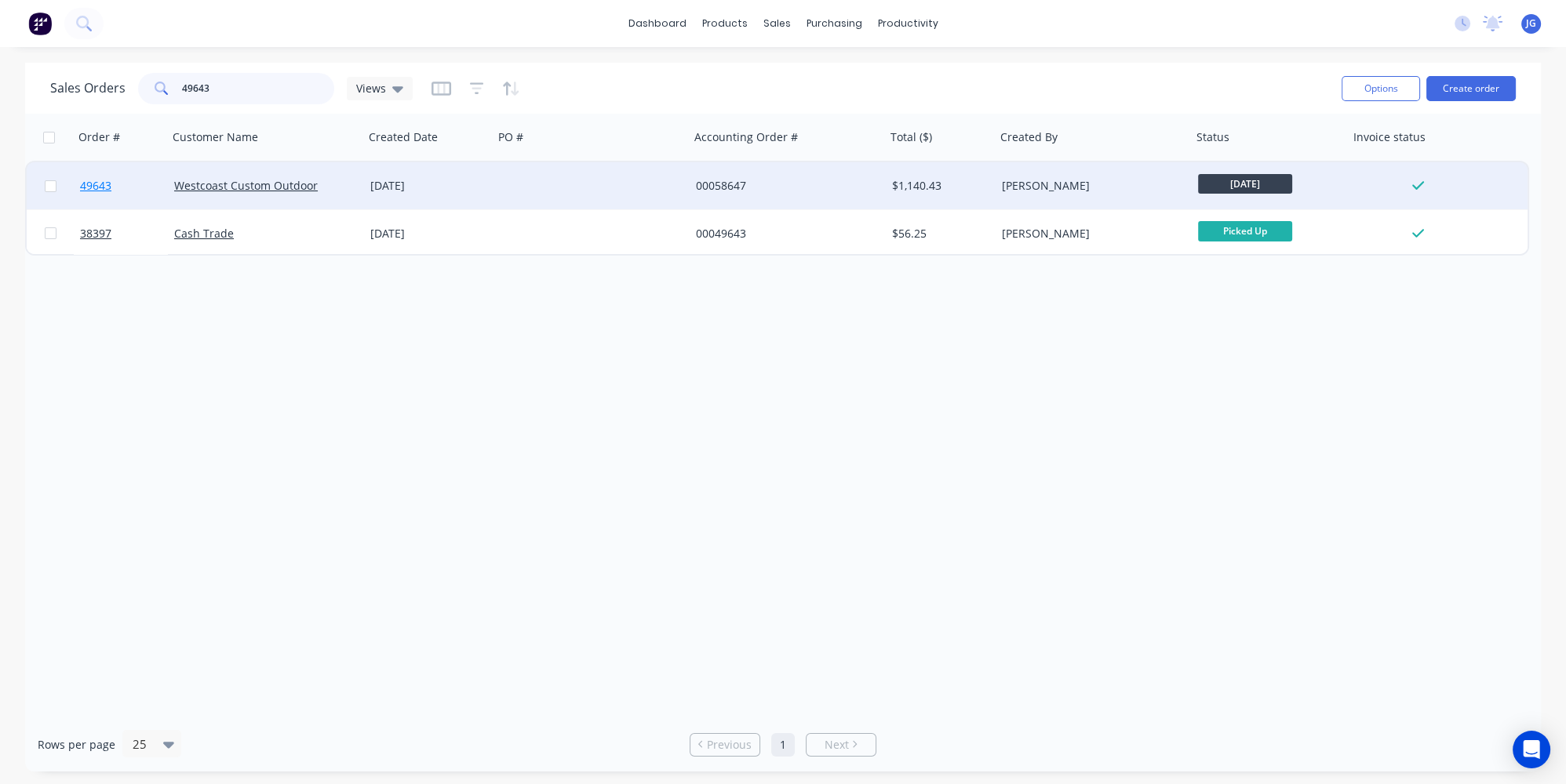
type input "49643"
click at [139, 195] on link "49643" at bounding box center [127, 186] width 94 height 47
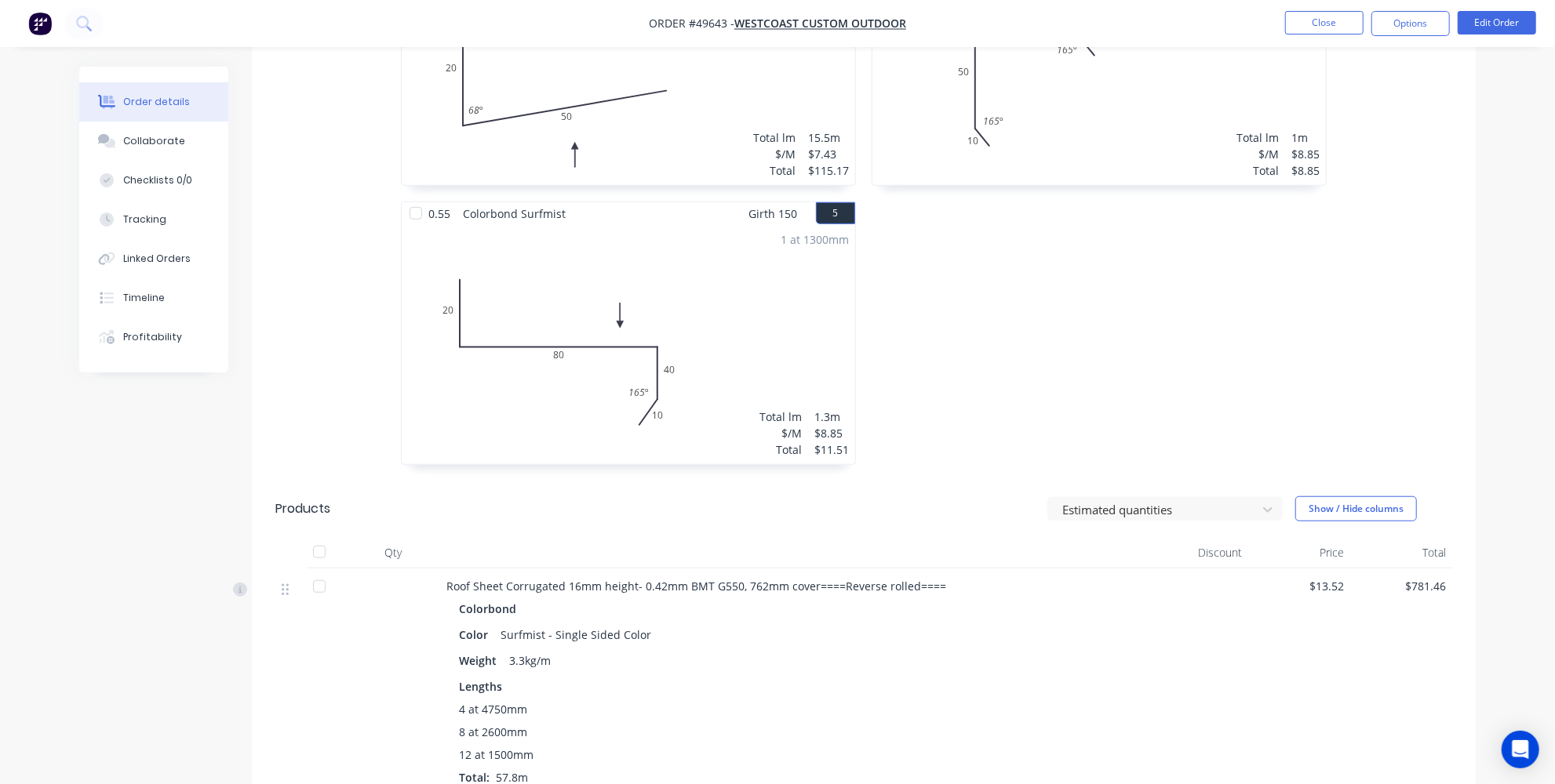
scroll to position [997, 0]
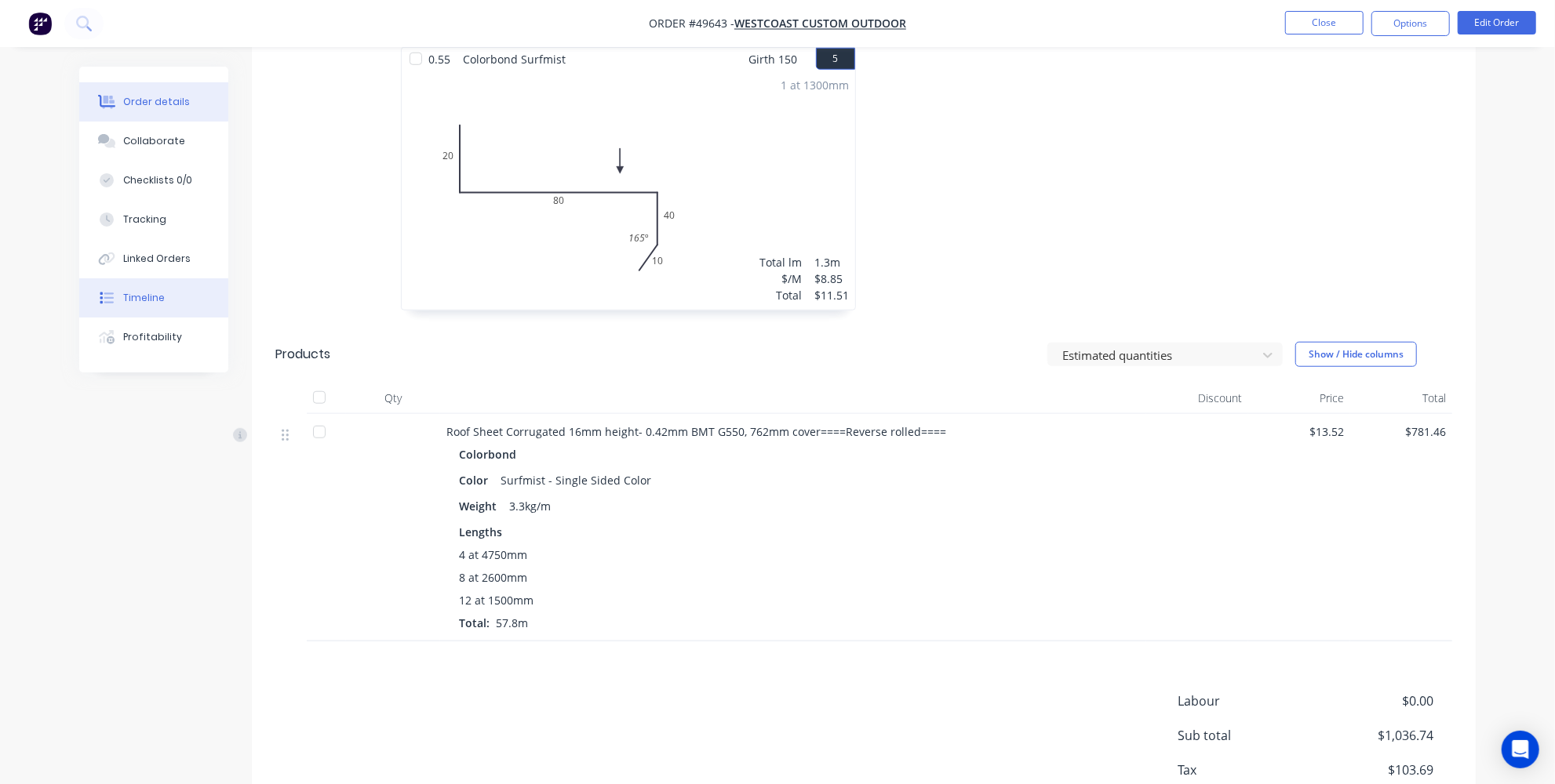
click at [156, 300] on div "Timeline" at bounding box center [144, 298] width 41 height 14
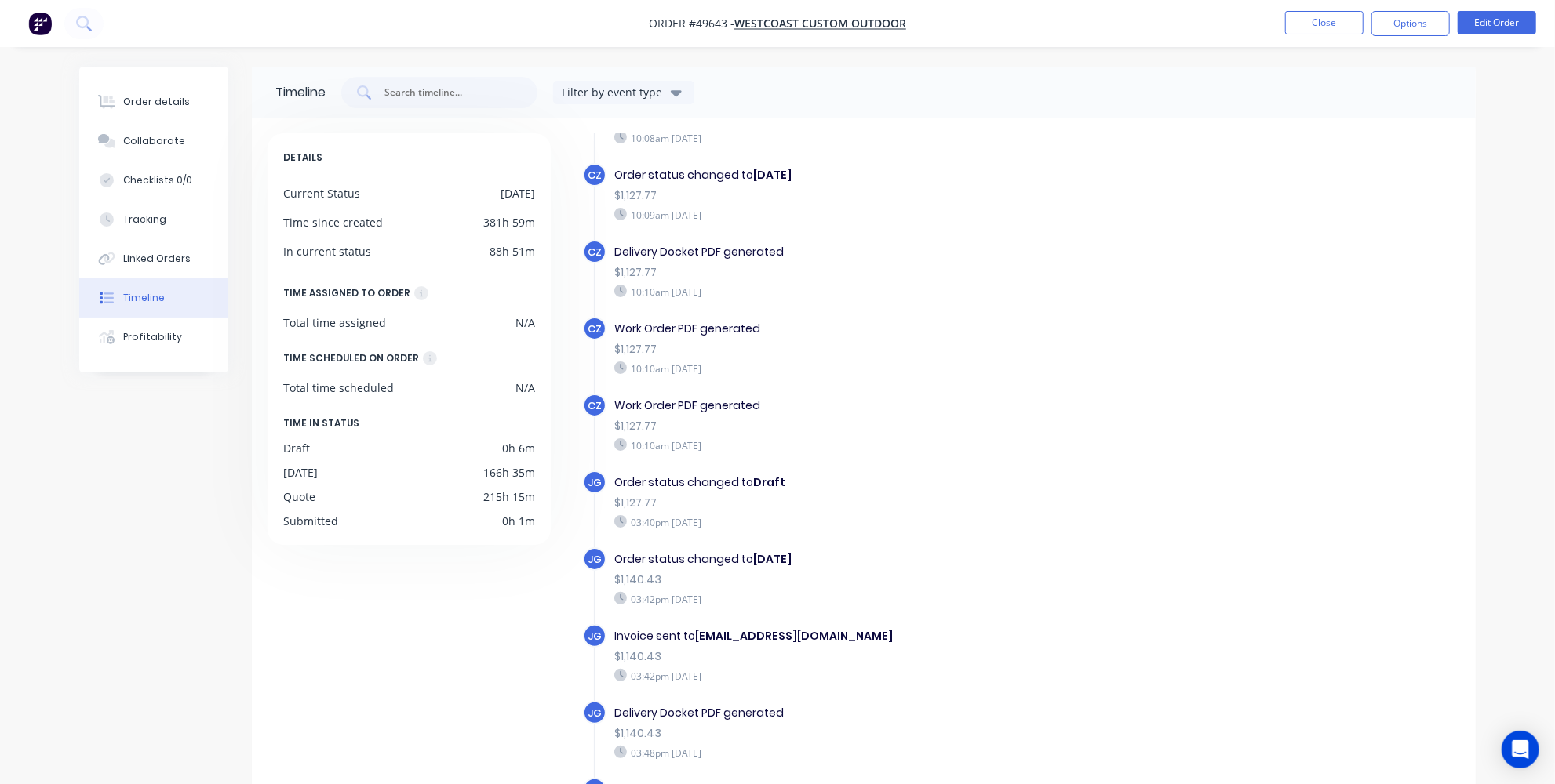
scroll to position [757, 0]
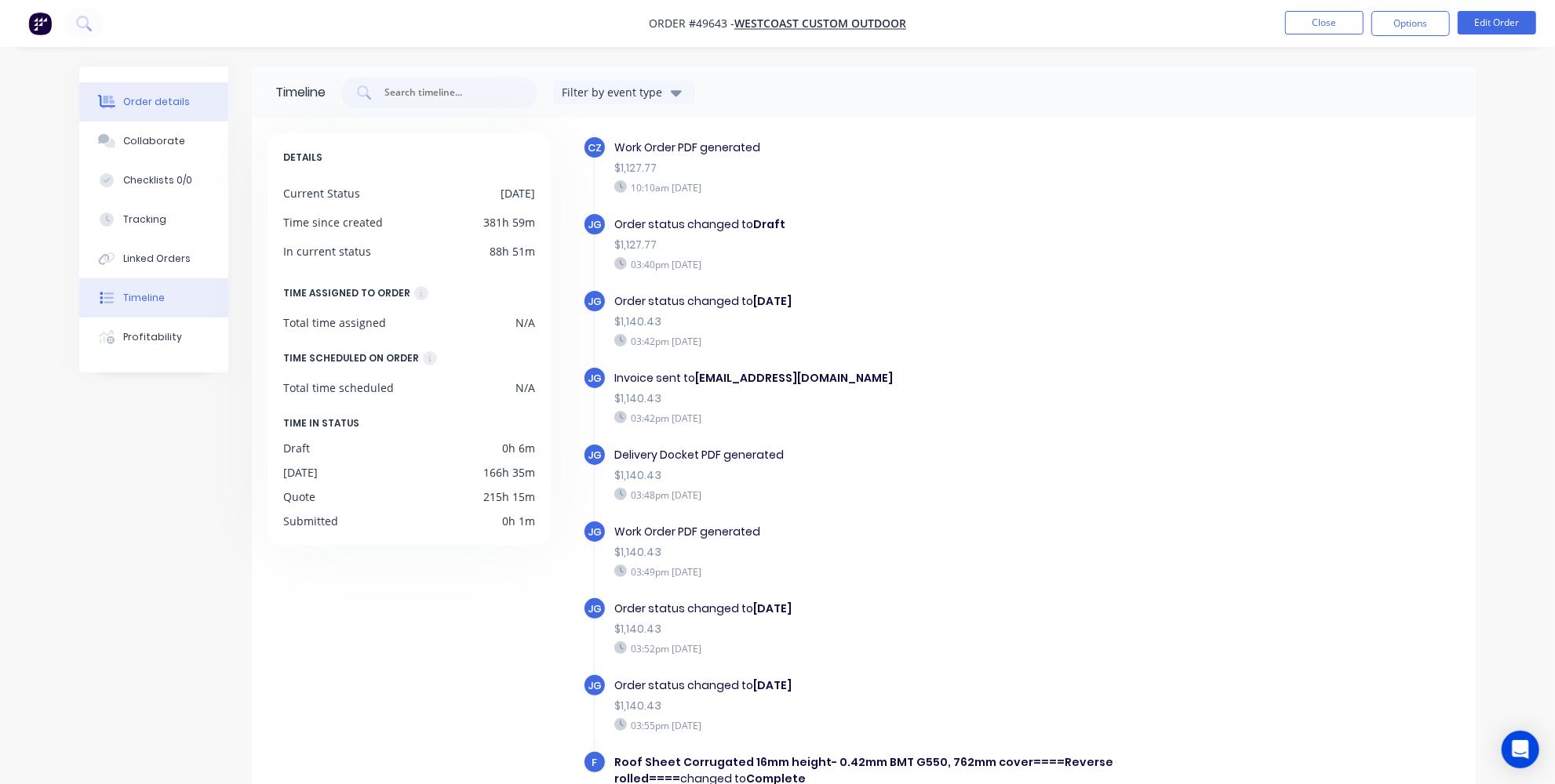
click at [175, 111] on button "Order details" at bounding box center [153, 102] width 149 height 39
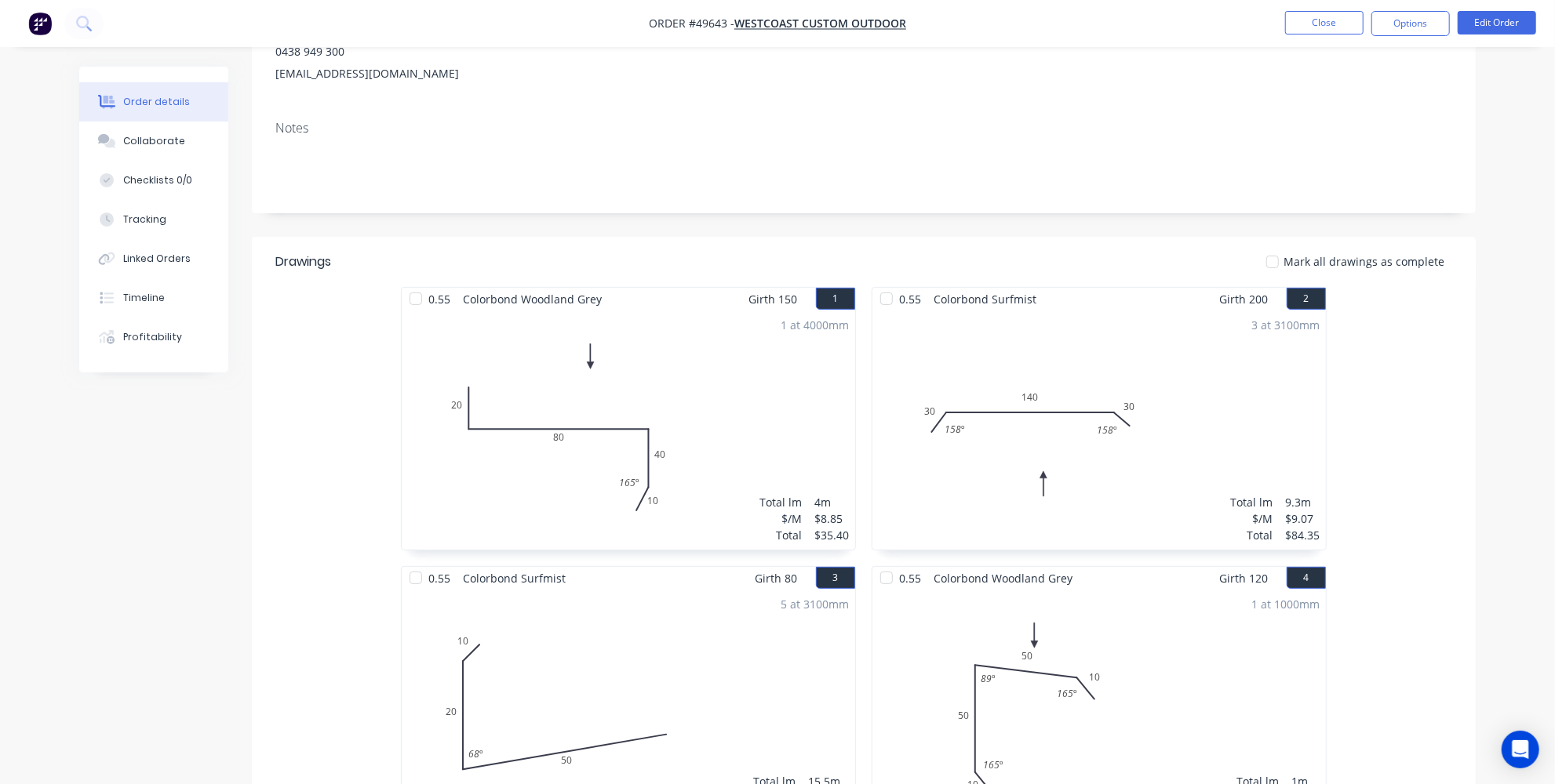
scroll to position [170, 0]
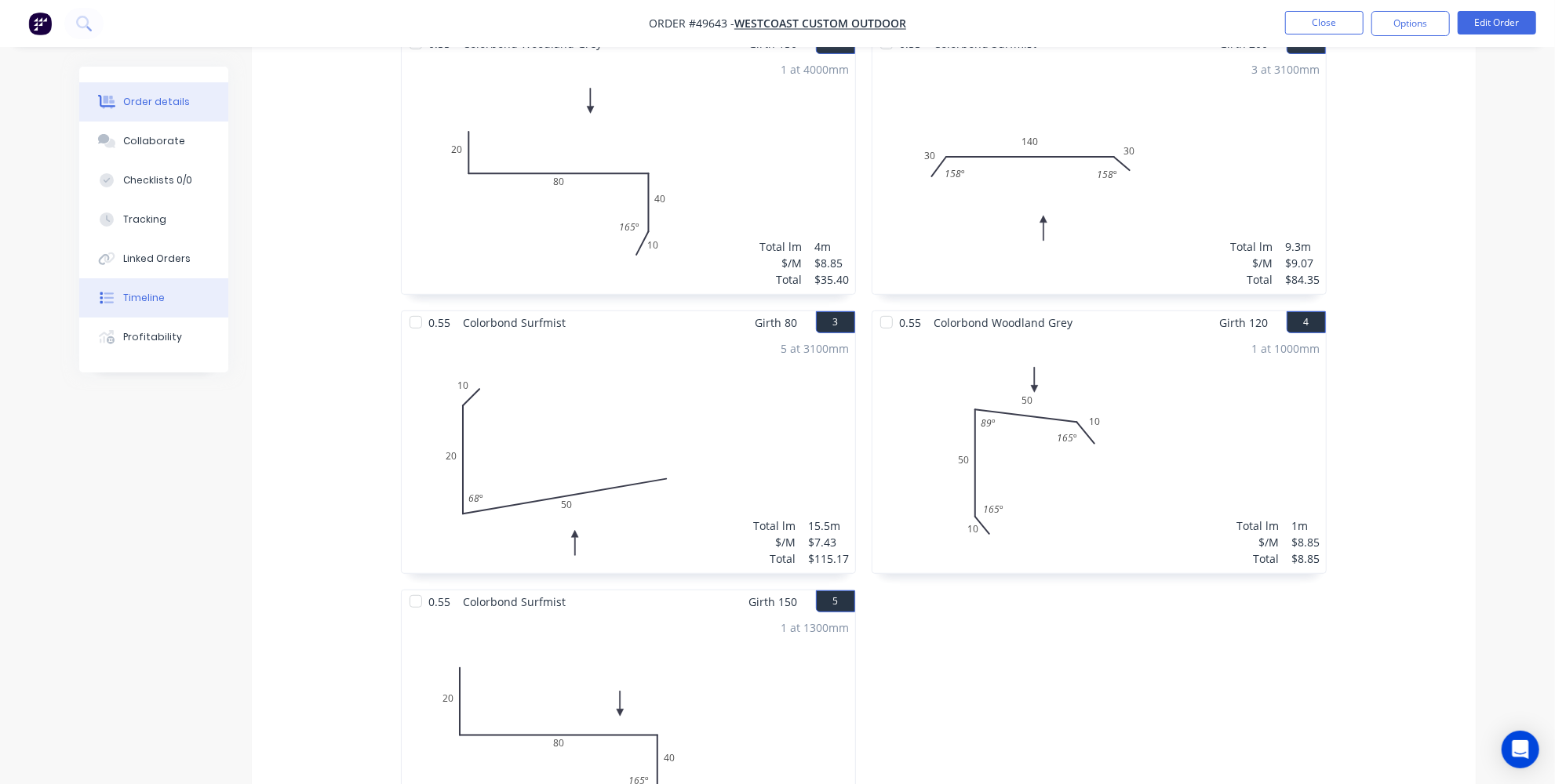
click at [131, 305] on button "Timeline" at bounding box center [153, 298] width 149 height 39
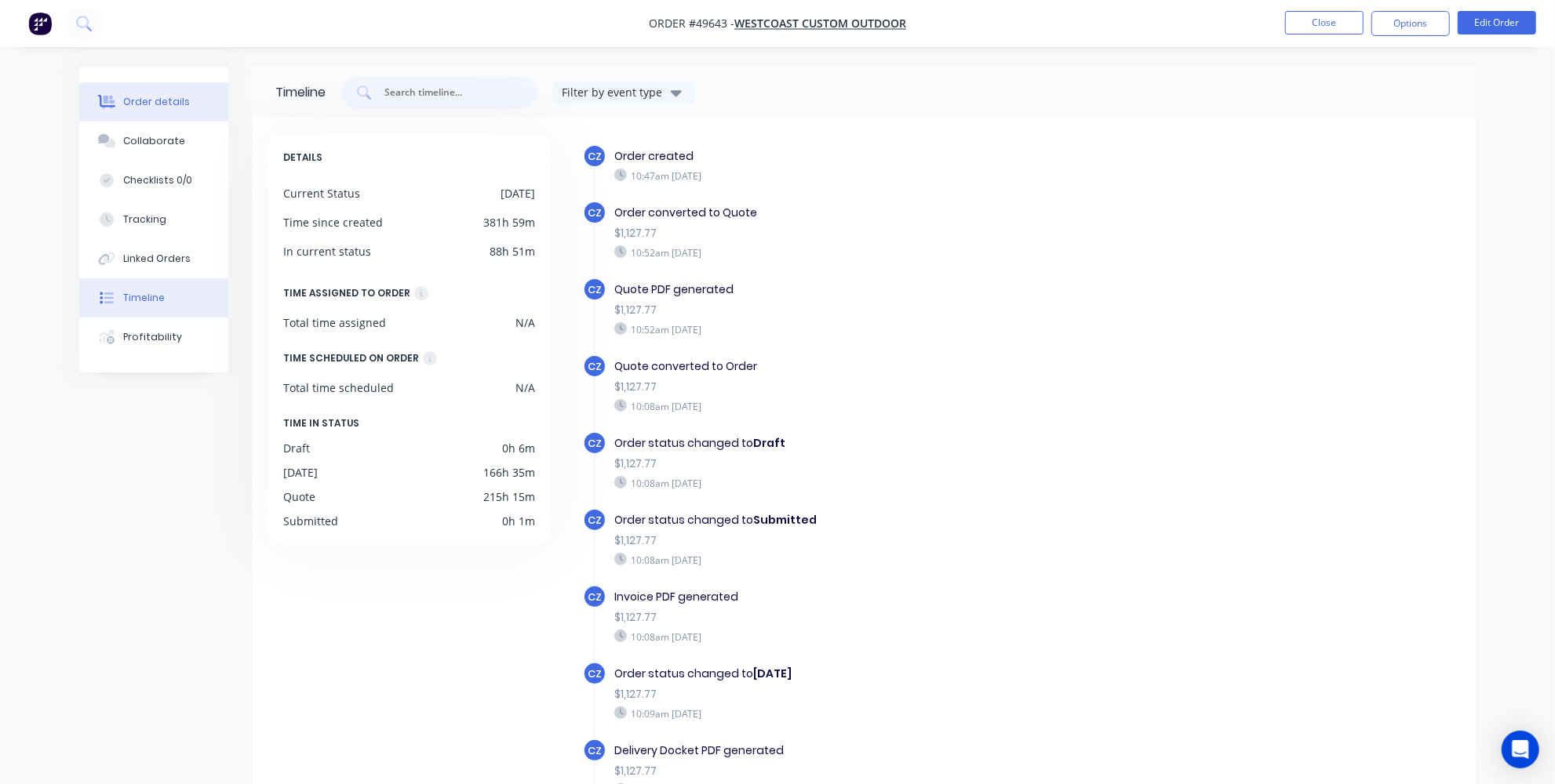
click at [136, 111] on button "Order details" at bounding box center [153, 102] width 149 height 39
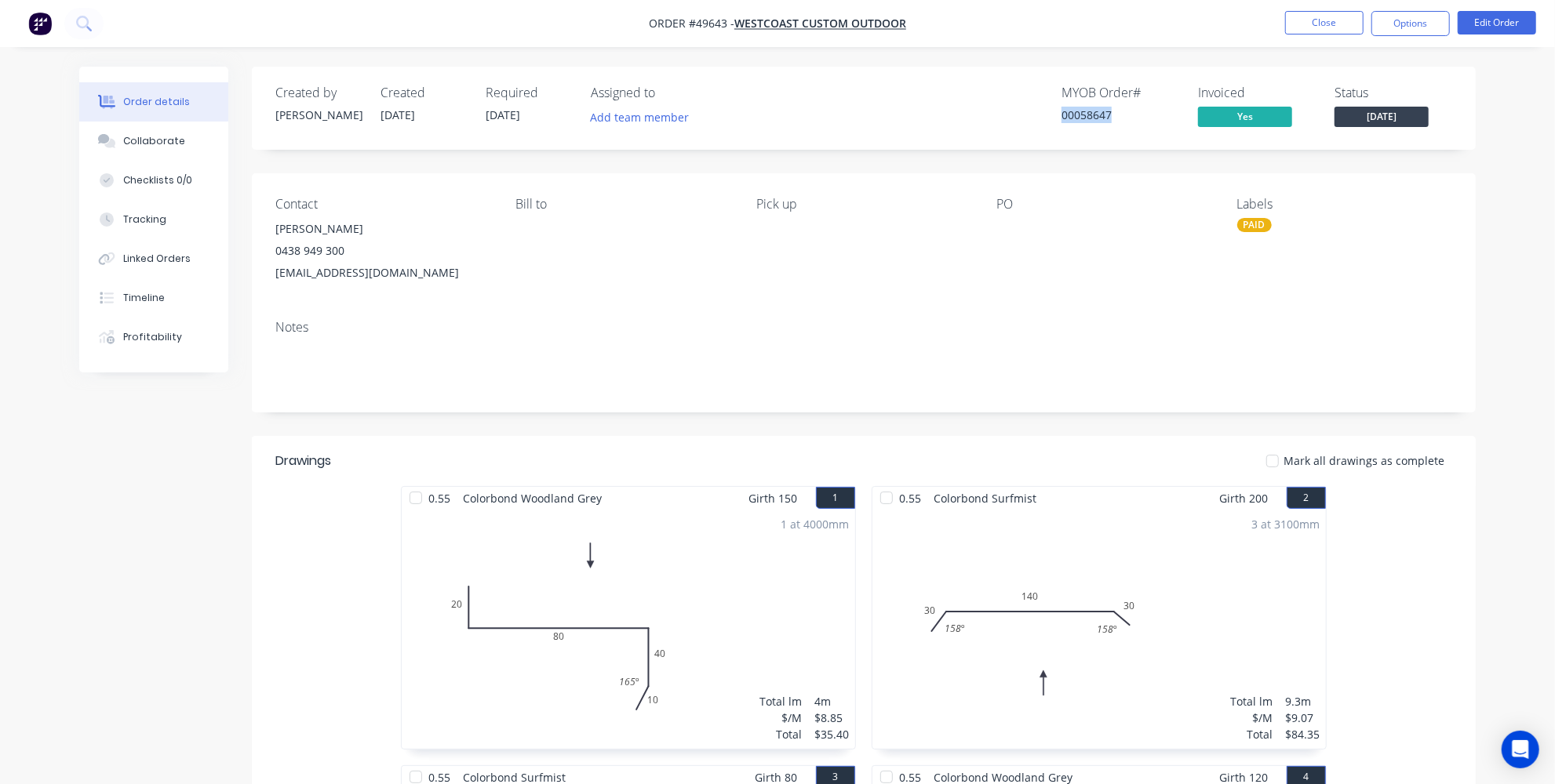
drag, startPoint x: 1111, startPoint y: 116, endPoint x: 1035, endPoint y: 110, distance: 76.2
click at [1035, 110] on div "MYOB Order # 00058647 Invoiced Yes Status [DATE]" at bounding box center [1099, 108] width 704 height 45
copy div "00058647"
